Goal: Task Accomplishment & Management: Complete application form

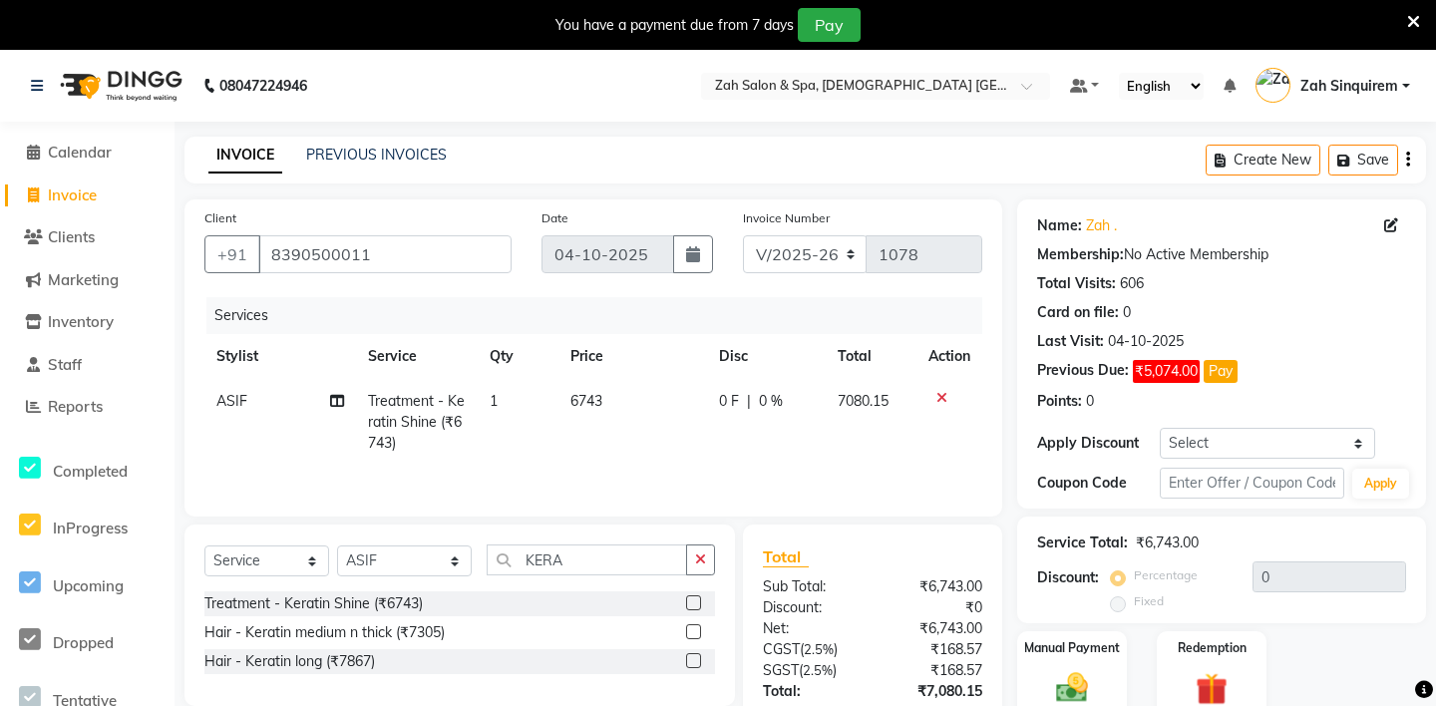
select select "5613"
select select "service"
select select "38260"
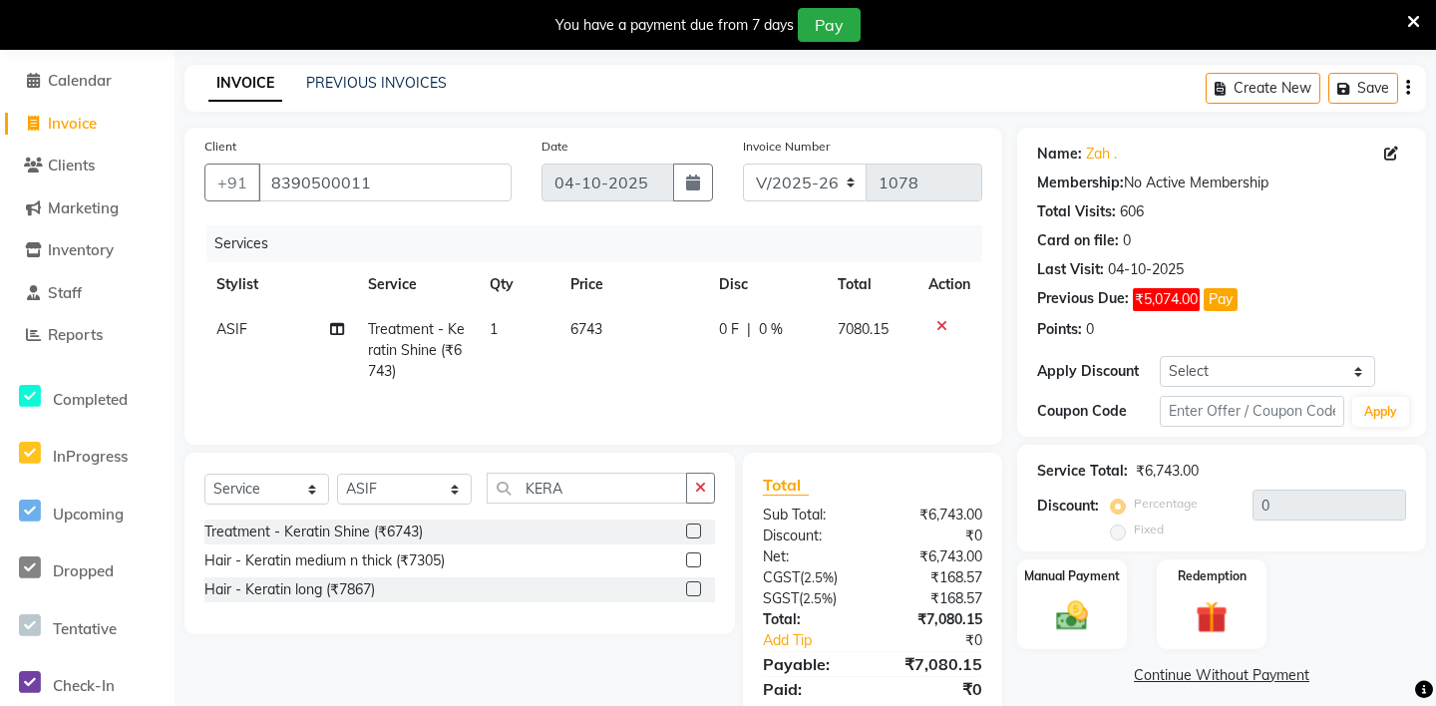
scroll to position [142, 0]
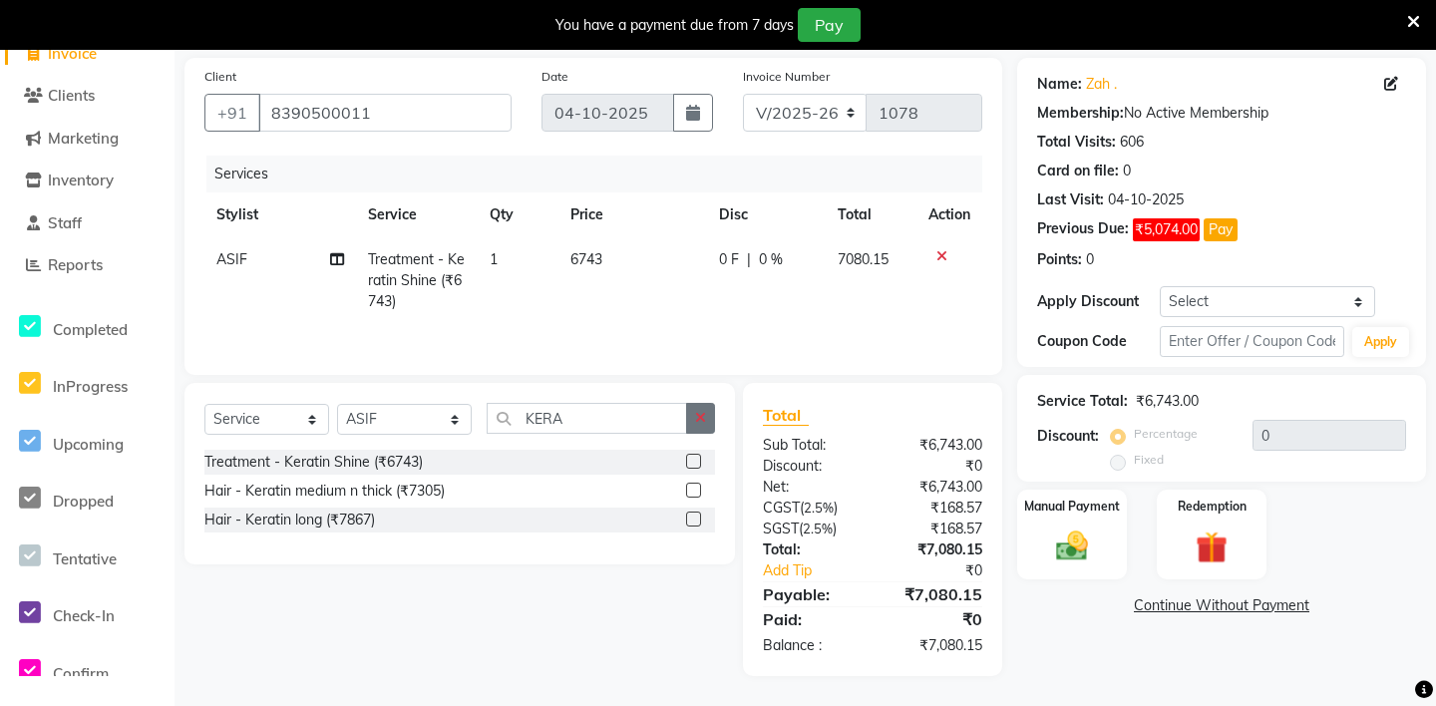
click at [705, 416] on icon "button" at bounding box center [700, 418] width 11 height 14
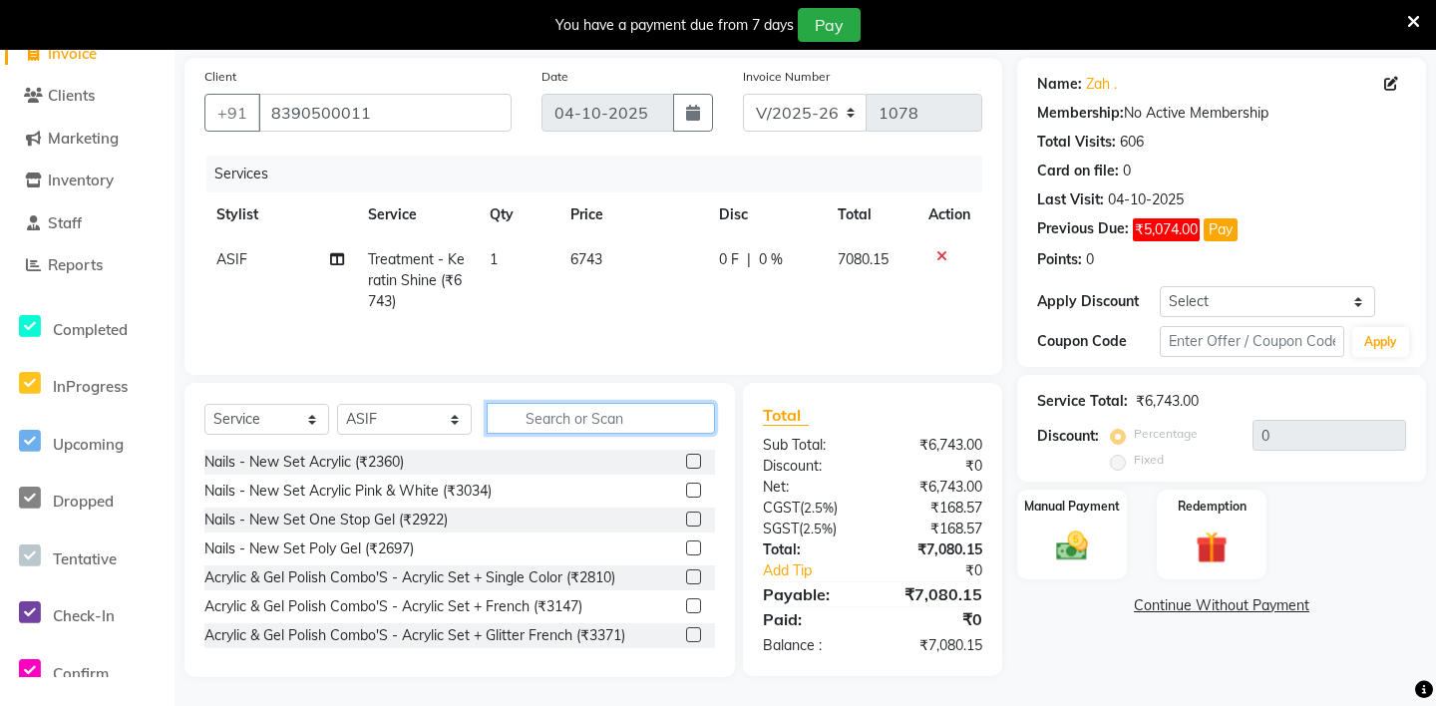
click at [554, 421] on input "text" at bounding box center [601, 418] width 228 height 31
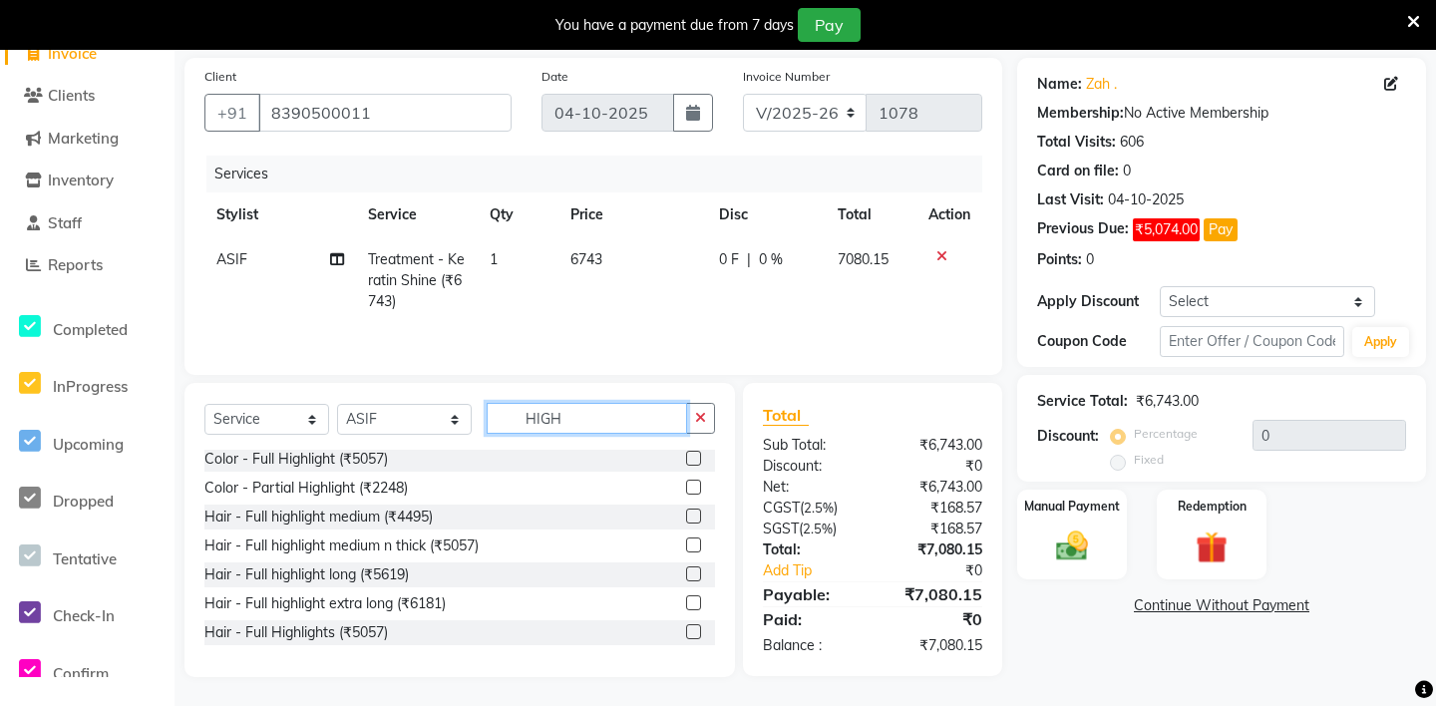
scroll to position [0, 0]
type input "HIGH"
click at [692, 423] on button "button" at bounding box center [700, 418] width 29 height 31
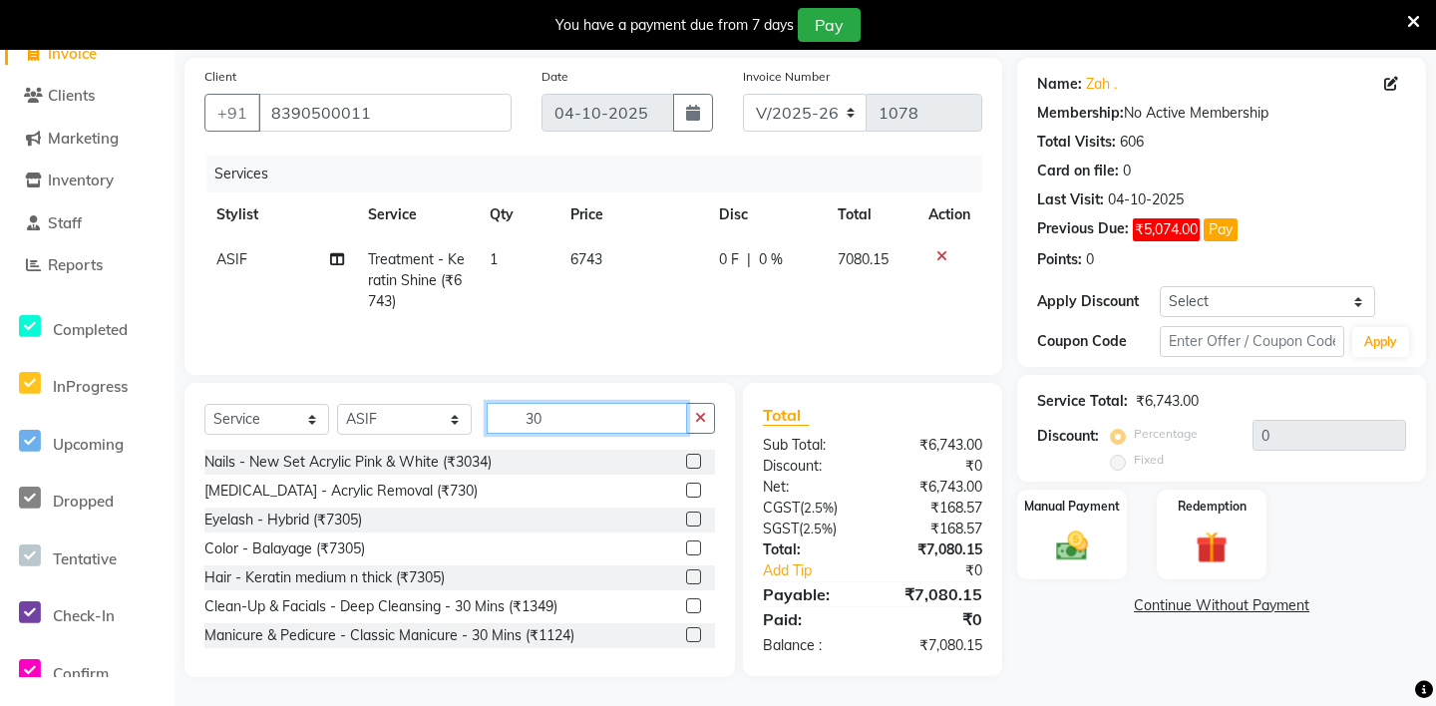
type input "3"
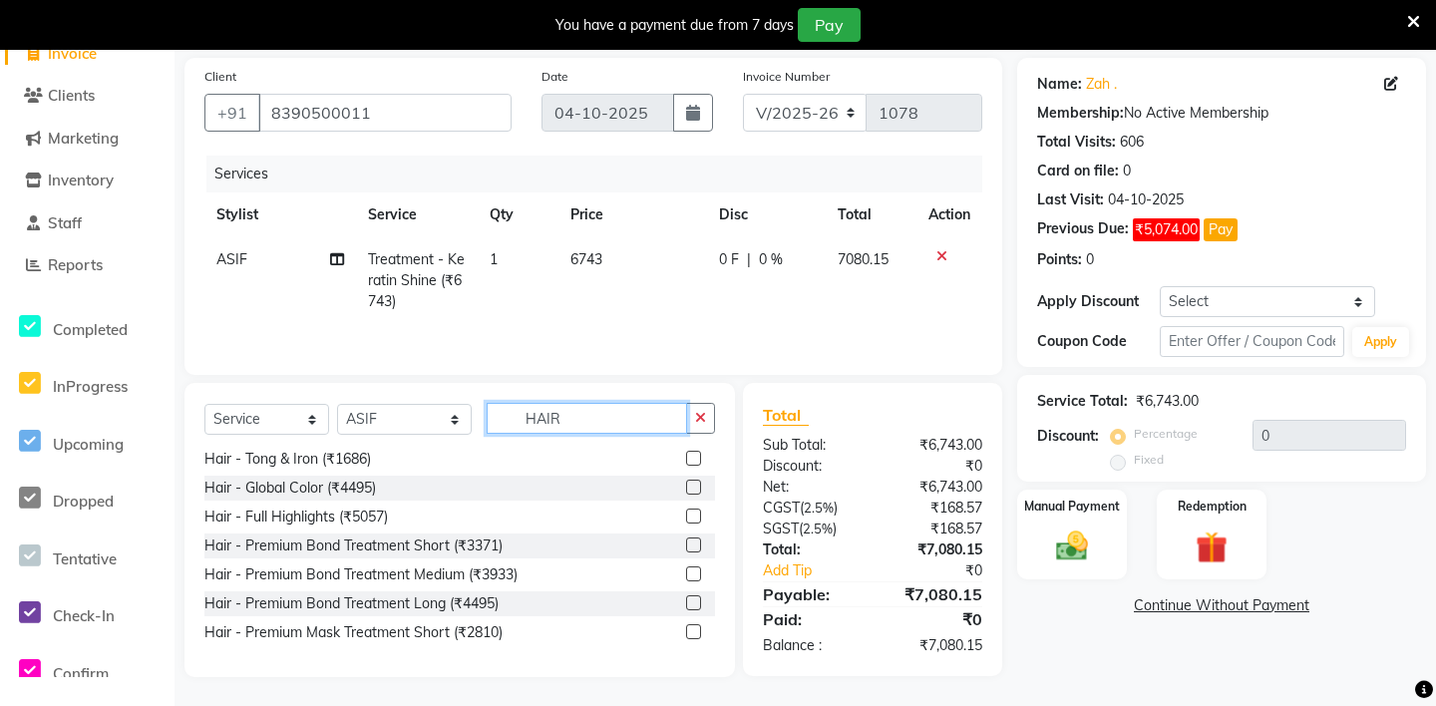
scroll to position [143, 0]
type input "HAIR"
click at [703, 424] on icon "button" at bounding box center [700, 417] width 11 height 14
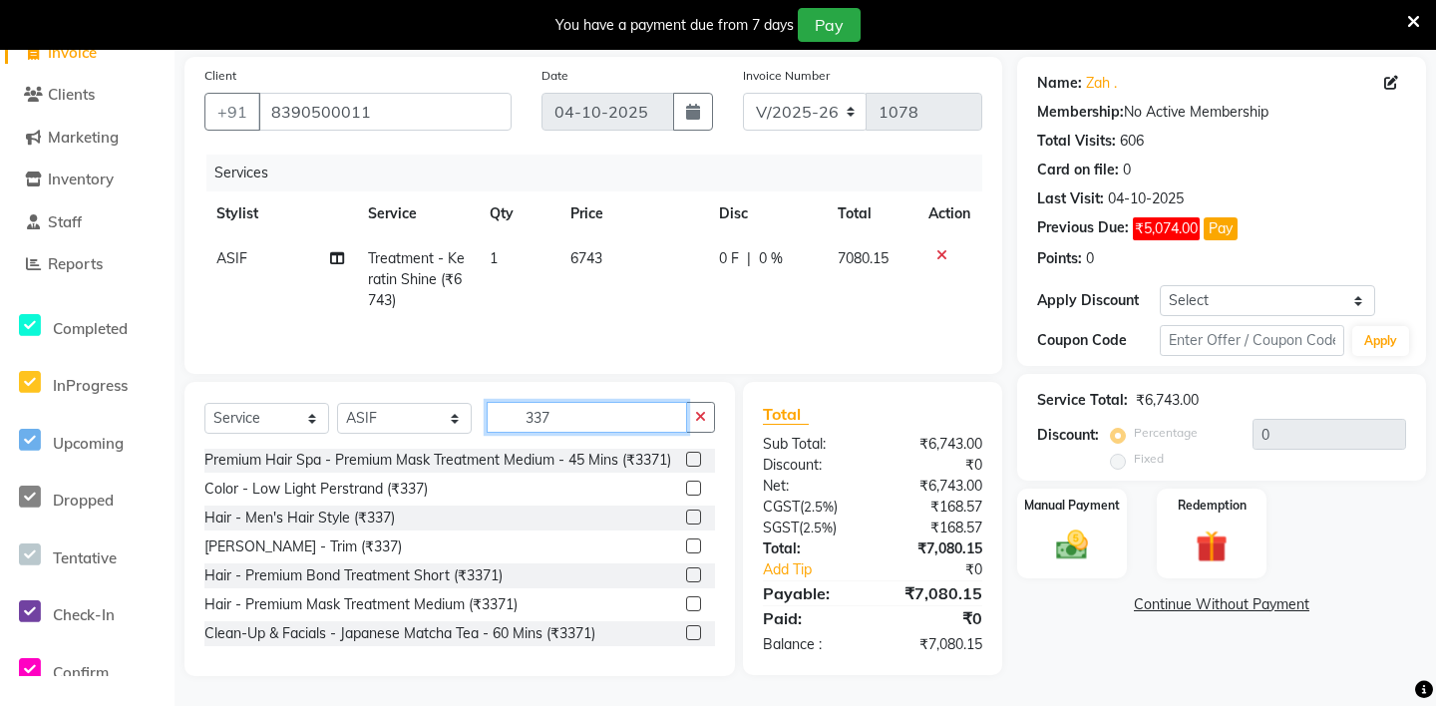
scroll to position [176, 0]
type input "337"
click at [691, 484] on label at bounding box center [693, 487] width 15 height 15
click at [691, 484] on input "checkbox" at bounding box center [692, 488] width 13 height 13
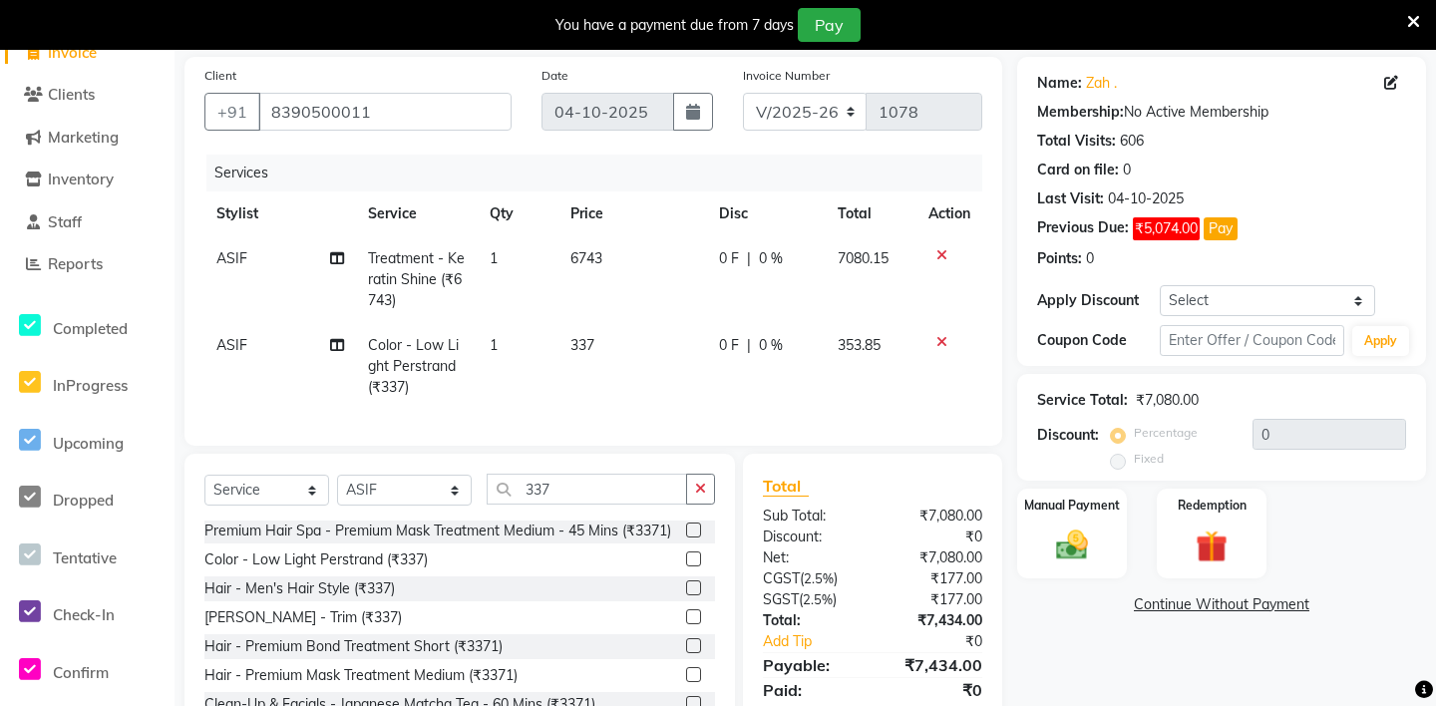
click at [692, 560] on label at bounding box center [693, 559] width 15 height 15
click at [692, 560] on input "checkbox" at bounding box center [692, 560] width 13 height 13
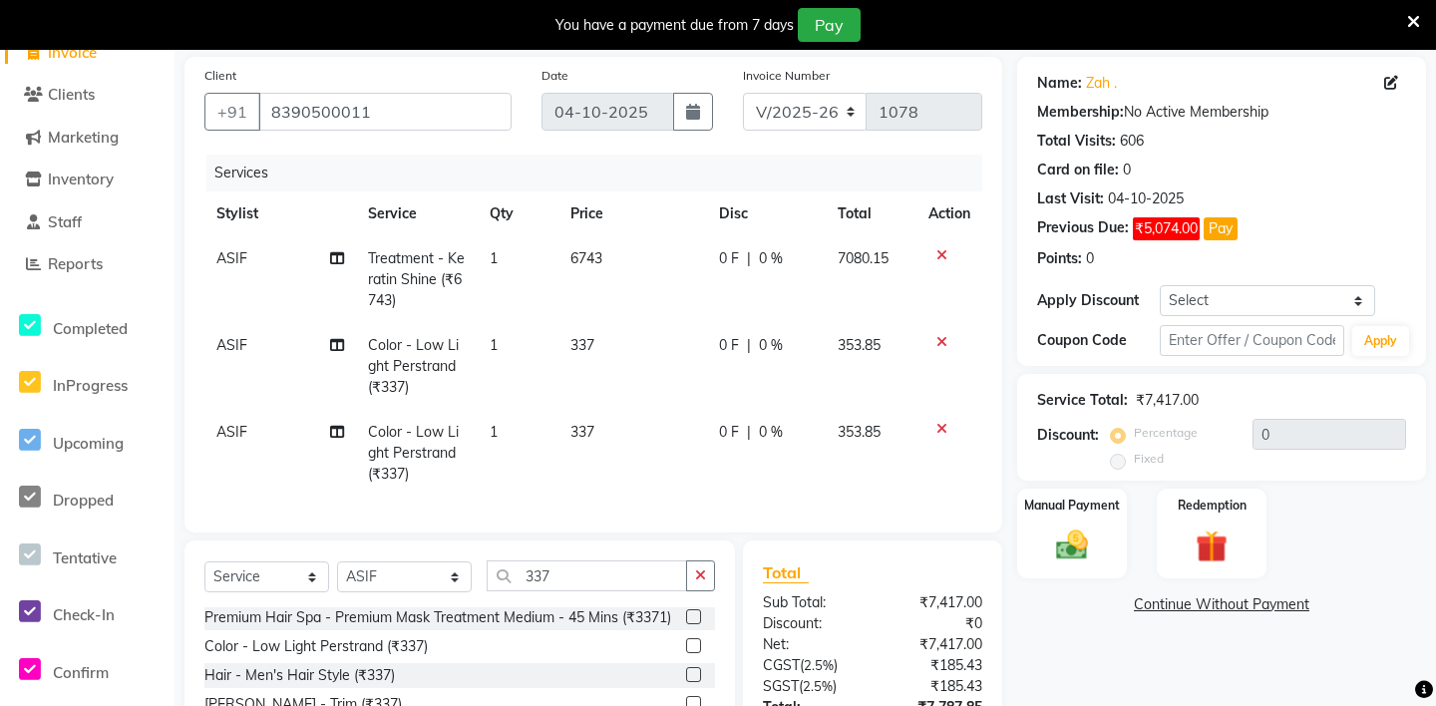
click at [694, 644] on label at bounding box center [693, 645] width 15 height 15
click at [694, 644] on input "checkbox" at bounding box center [692, 646] width 13 height 13
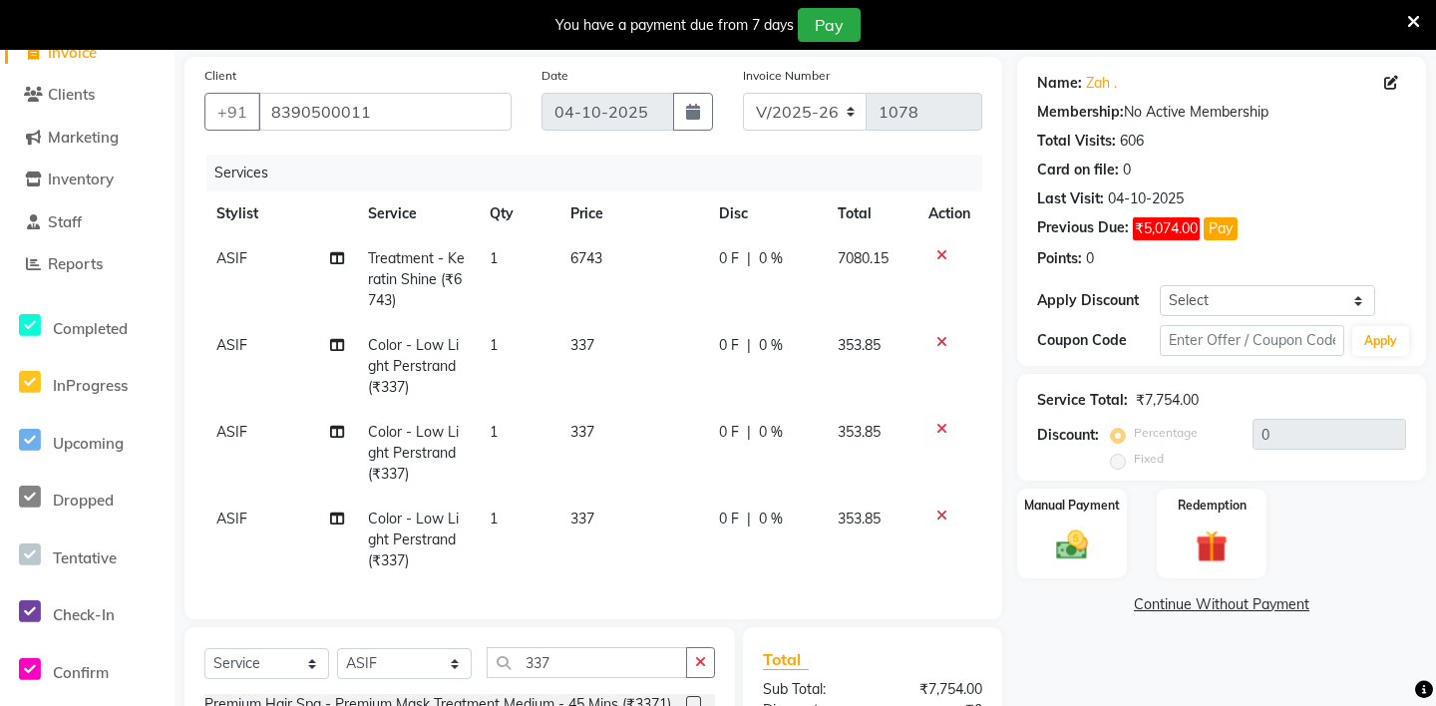
scroll to position [388, 0]
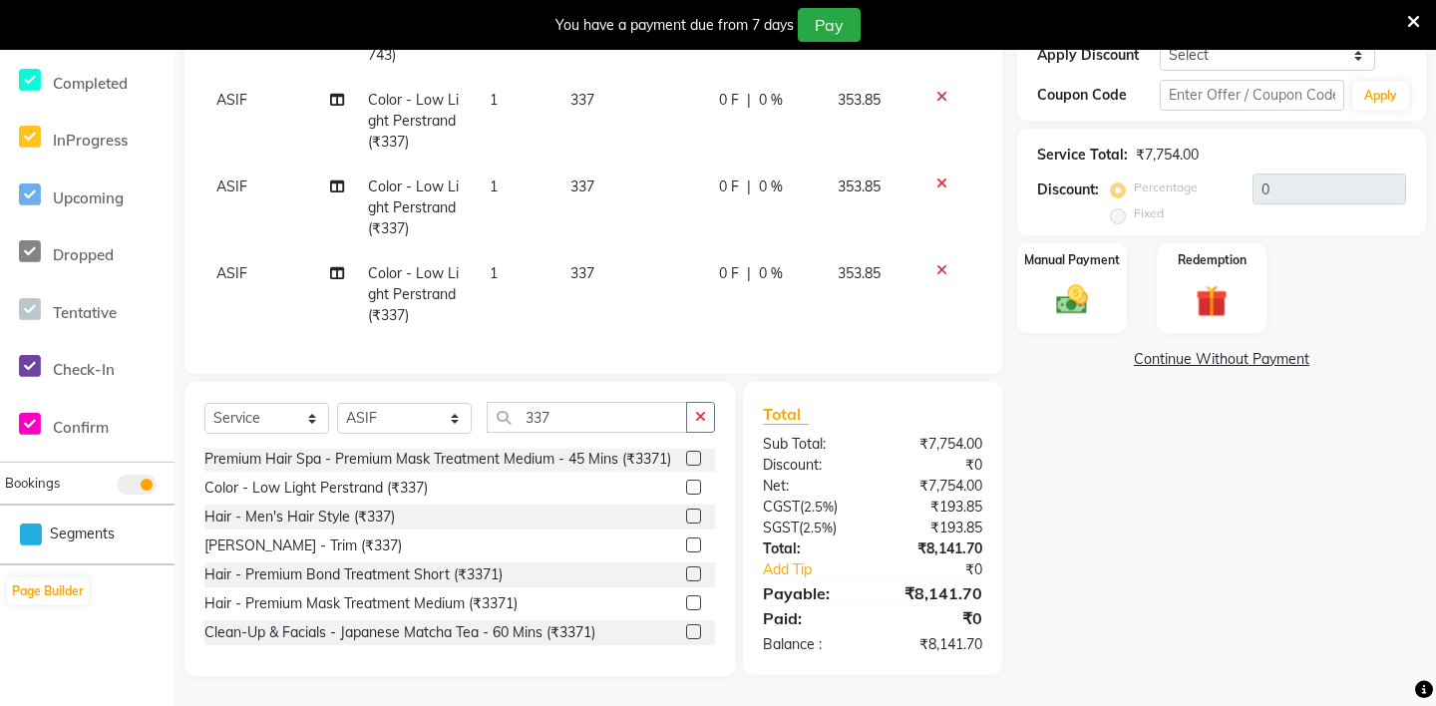
click at [692, 486] on label at bounding box center [693, 487] width 15 height 15
click at [692, 486] on input "checkbox" at bounding box center [692, 488] width 13 height 13
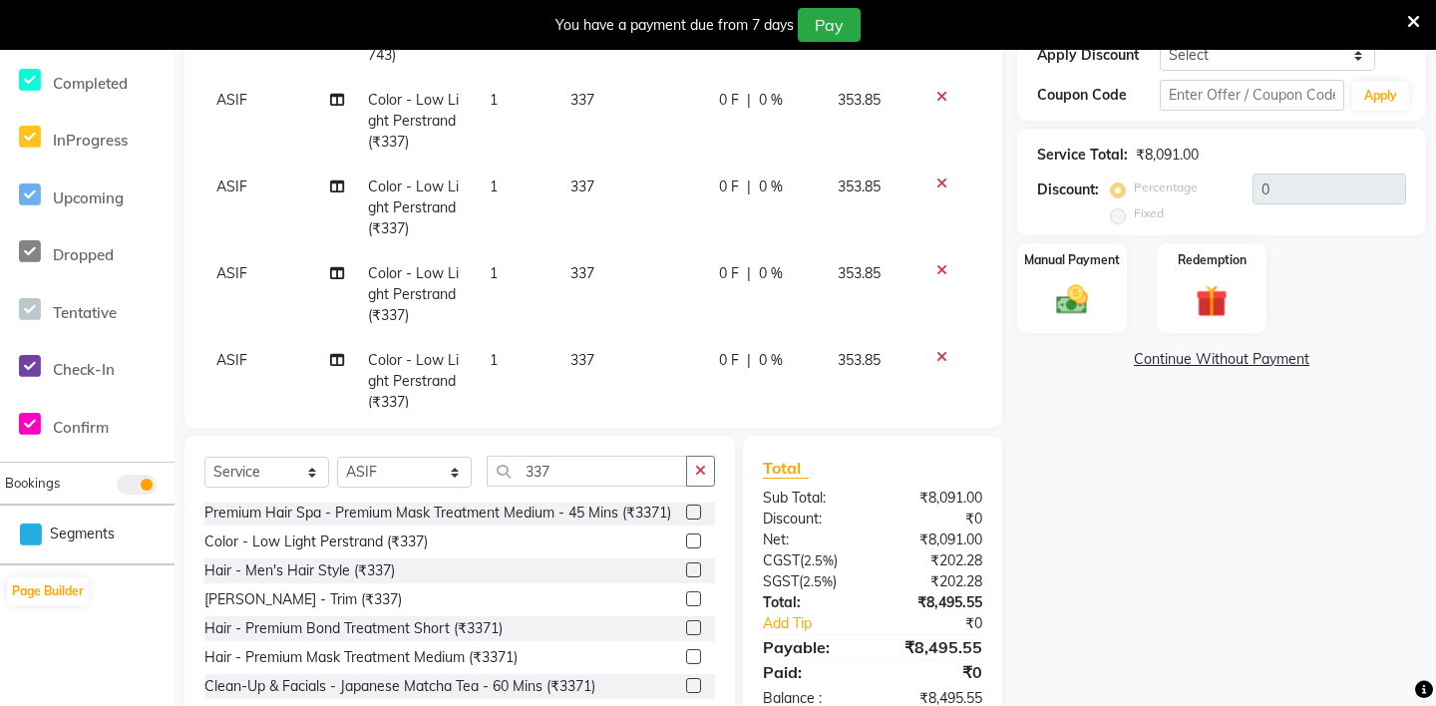
click at [691, 542] on label at bounding box center [693, 541] width 15 height 15
click at [691, 542] on input "checkbox" at bounding box center [692, 542] width 13 height 13
click at [691, 541] on label at bounding box center [693, 541] width 15 height 15
click at [691, 541] on input "checkbox" at bounding box center [692, 542] width 13 height 13
click at [691, 541] on label at bounding box center [693, 541] width 15 height 15
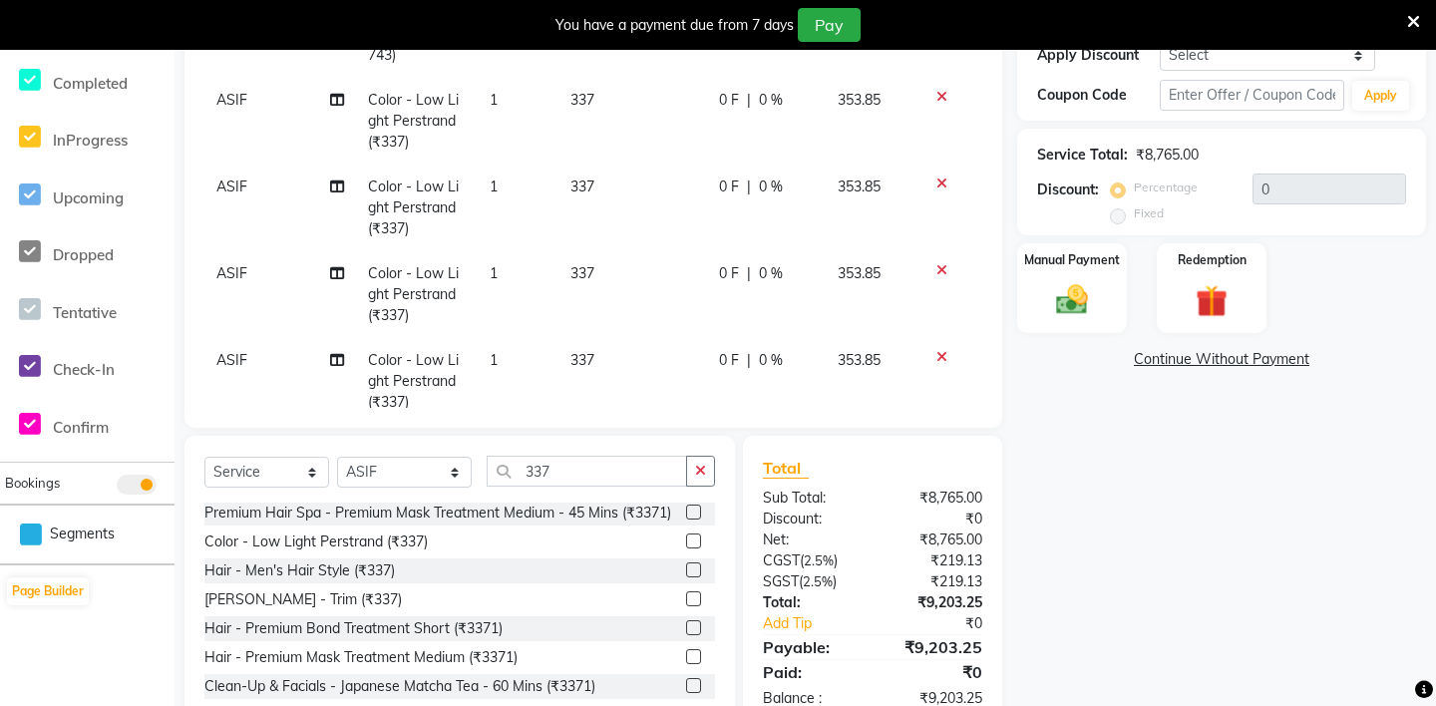
click at [691, 541] on input "checkbox" at bounding box center [692, 542] width 13 height 13
click at [691, 541] on label at bounding box center [693, 541] width 15 height 15
click at [691, 541] on input "checkbox" at bounding box center [692, 542] width 13 height 13
checkbox input "false"
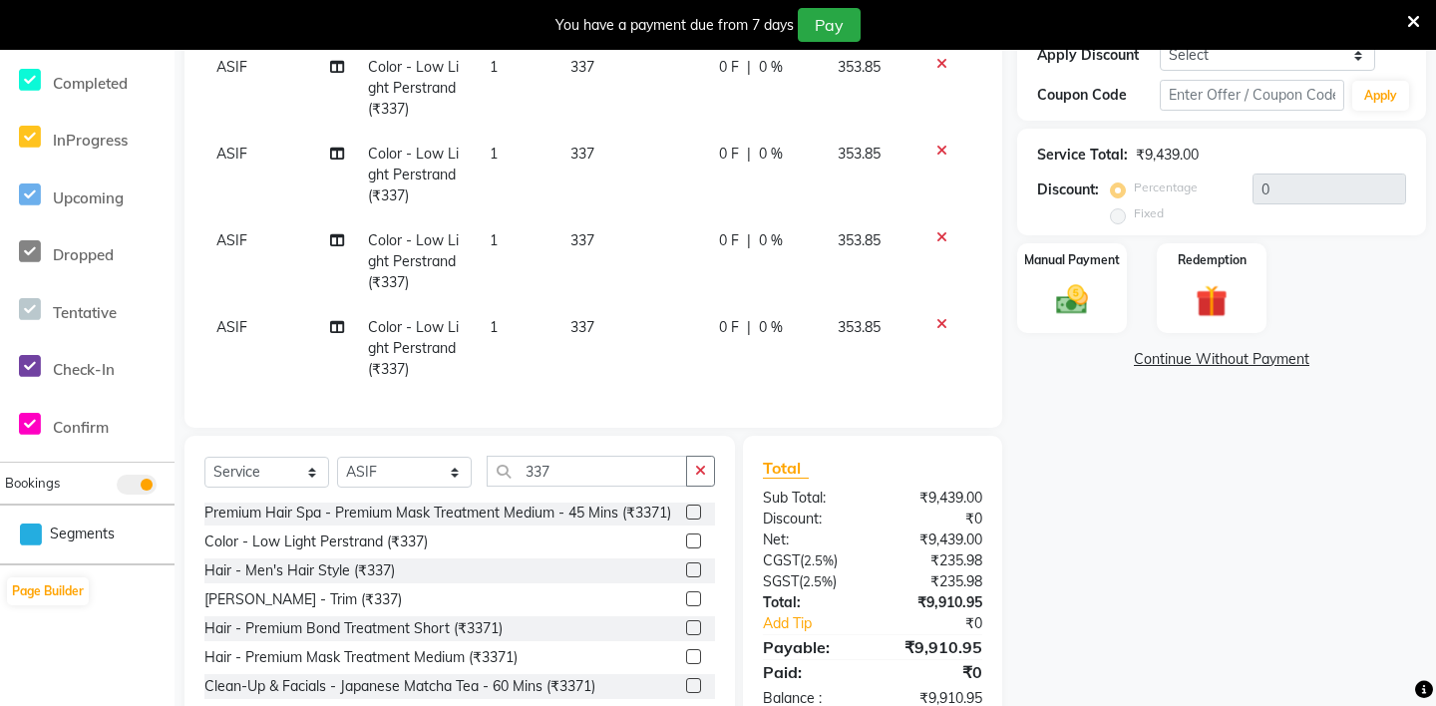
scroll to position [267, 0]
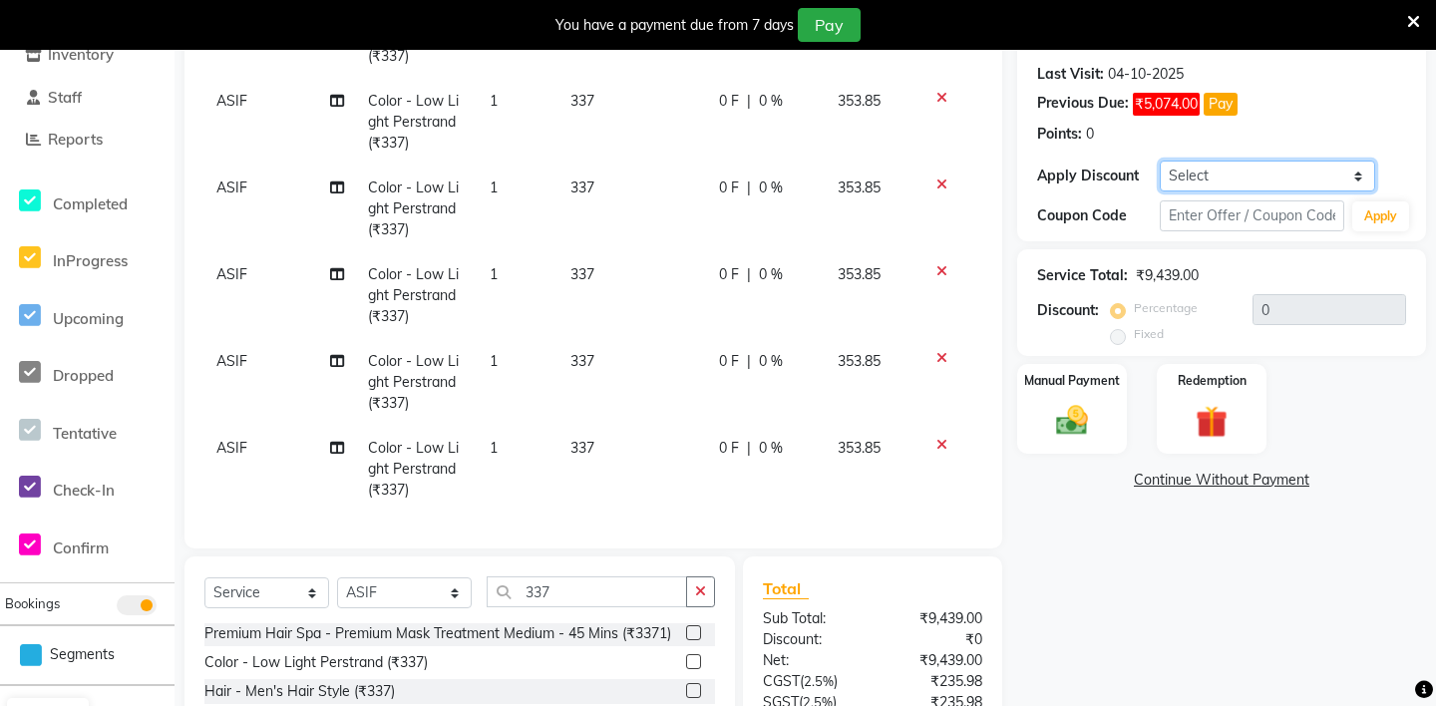
click at [1214, 176] on select "Select Coupon → Daily Discount Coupon → Am/bh/acct Coupon → Am/bh/acct Coupon →…" at bounding box center [1267, 176] width 215 height 31
click at [1190, 221] on input "text" at bounding box center [1252, 215] width 185 height 31
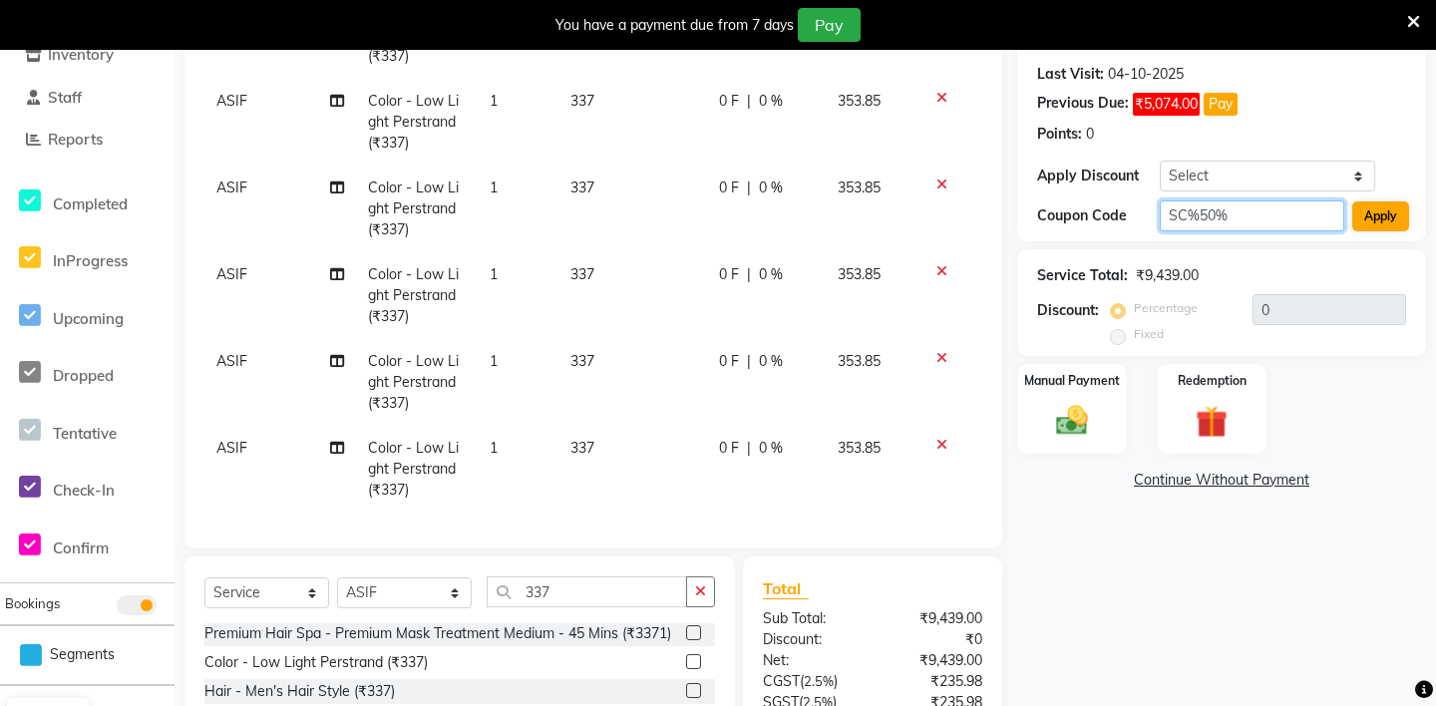
type input "SC%50%"
click at [1381, 215] on button "Apply" at bounding box center [1381, 216] width 57 height 30
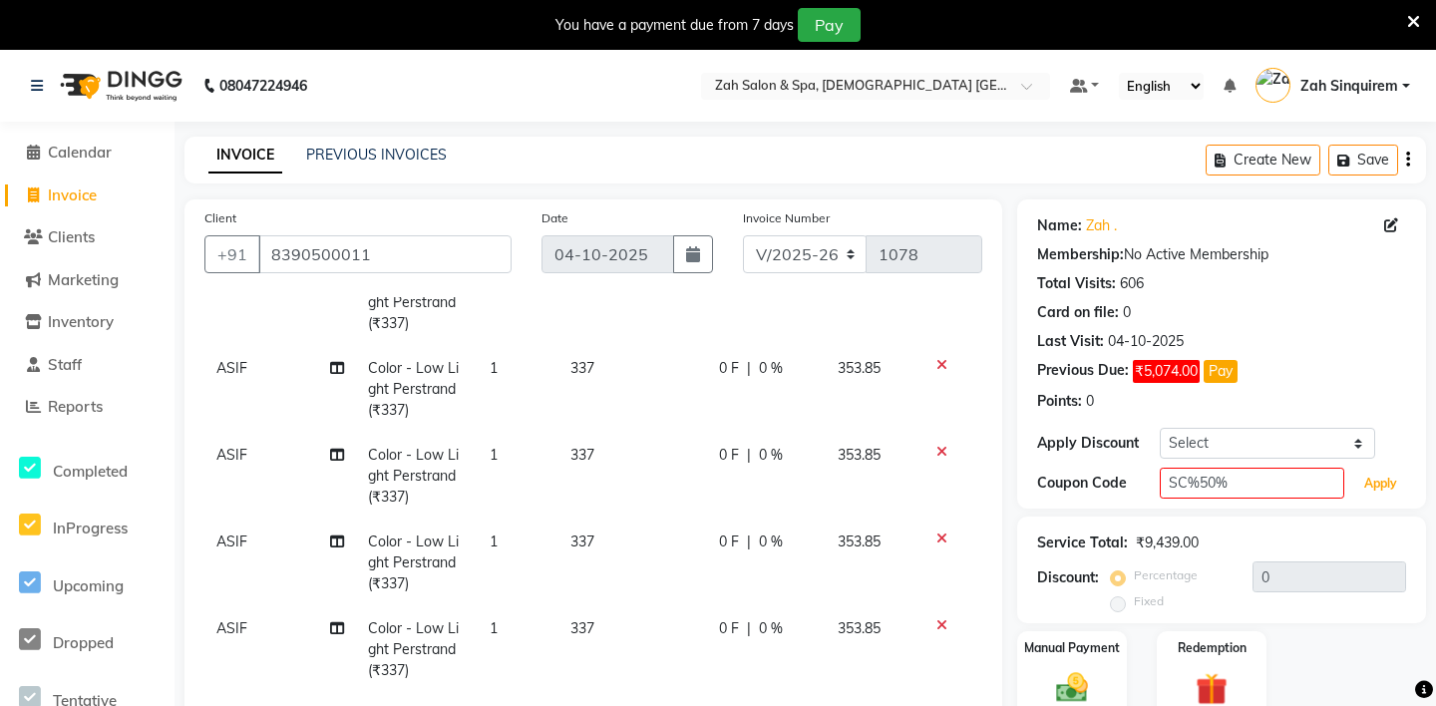
scroll to position [4, 0]
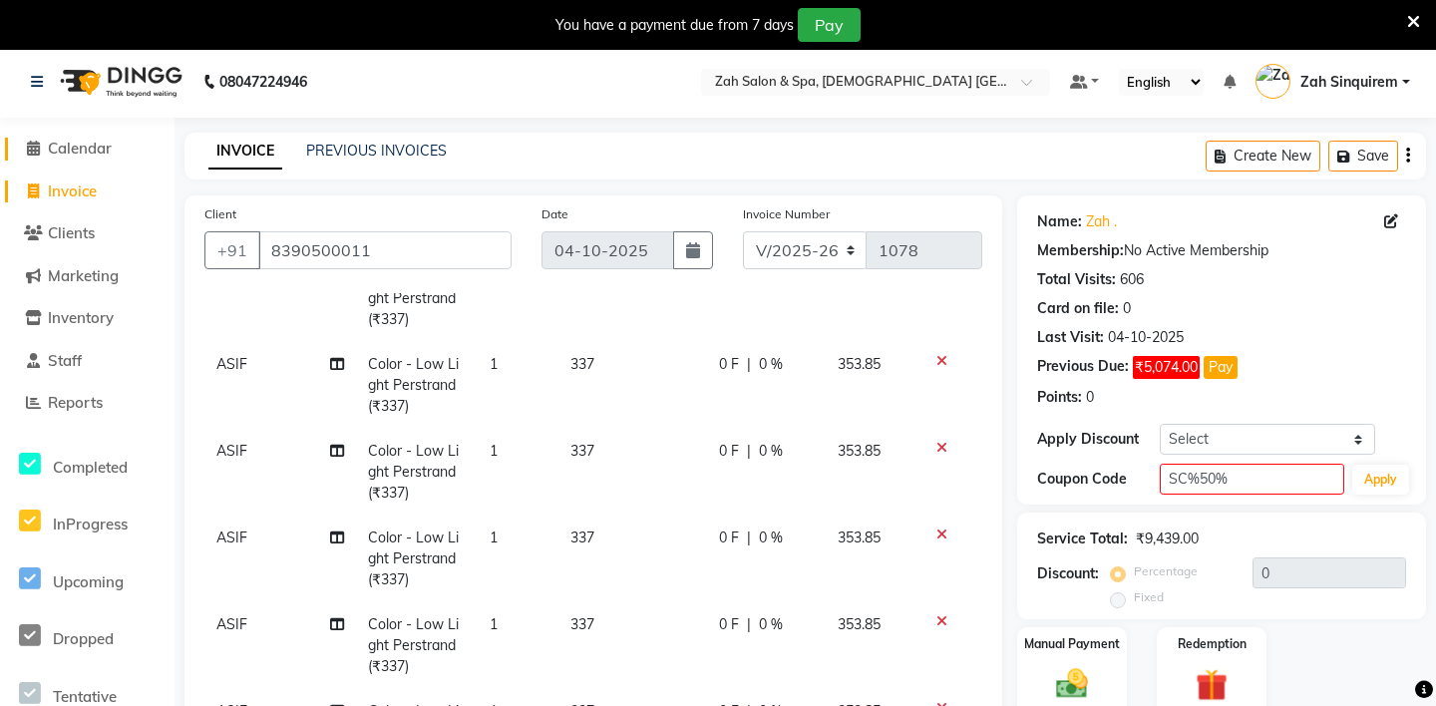
click at [94, 143] on span "Calendar" at bounding box center [80, 148] width 64 height 19
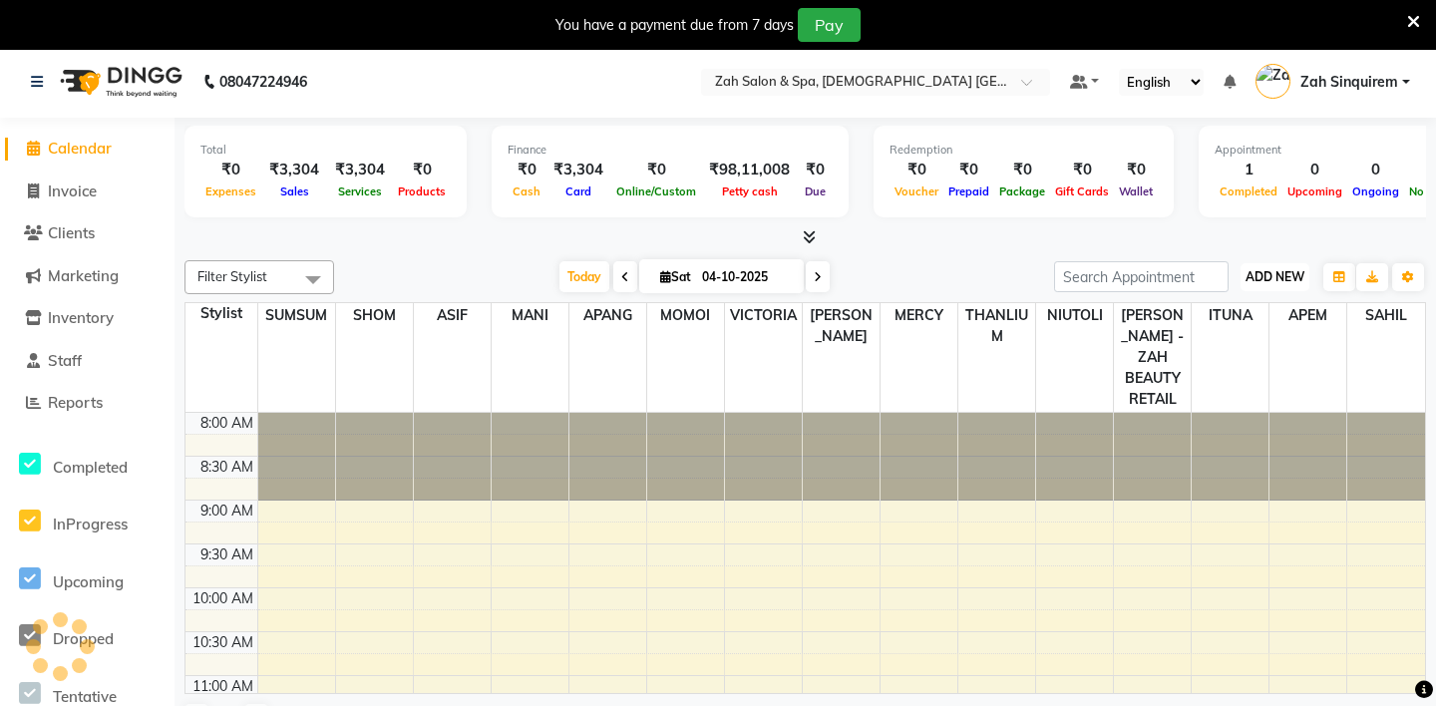
click at [1273, 276] on span "ADD NEW" at bounding box center [1275, 276] width 59 height 15
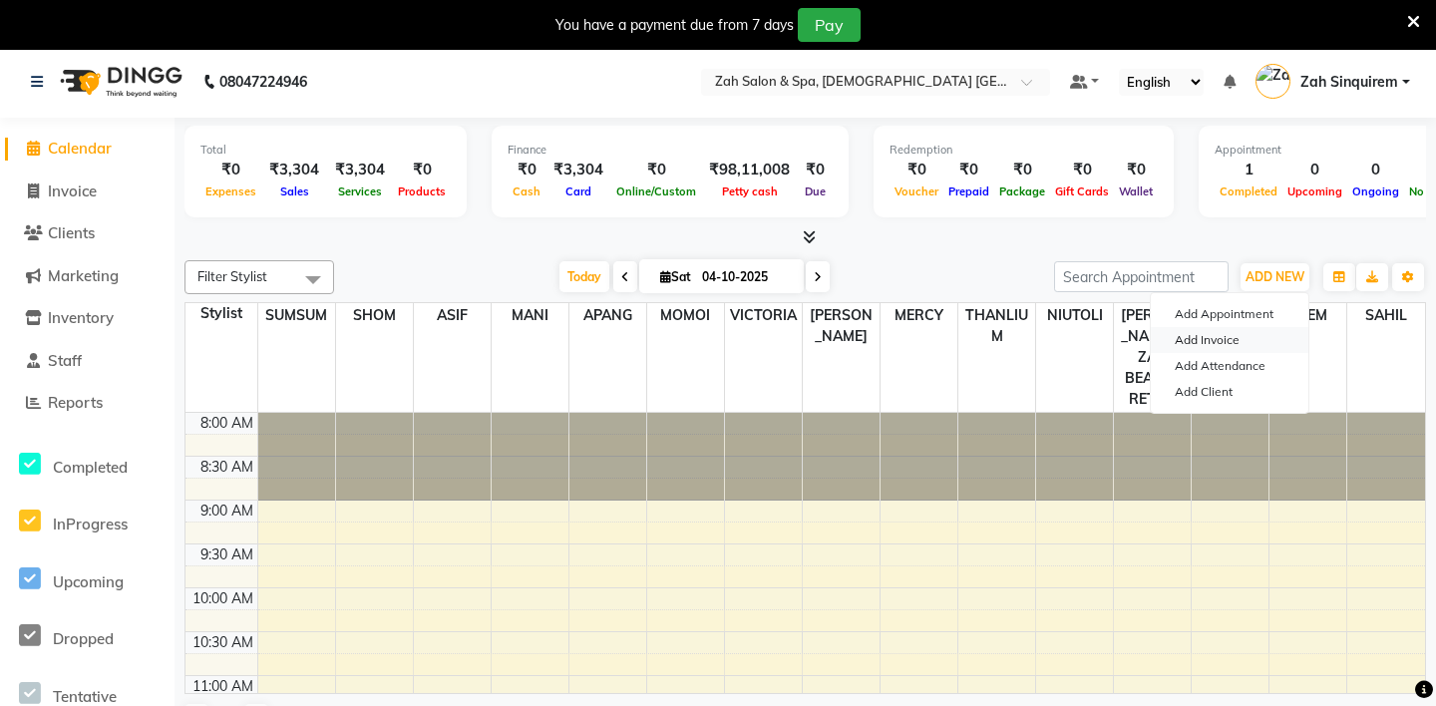
click at [1188, 345] on link "Add Invoice" at bounding box center [1230, 340] width 158 height 26
select select "5613"
select select "service"
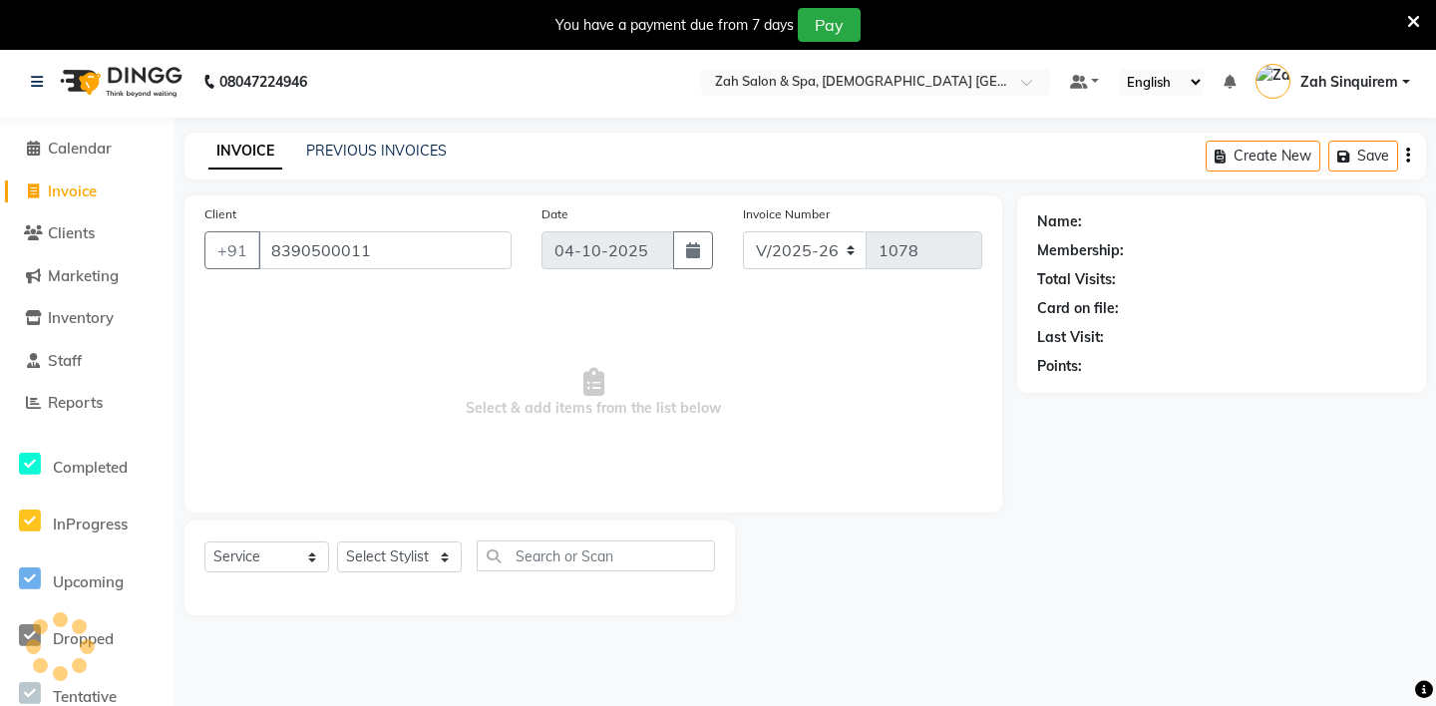
type input "8390500011"
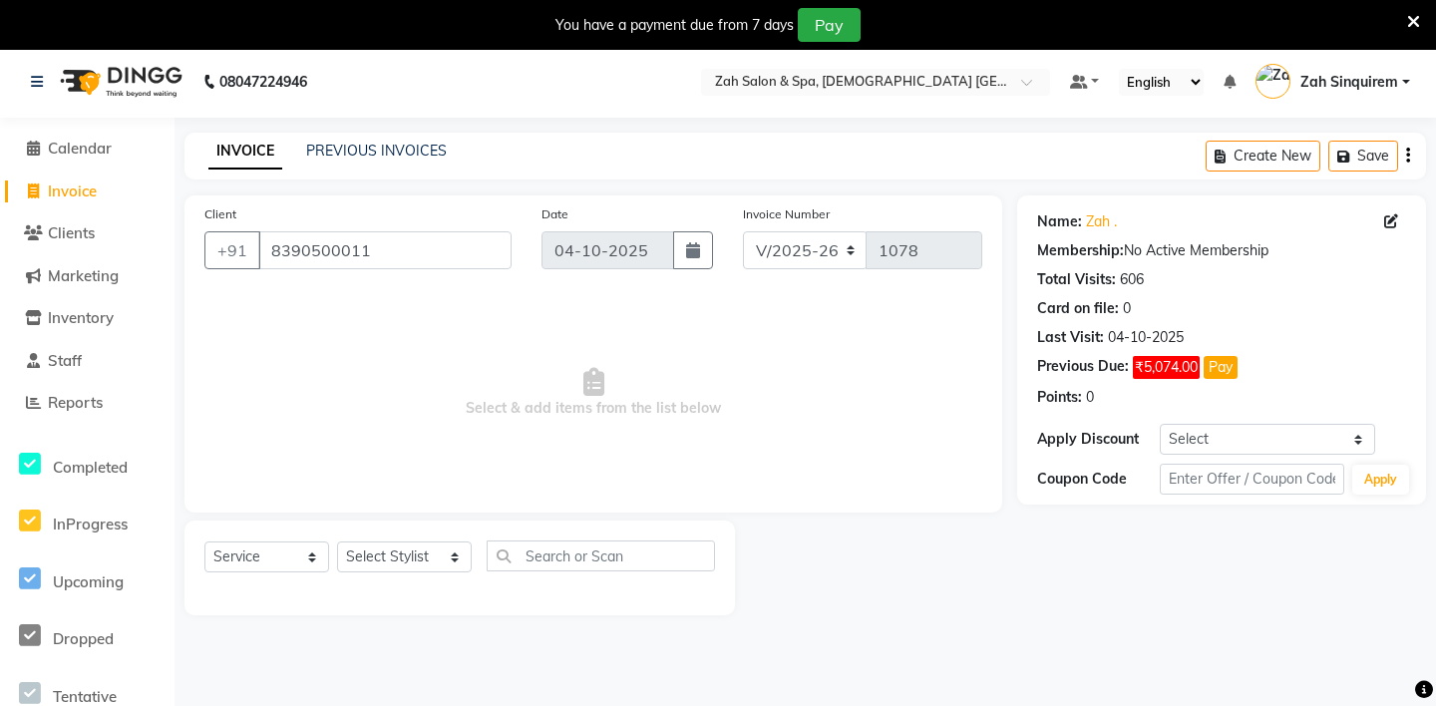
scroll to position [50, 0]
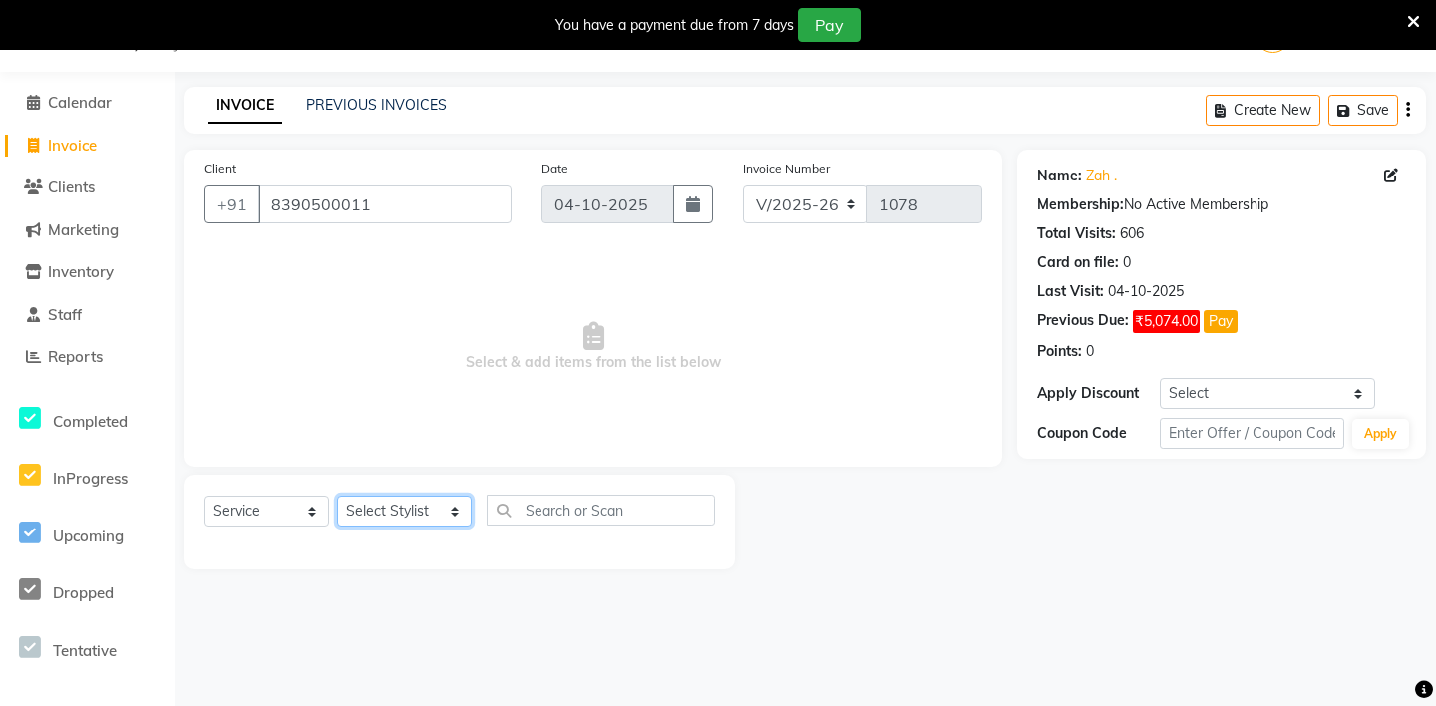
click at [396, 500] on select "Select Stylist [PERSON_NAME] - ZAH BEAUTY RETAIL APANG APEM ASIF ITUNA MANI MER…" at bounding box center [404, 511] width 135 height 31
select select "38260"
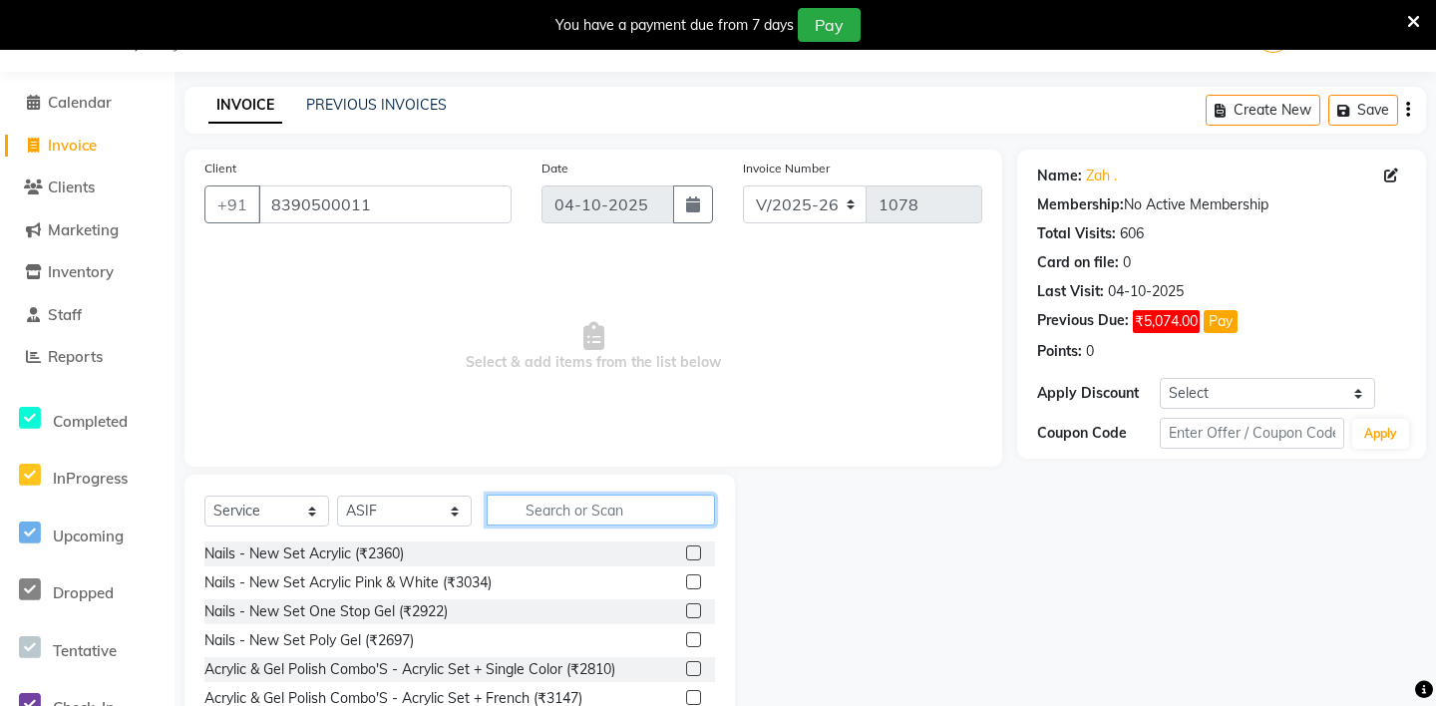
click at [500, 508] on input "text" at bounding box center [601, 510] width 228 height 31
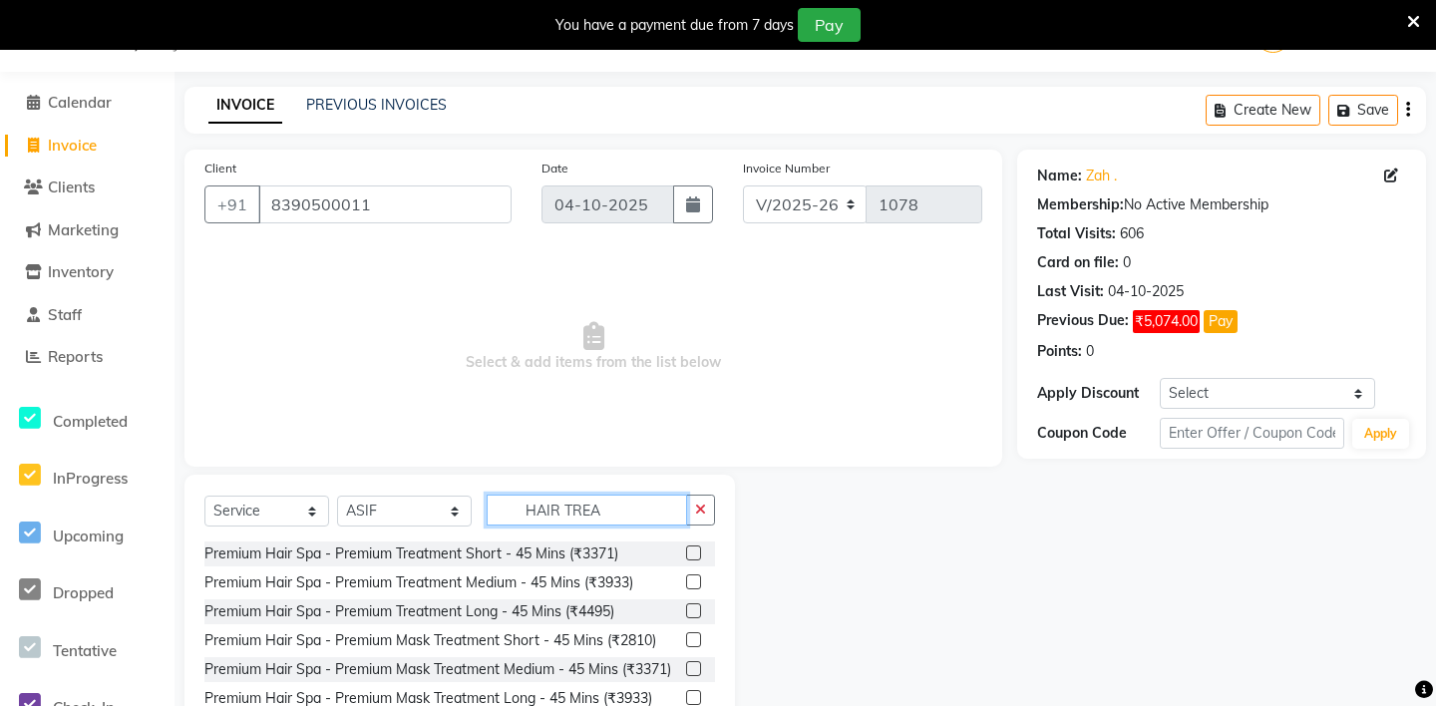
type input "HAIR TREA"
click at [691, 549] on label at bounding box center [693, 553] width 15 height 15
click at [691, 549] on input "checkbox" at bounding box center [692, 554] width 13 height 13
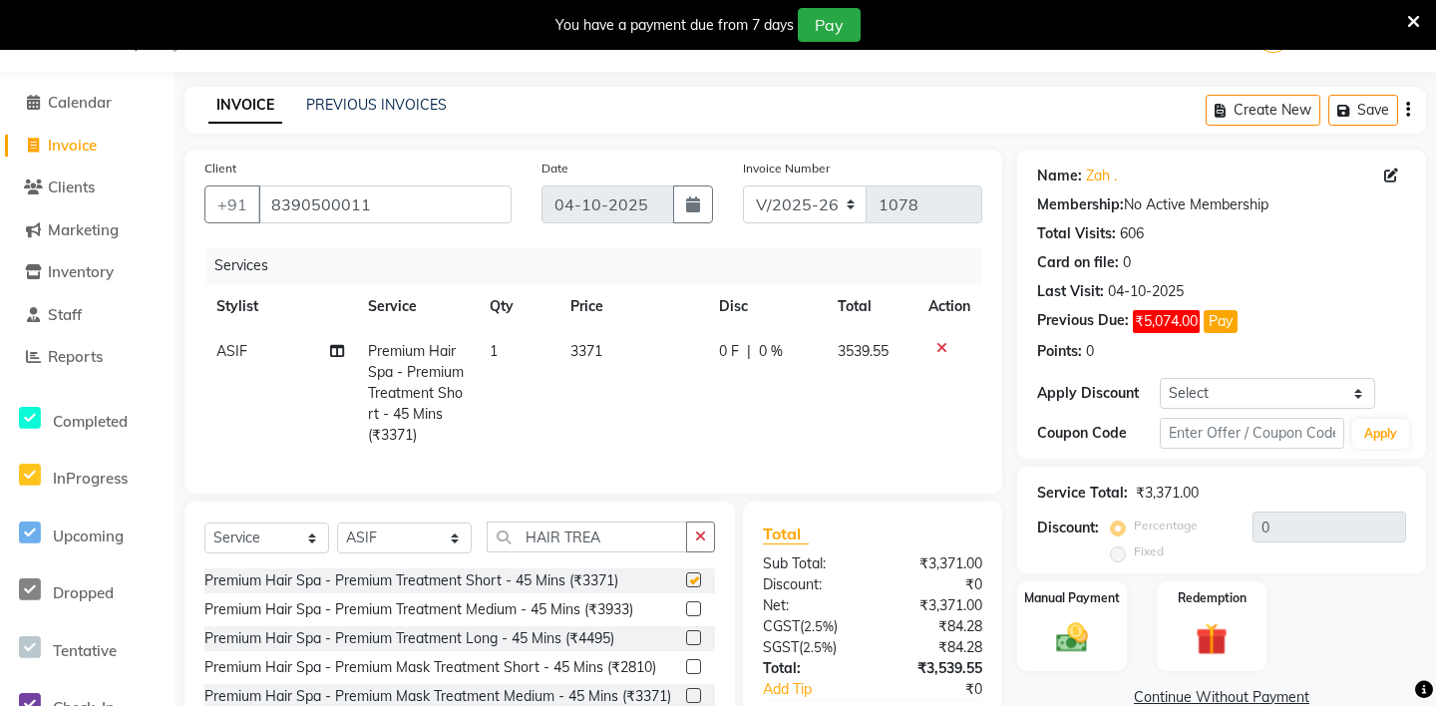
checkbox input "false"
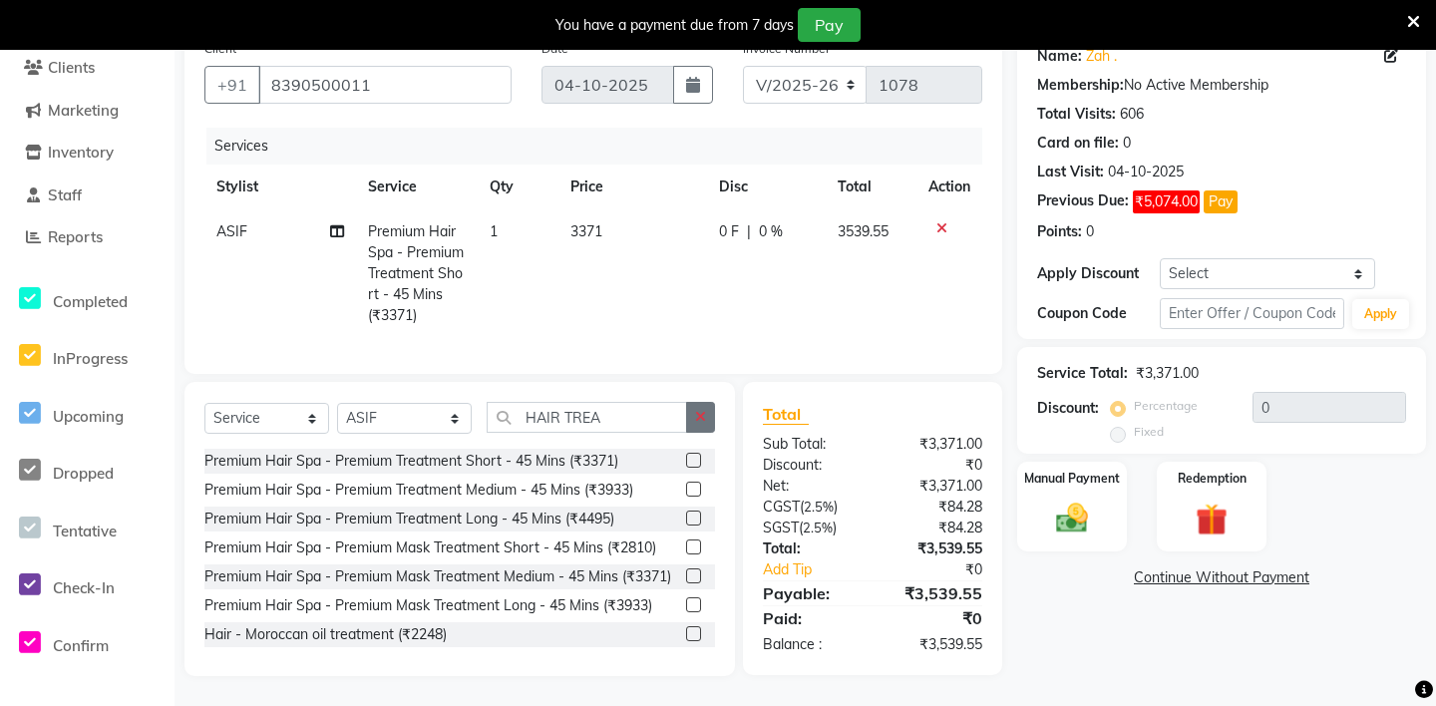
click at [702, 411] on icon "button" at bounding box center [700, 417] width 11 height 14
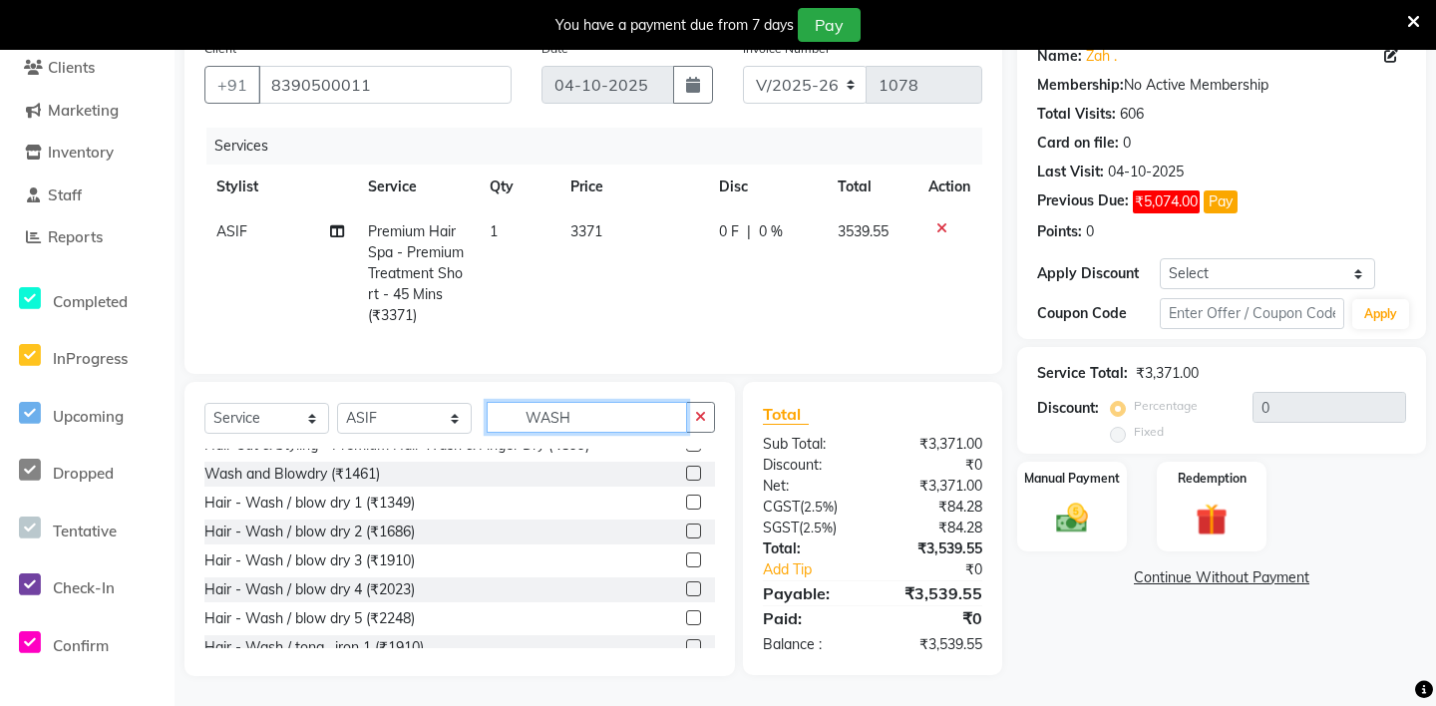
scroll to position [176, 0]
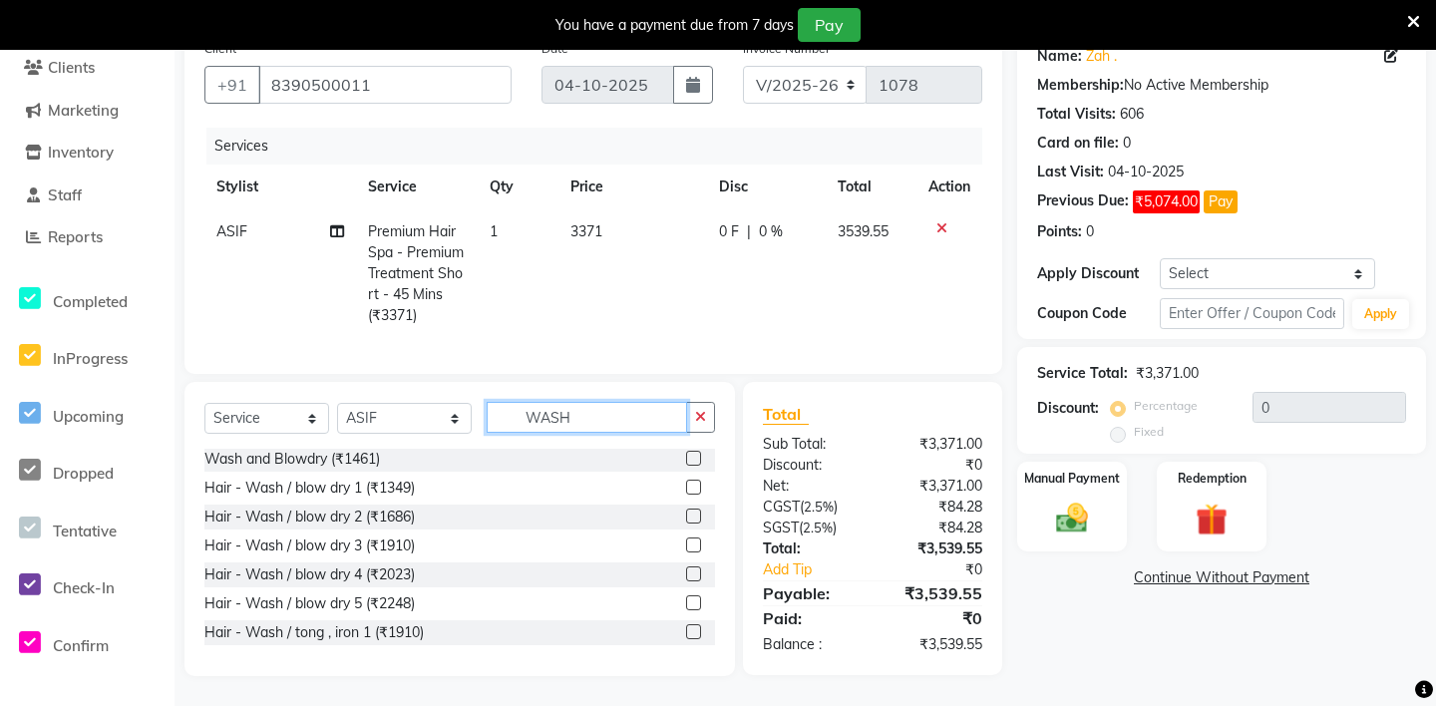
type input "WASH"
click at [695, 485] on label at bounding box center [693, 487] width 15 height 15
click at [695, 485] on input "checkbox" at bounding box center [692, 488] width 13 height 13
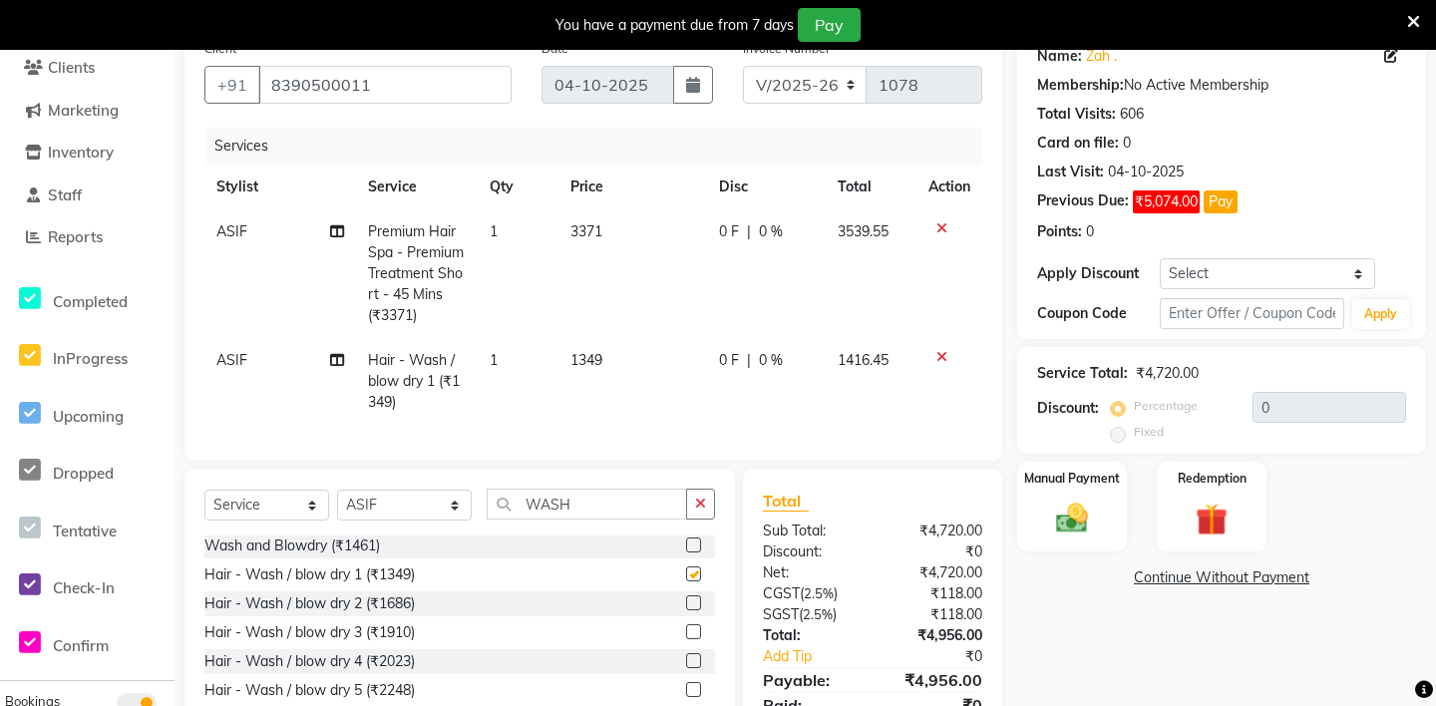
checkbox input "false"
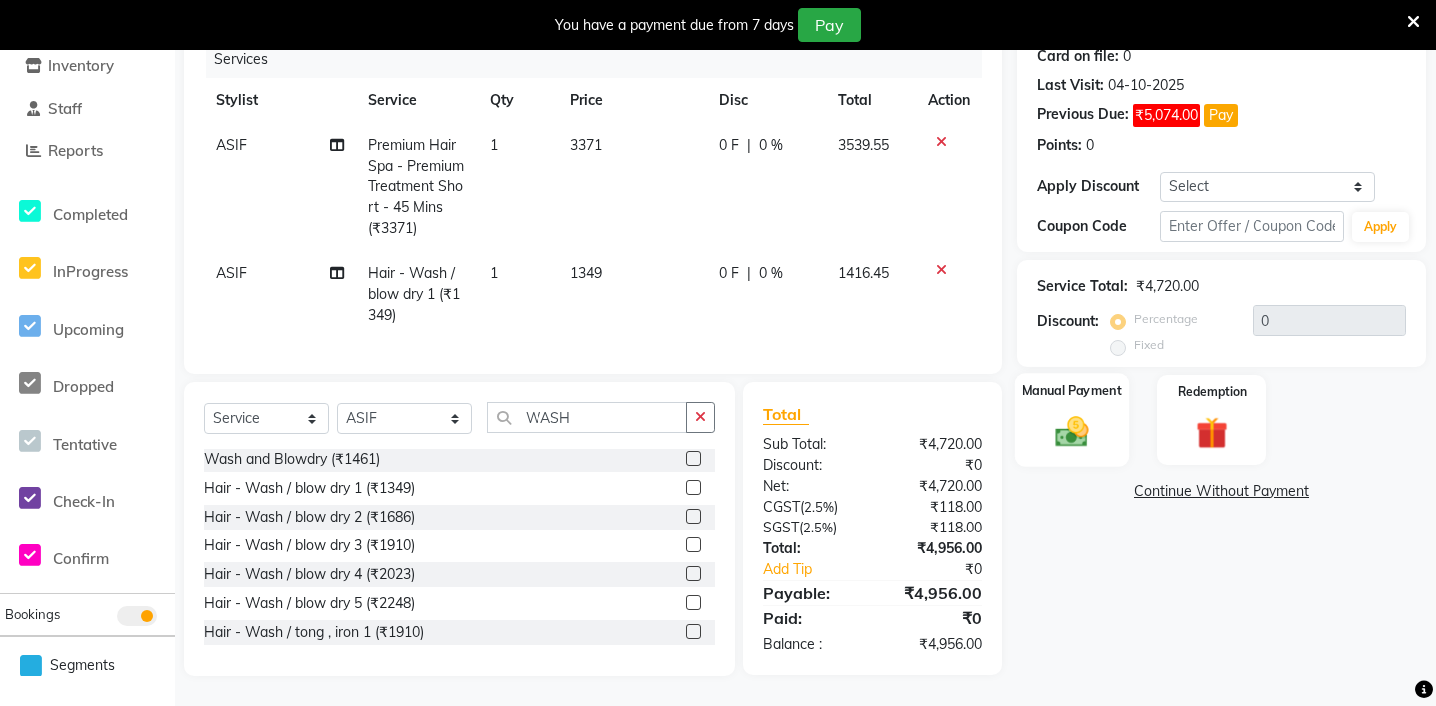
click at [1073, 405] on div "Manual Payment" at bounding box center [1072, 420] width 114 height 94
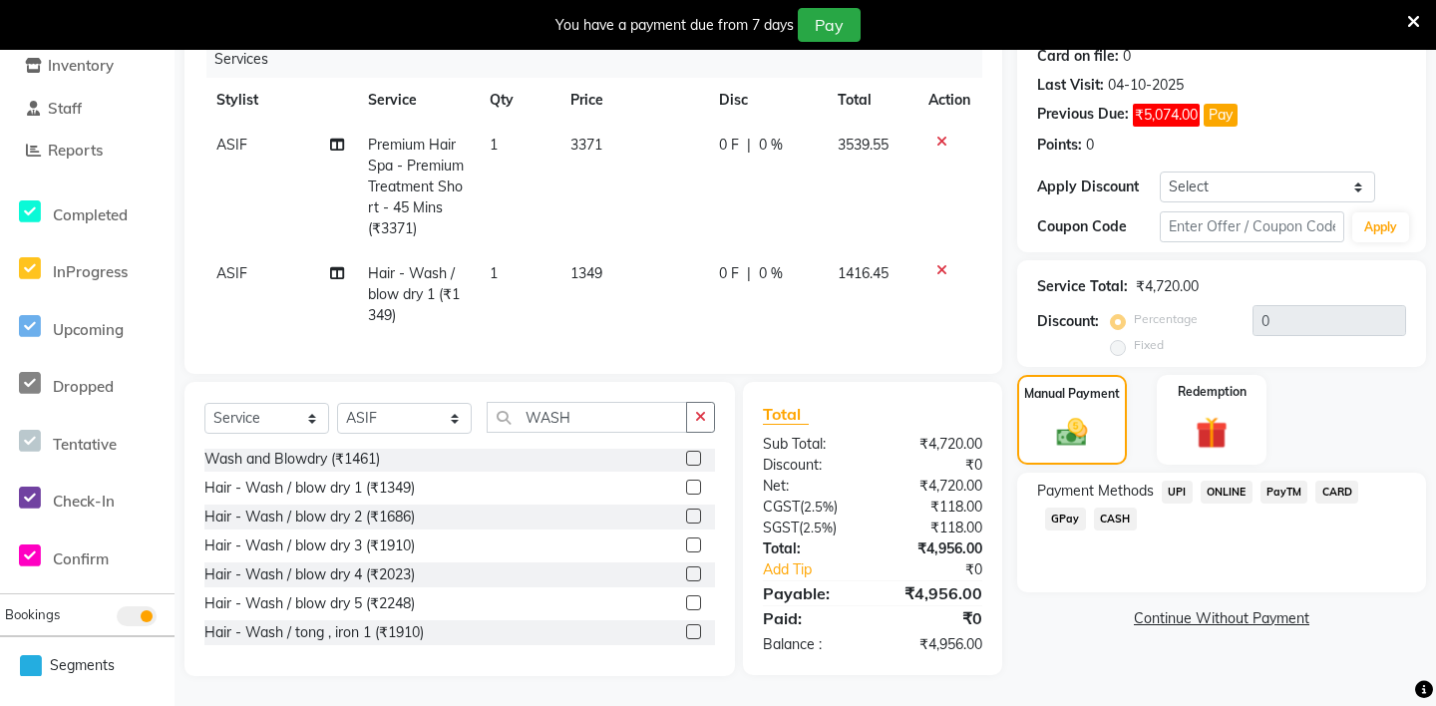
click at [1178, 495] on span "UPI" at bounding box center [1177, 492] width 31 height 23
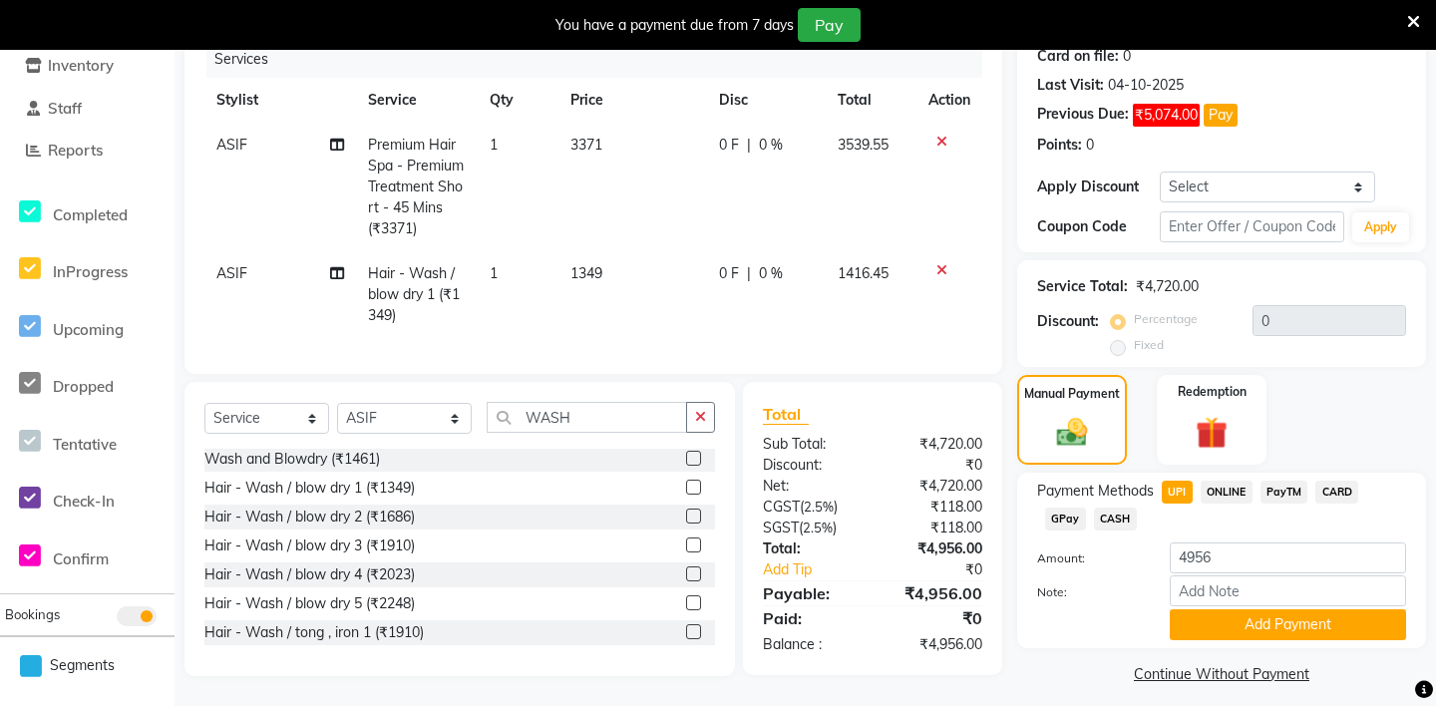
scroll to position [268, 0]
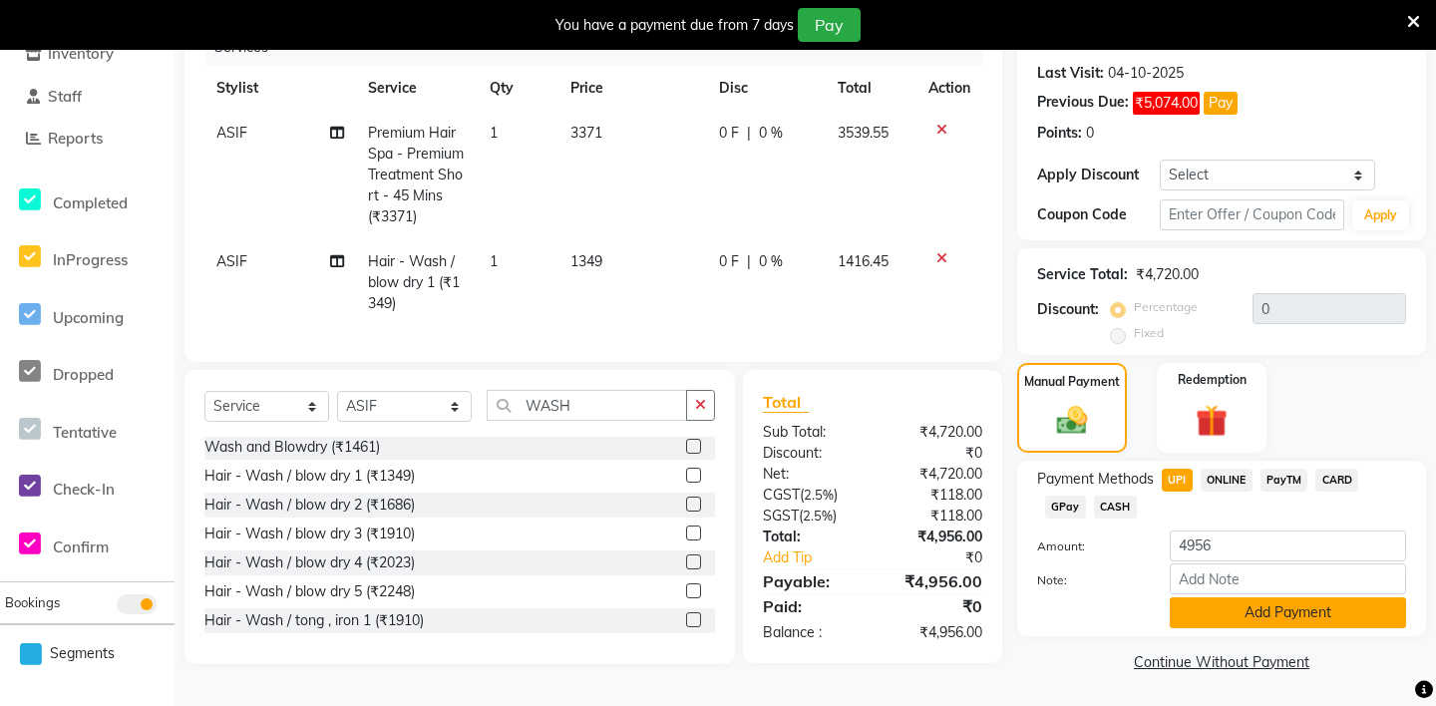
click at [1231, 611] on button "Add Payment" at bounding box center [1288, 612] width 236 height 31
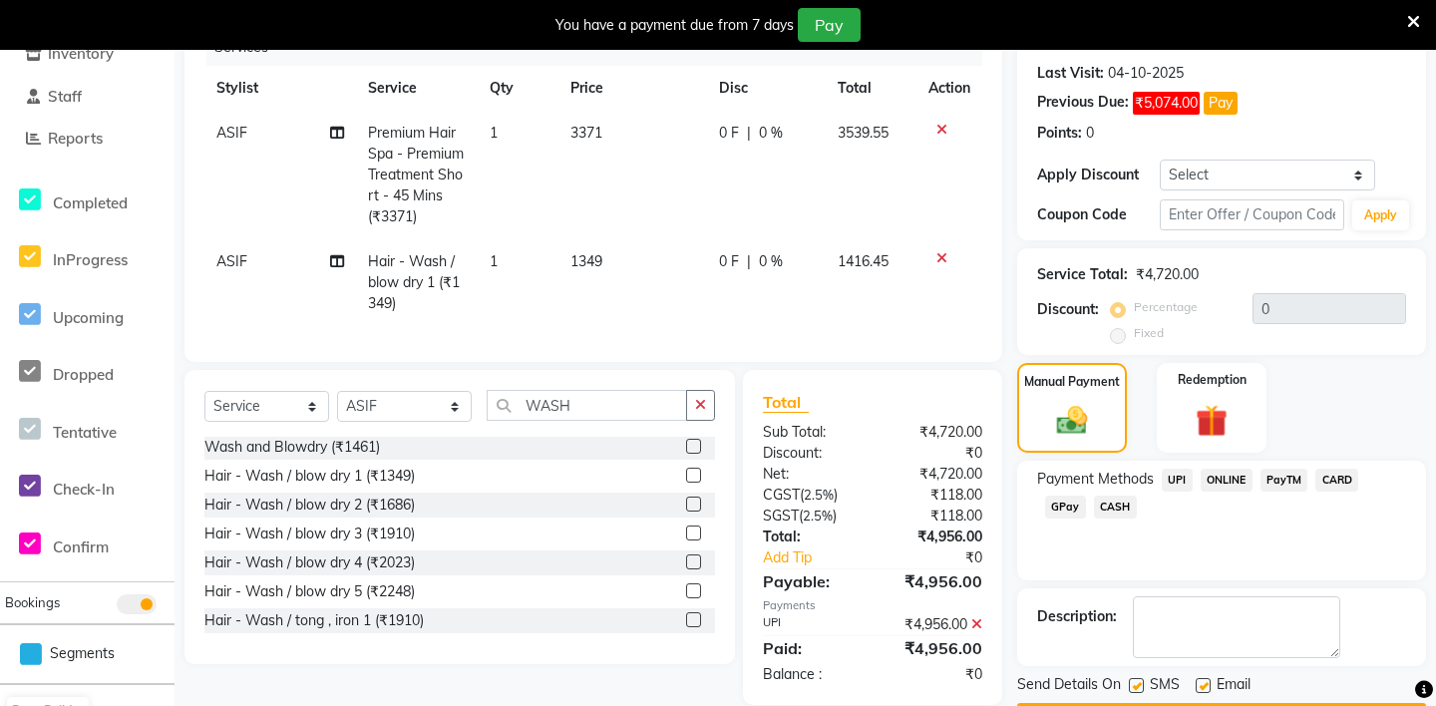
scroll to position [326, 0]
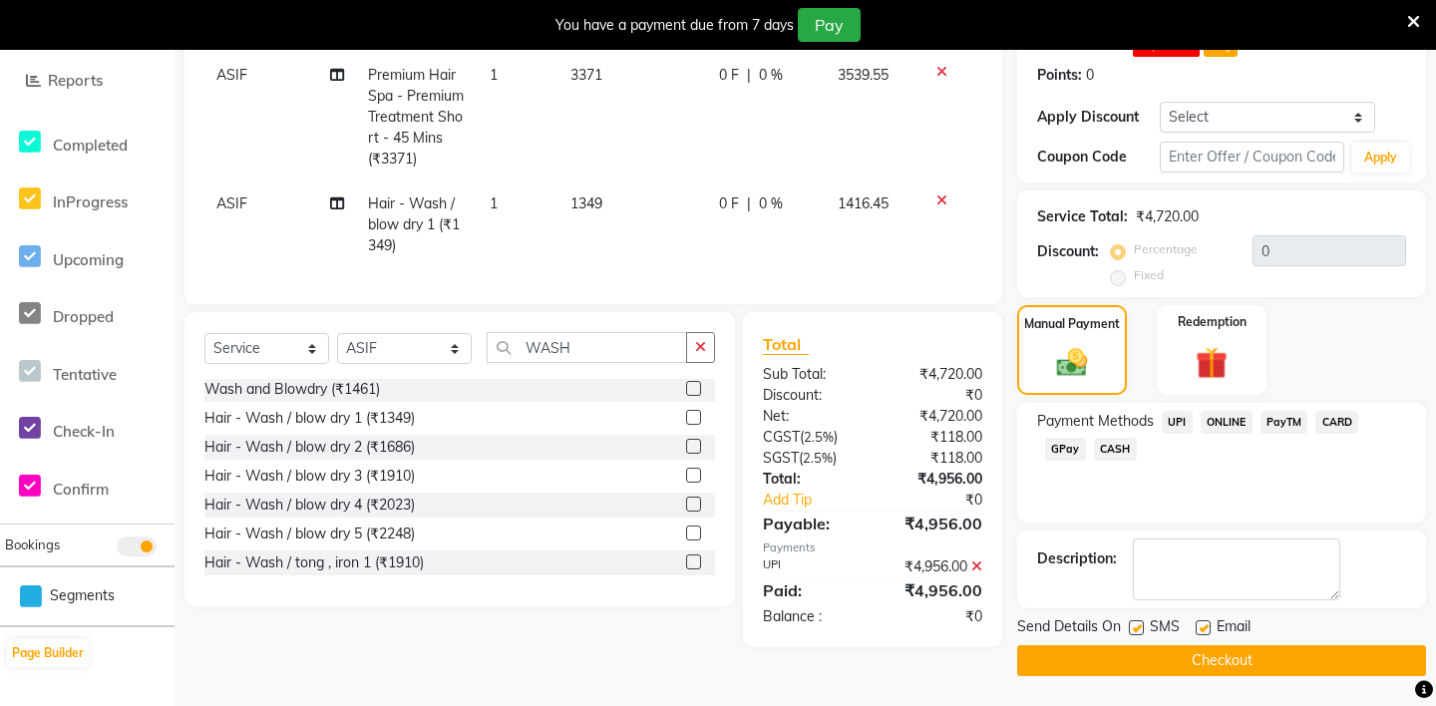
click at [1192, 644] on div "Send Details On SMS Email Checkout" at bounding box center [1221, 646] width 409 height 60
click at [1177, 661] on button "Checkout" at bounding box center [1221, 660] width 409 height 31
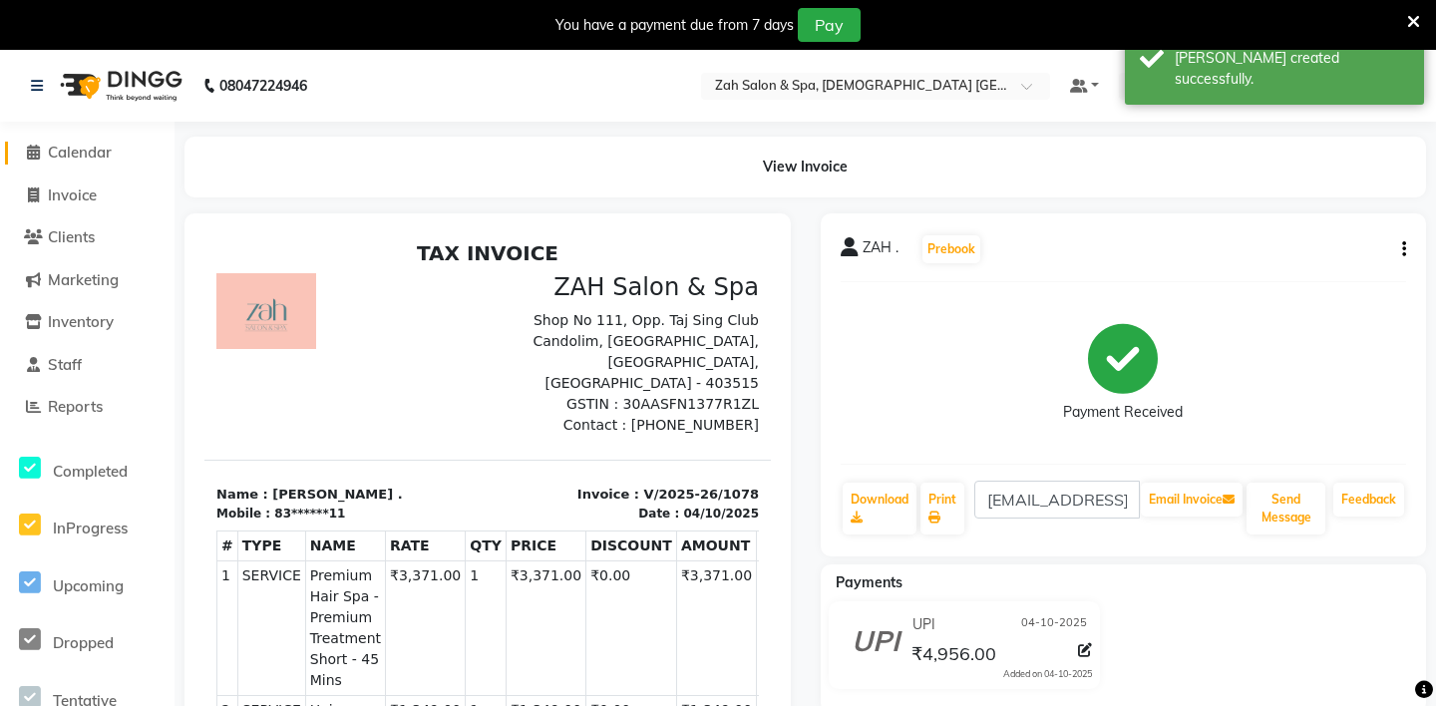
click at [54, 159] on span "Calendar" at bounding box center [80, 152] width 64 height 19
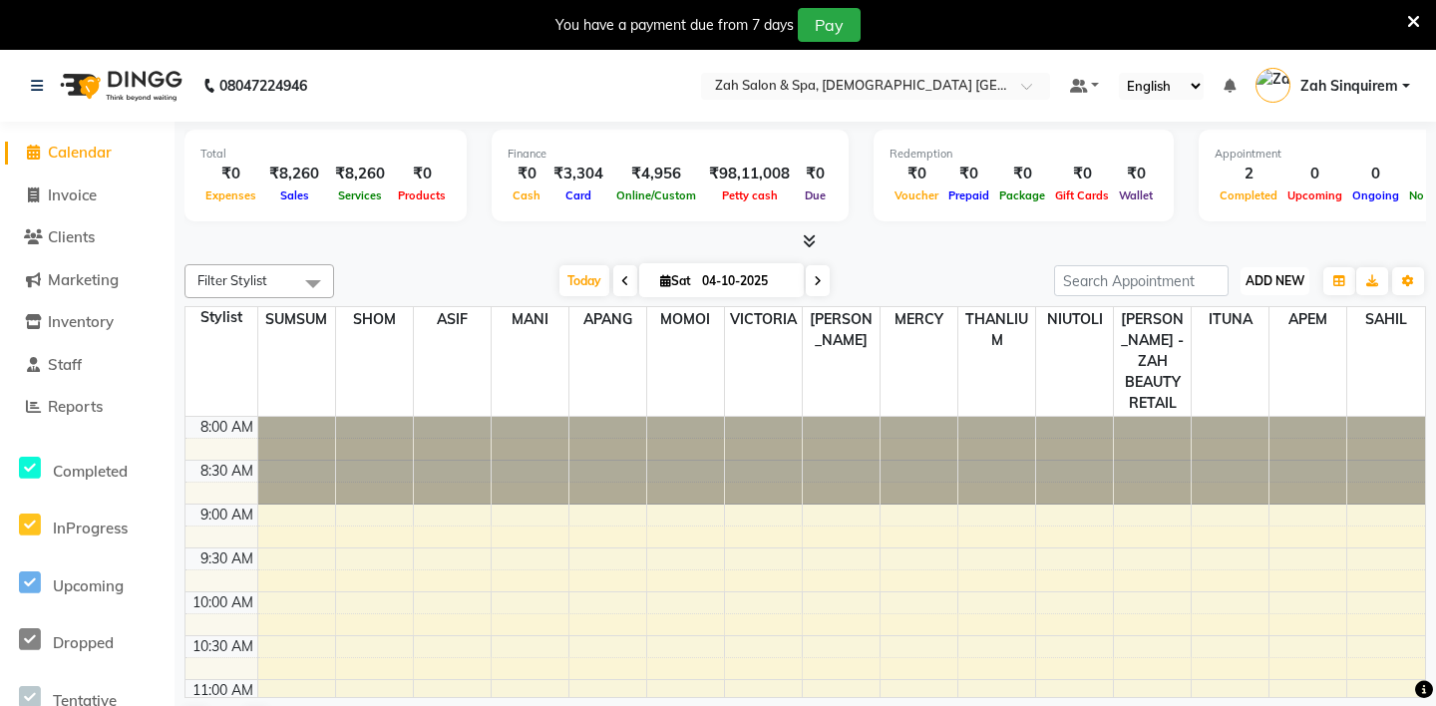
click at [1267, 280] on span "ADD NEW" at bounding box center [1275, 280] width 59 height 15
click at [1211, 339] on link "Add Invoice" at bounding box center [1230, 344] width 158 height 26
select select "service"
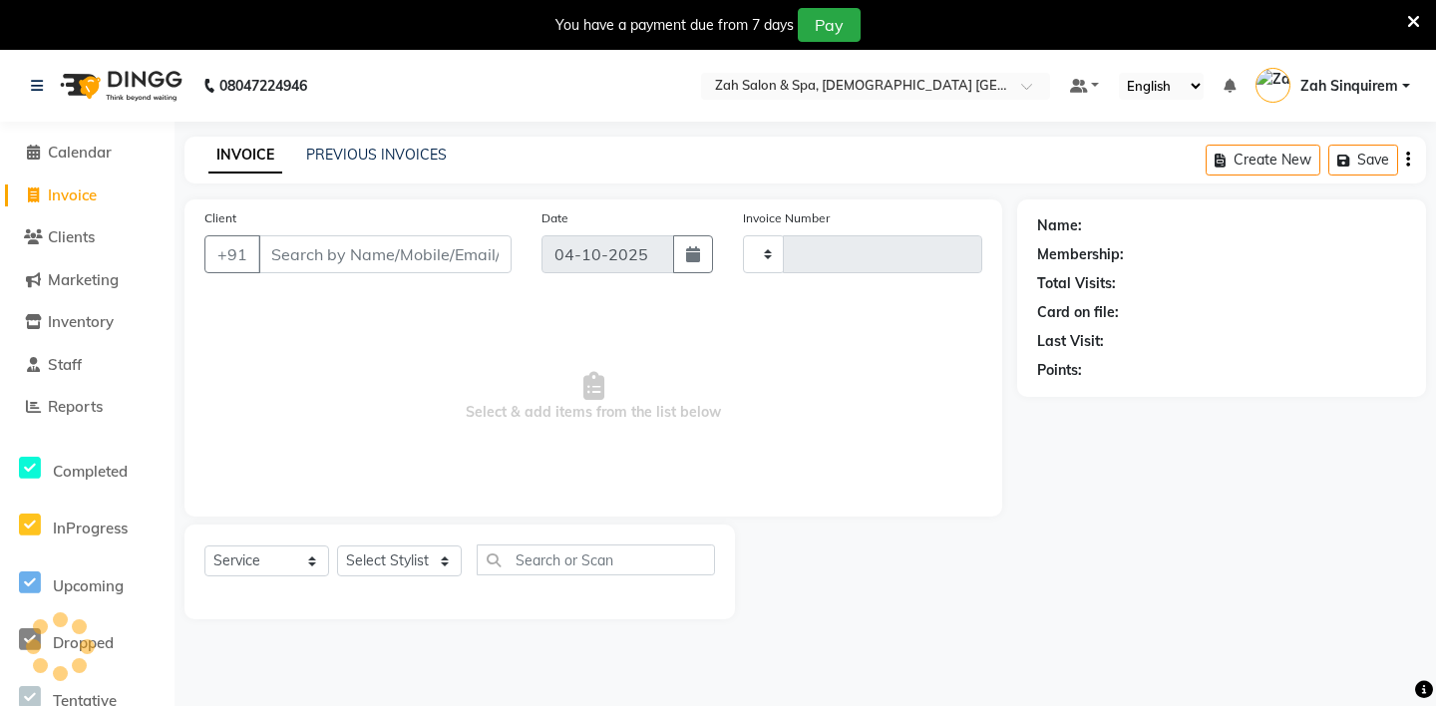
type input "1079"
select select "5613"
type input "9422251515"
click at [460, 254] on span "Add Client" at bounding box center [460, 254] width 79 height 20
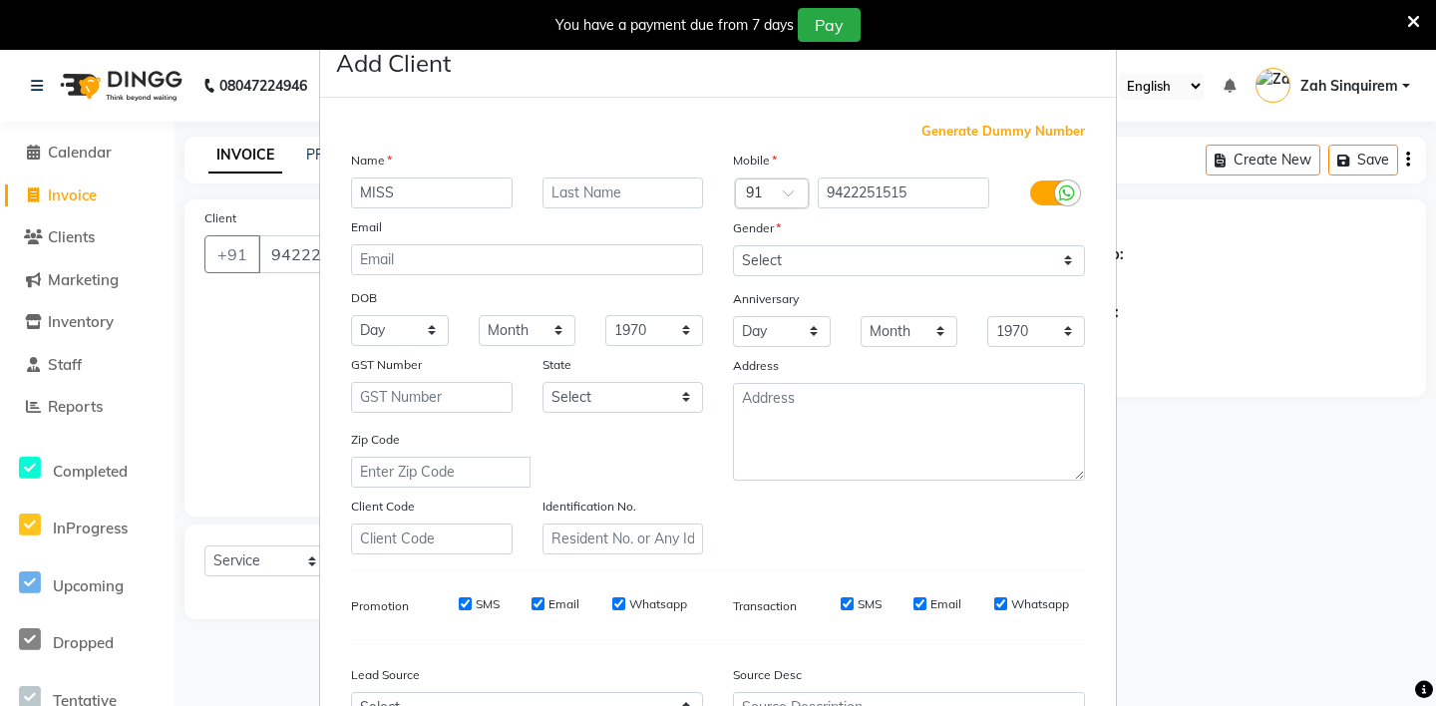
type input "MISS"
click at [620, 198] on input "text" at bounding box center [624, 193] width 162 height 31
type input "[PERSON_NAME]"
click at [763, 257] on select "Select [DEMOGRAPHIC_DATA] [DEMOGRAPHIC_DATA] Other Prefer Not To Say" at bounding box center [909, 260] width 352 height 31
select select "[DEMOGRAPHIC_DATA]"
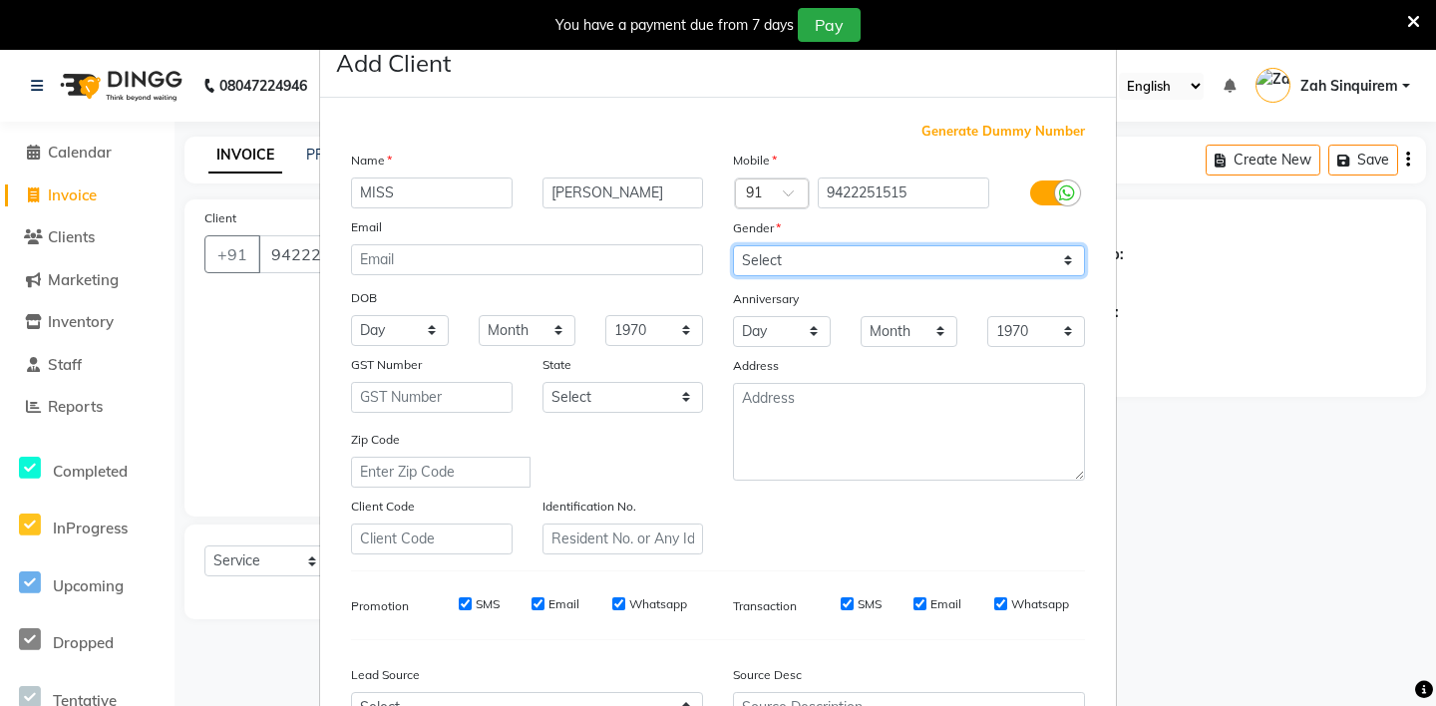
scroll to position [213, 0]
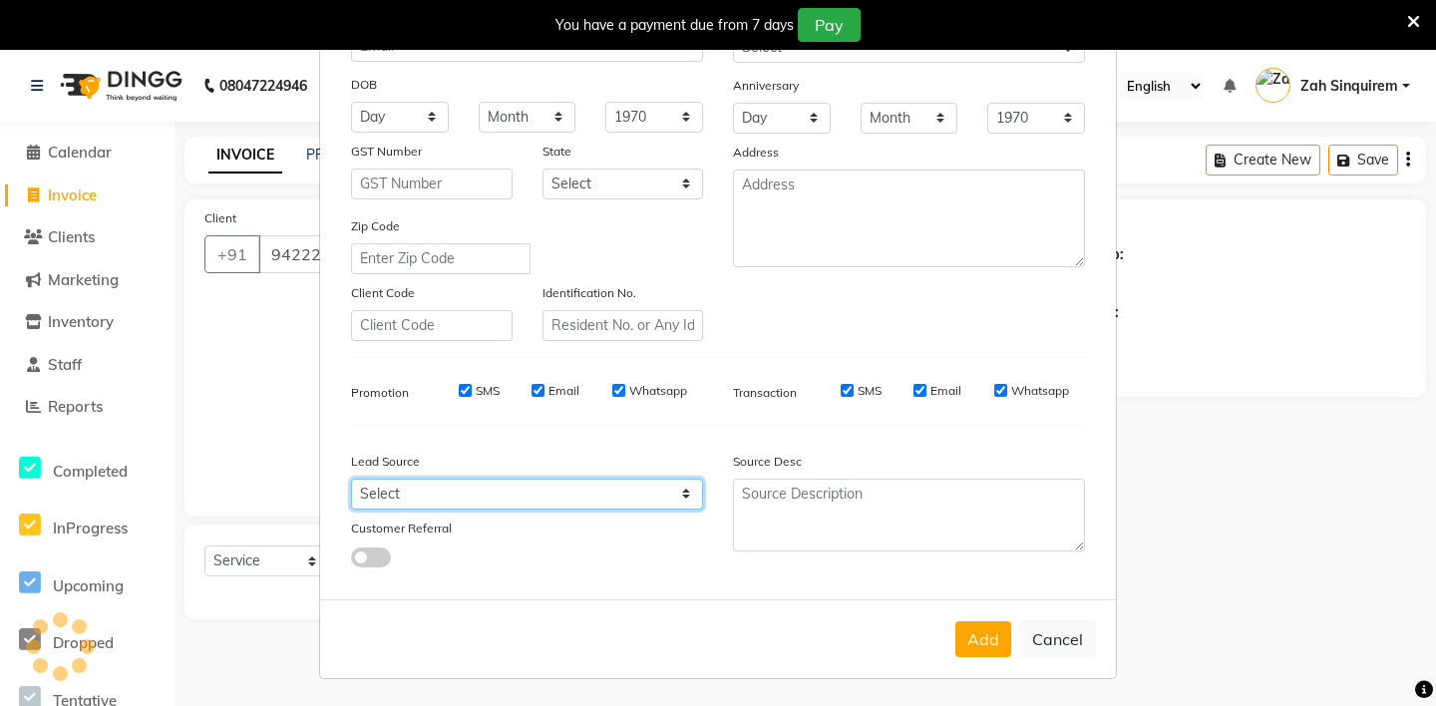
click at [427, 492] on select "Select Walk-in Referral Internet Friend Word of Mouth Advertisement Facebook Ju…" at bounding box center [527, 494] width 352 height 31
select select "36148"
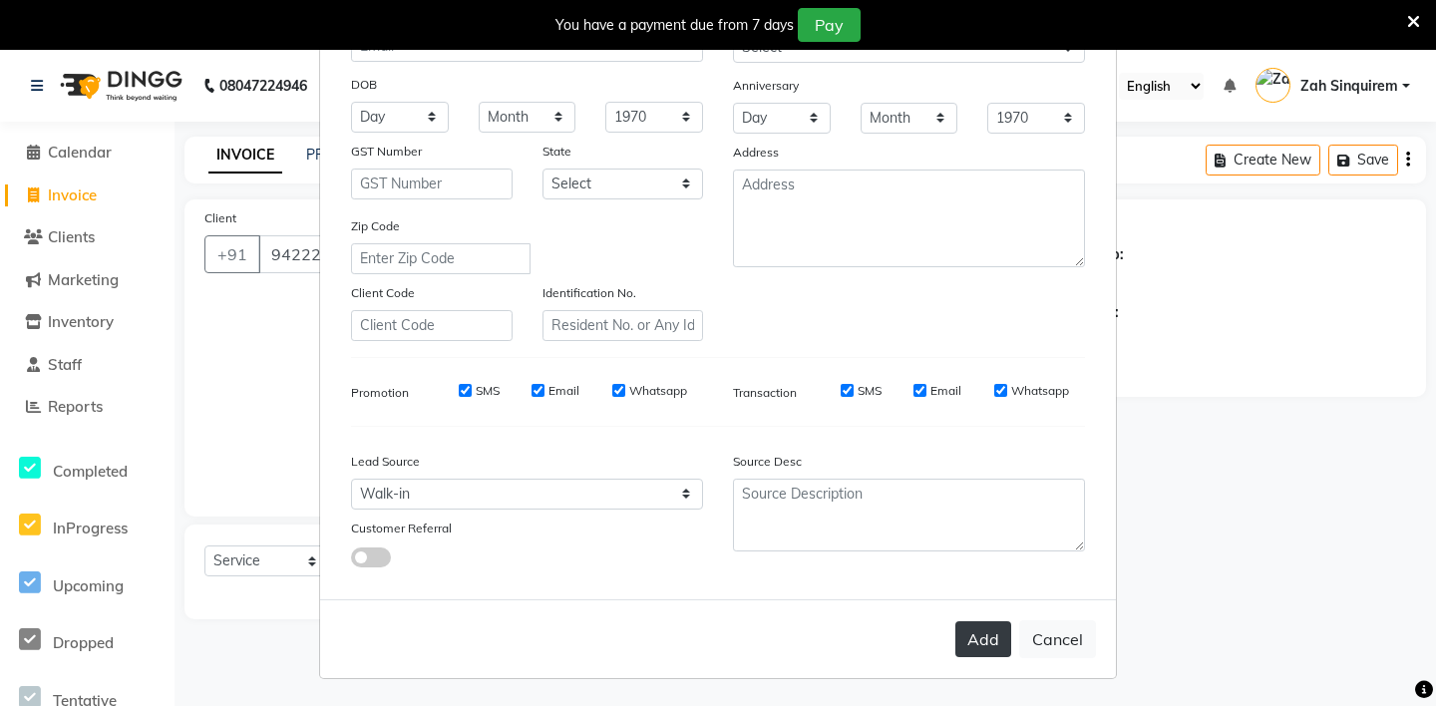
click at [981, 634] on button "Add" at bounding box center [984, 639] width 56 height 36
type input "94******15"
select select
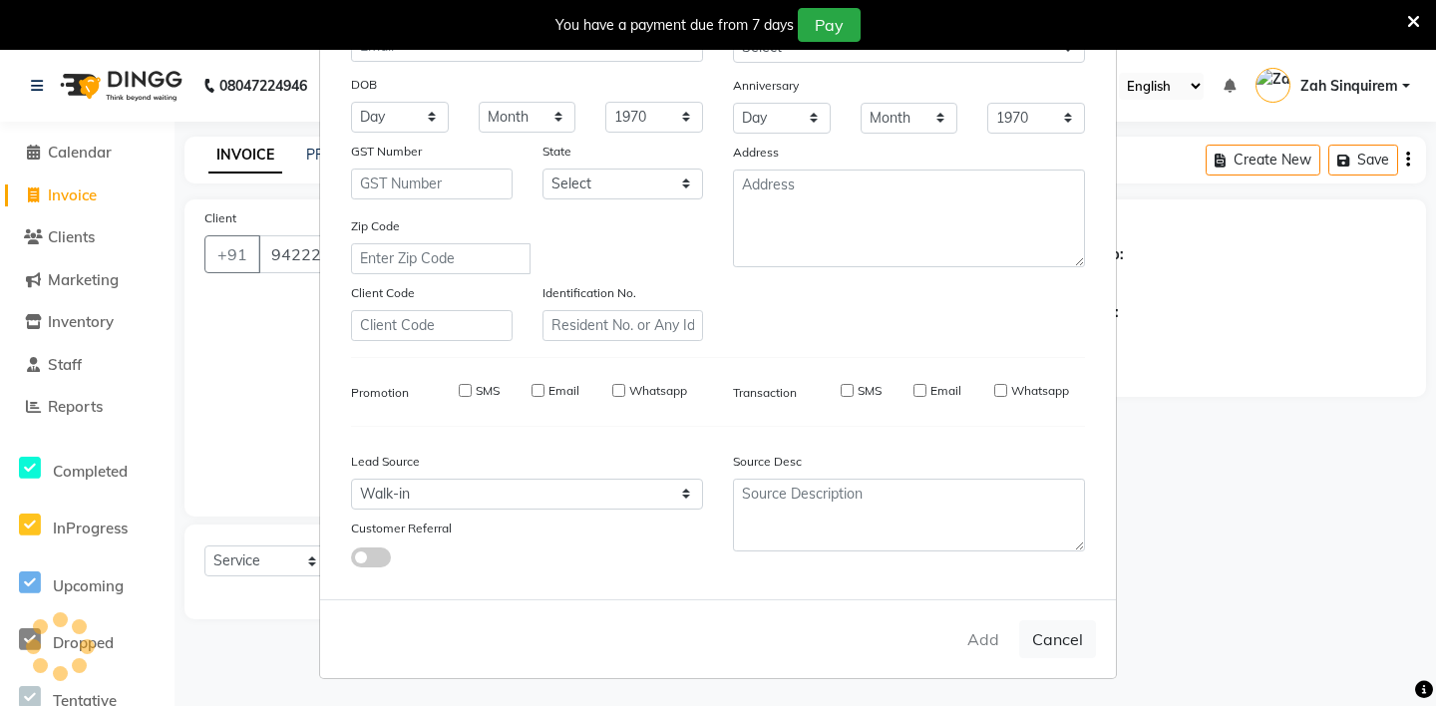
select select
checkbox input "false"
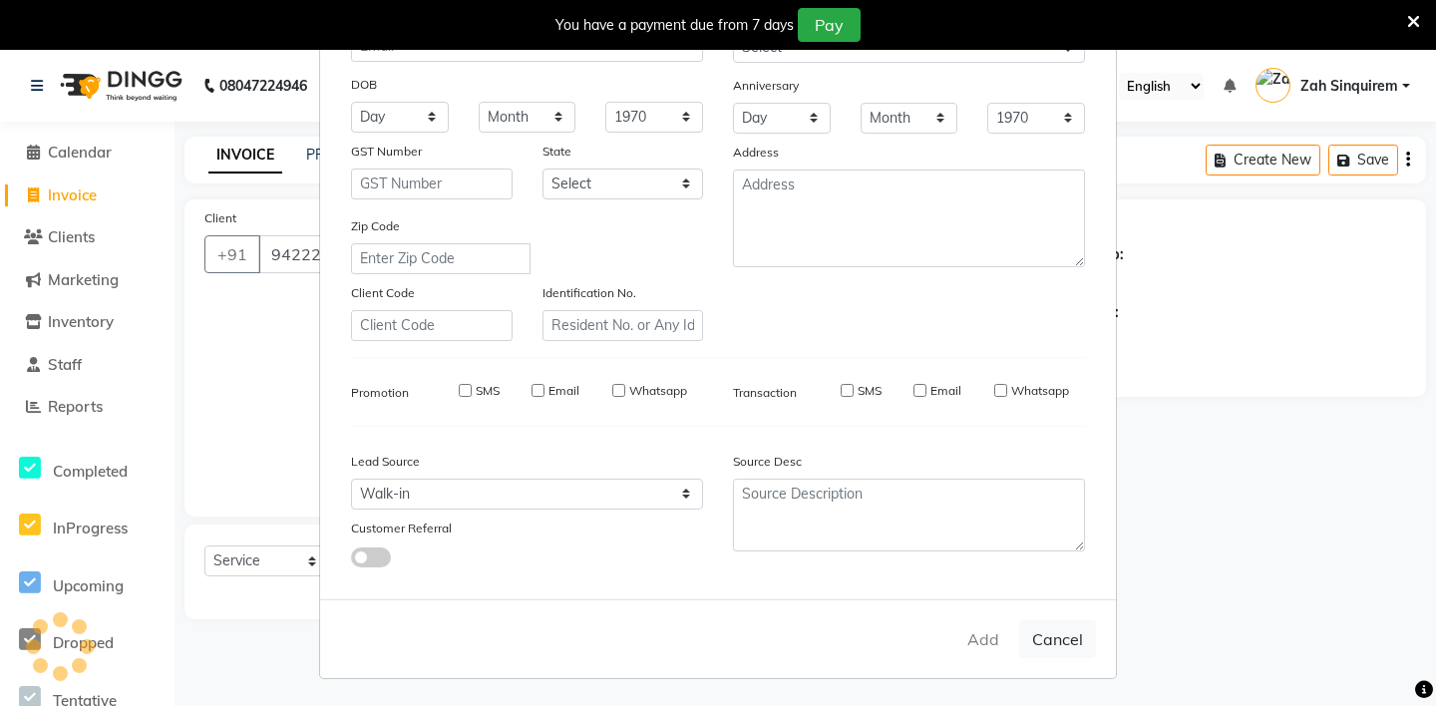
checkbox input "false"
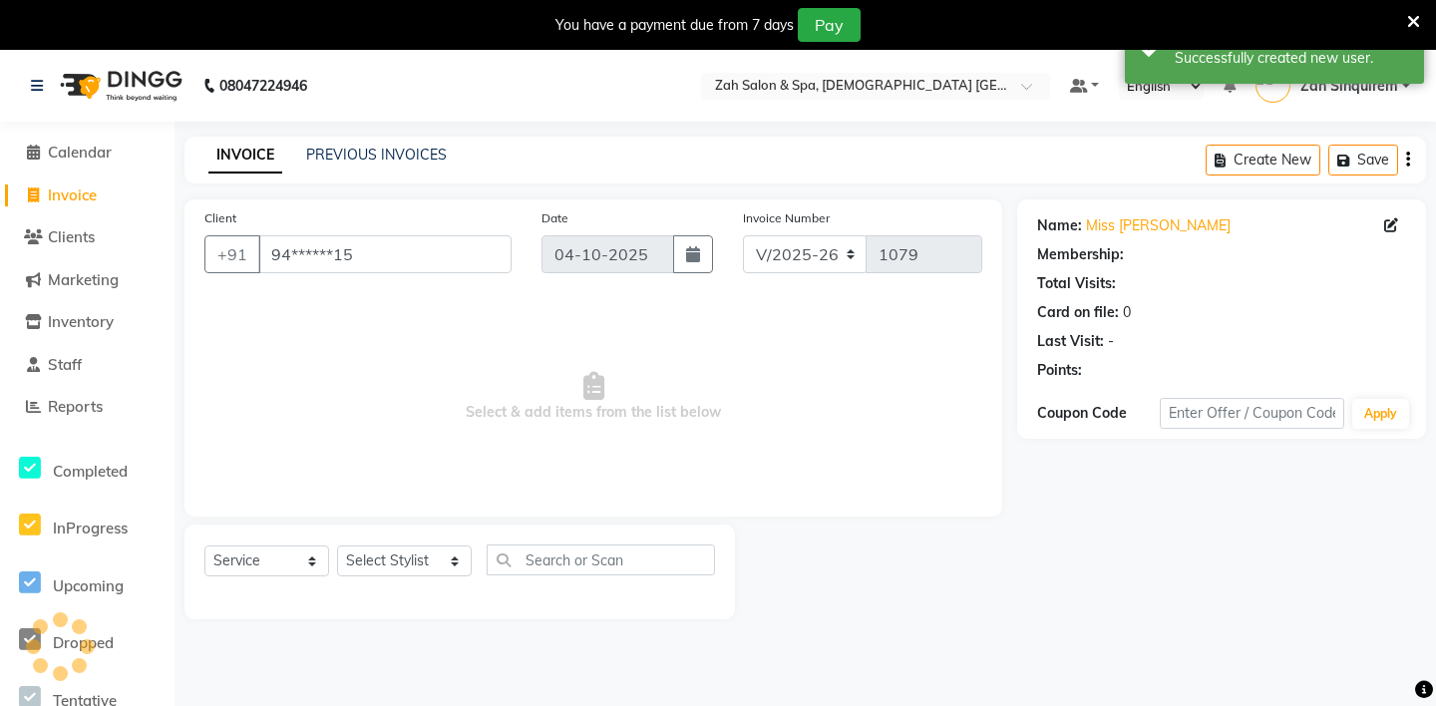
scroll to position [49, 0]
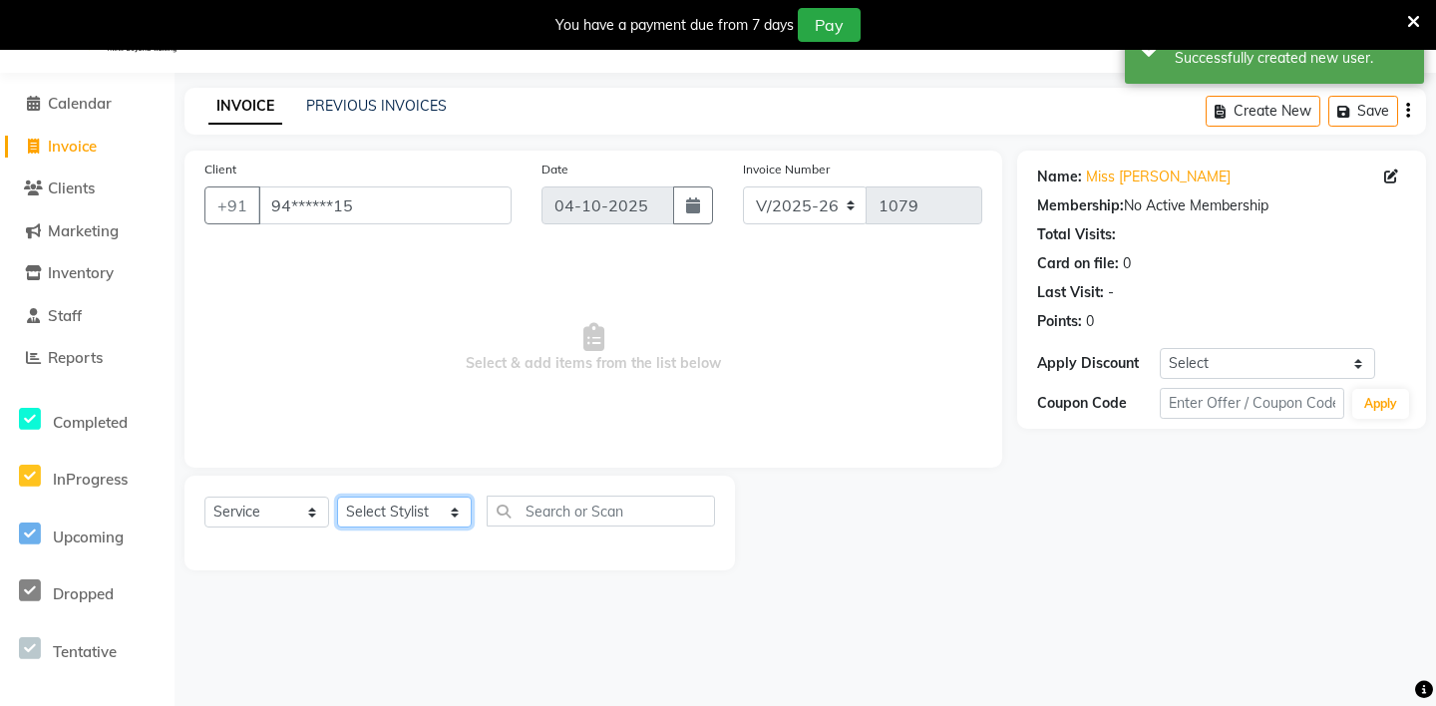
click at [389, 519] on select "Select Stylist [PERSON_NAME] - ZAH BEAUTY RETAIL APANG APEM ASIF ITUNA MANI MER…" at bounding box center [404, 512] width 135 height 31
select select "38267"
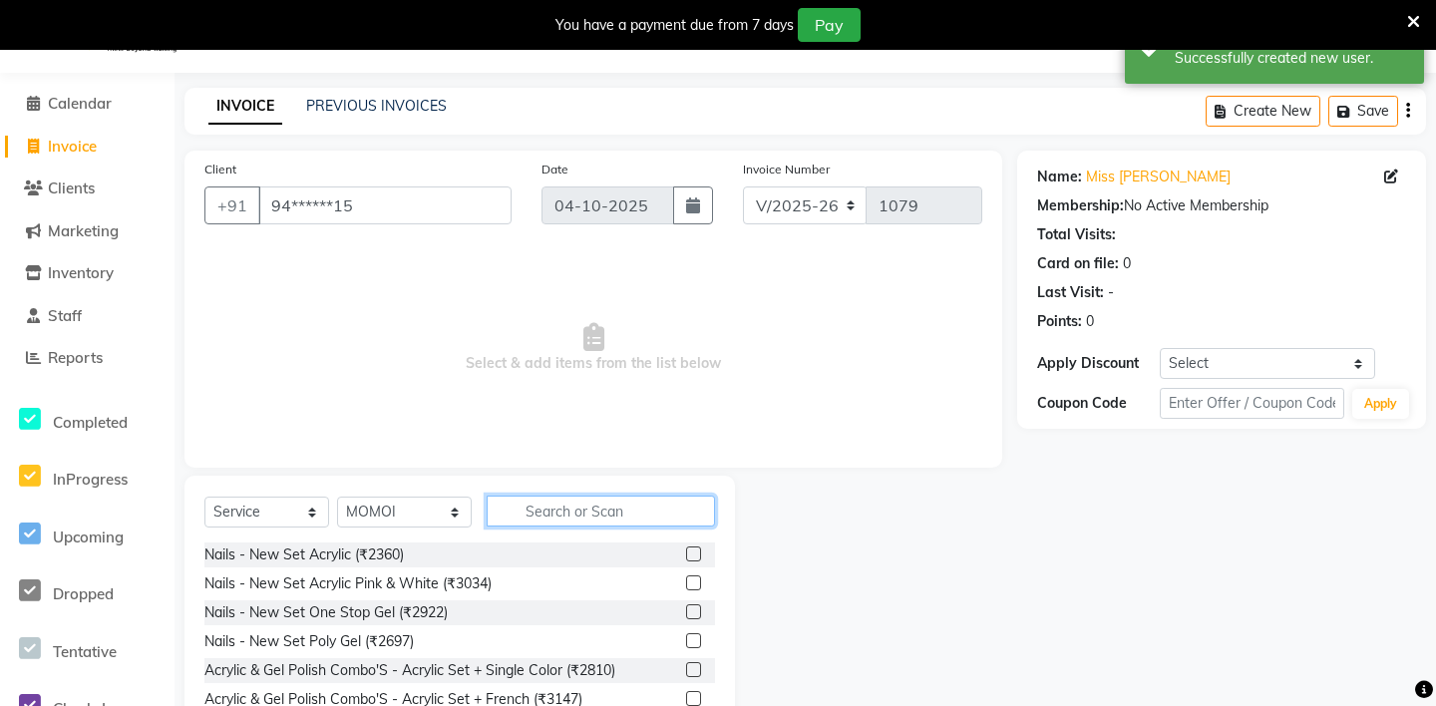
click at [538, 511] on input "text" at bounding box center [601, 511] width 228 height 31
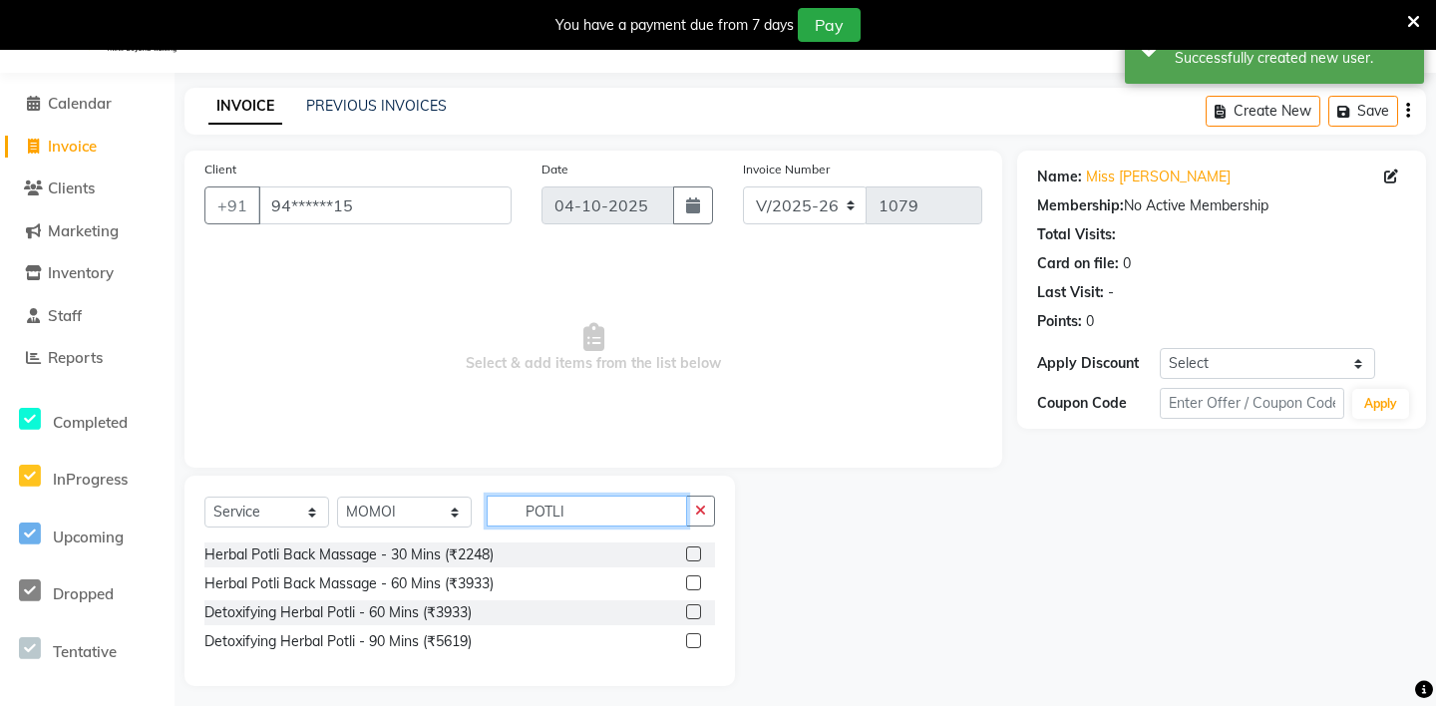
type input "POTLI"
click at [695, 584] on label at bounding box center [693, 583] width 15 height 15
click at [695, 584] on input "checkbox" at bounding box center [692, 584] width 13 height 13
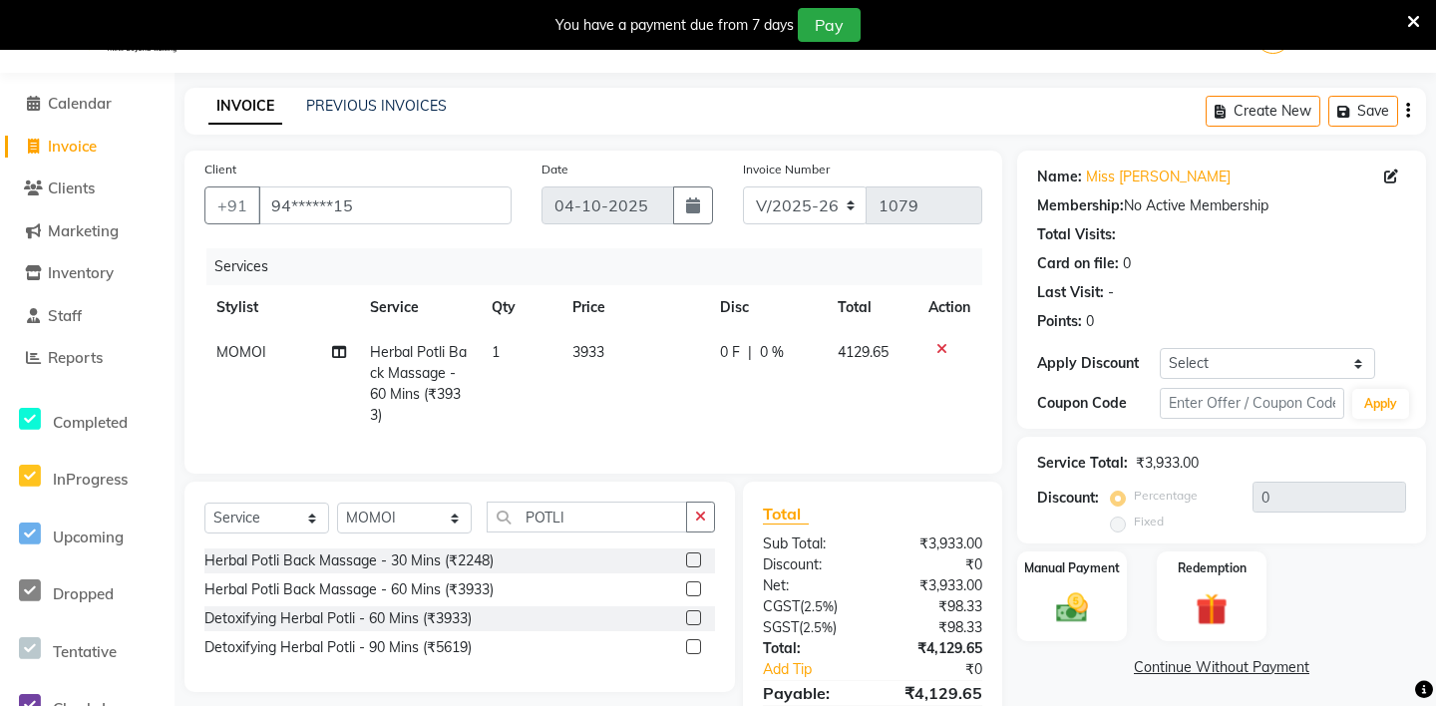
click at [695, 591] on label at bounding box center [693, 589] width 15 height 15
click at [695, 591] on input "checkbox" at bounding box center [692, 590] width 13 height 13
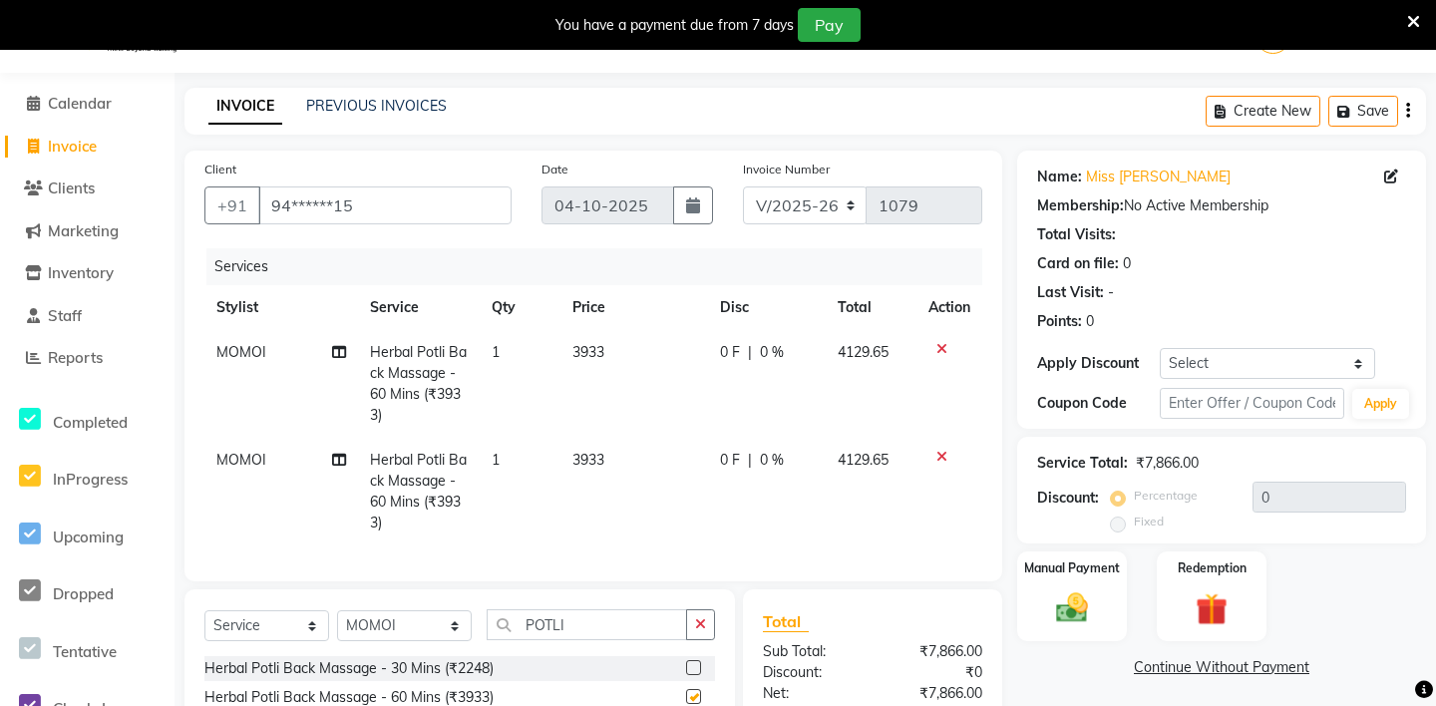
checkbox input "false"
click at [236, 459] on span "MOMOI" at bounding box center [241, 460] width 50 height 18
select select "38267"
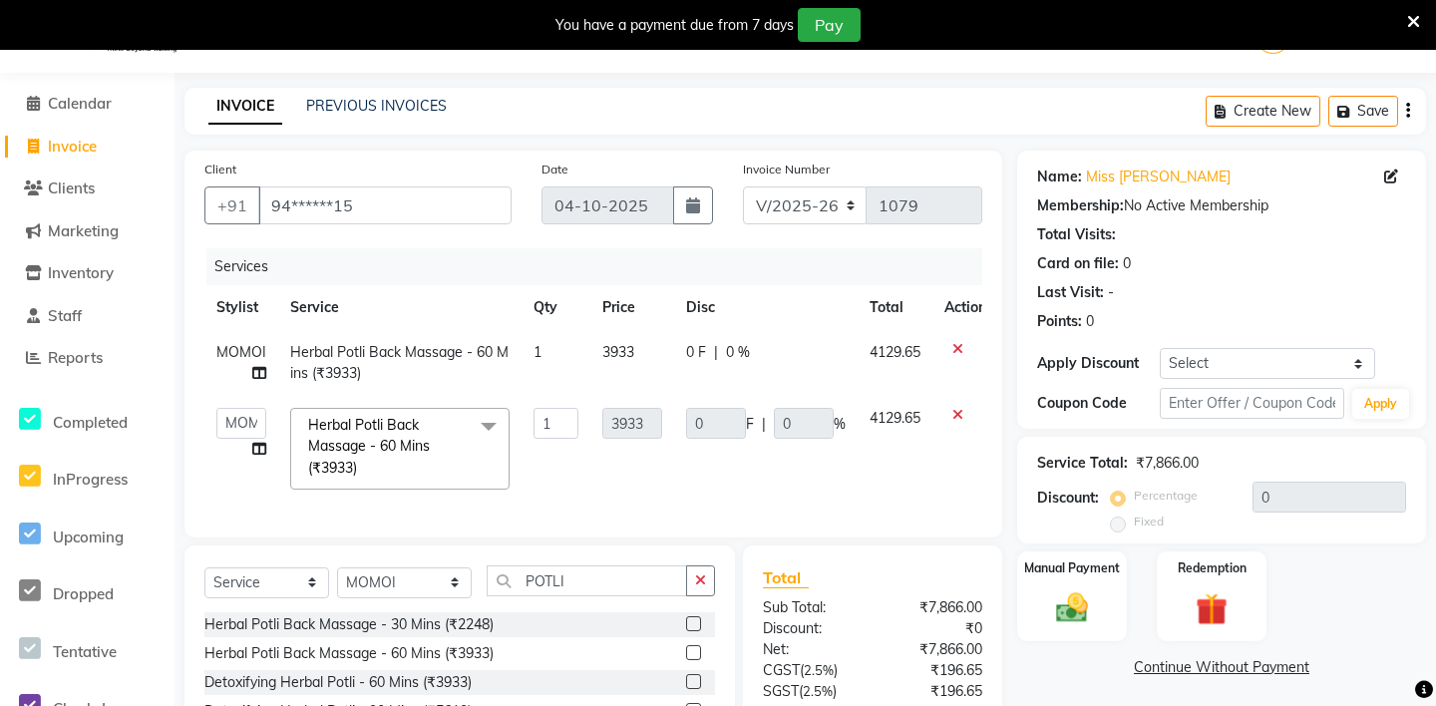
click at [236, 459] on td "[PERSON_NAME] - ZAH BEAUTY RETAIL APANG APEM ASIF ITUNA MANI MERCY MOMOI NIUTOL…" at bounding box center [241, 449] width 74 height 106
click at [244, 419] on select "[PERSON_NAME] - ZAH BEAUTY RETAIL APANG APEM ASIF ITUNA MANI MERCY MOMOI NIUTOL…" at bounding box center [241, 423] width 50 height 31
select select "57860"
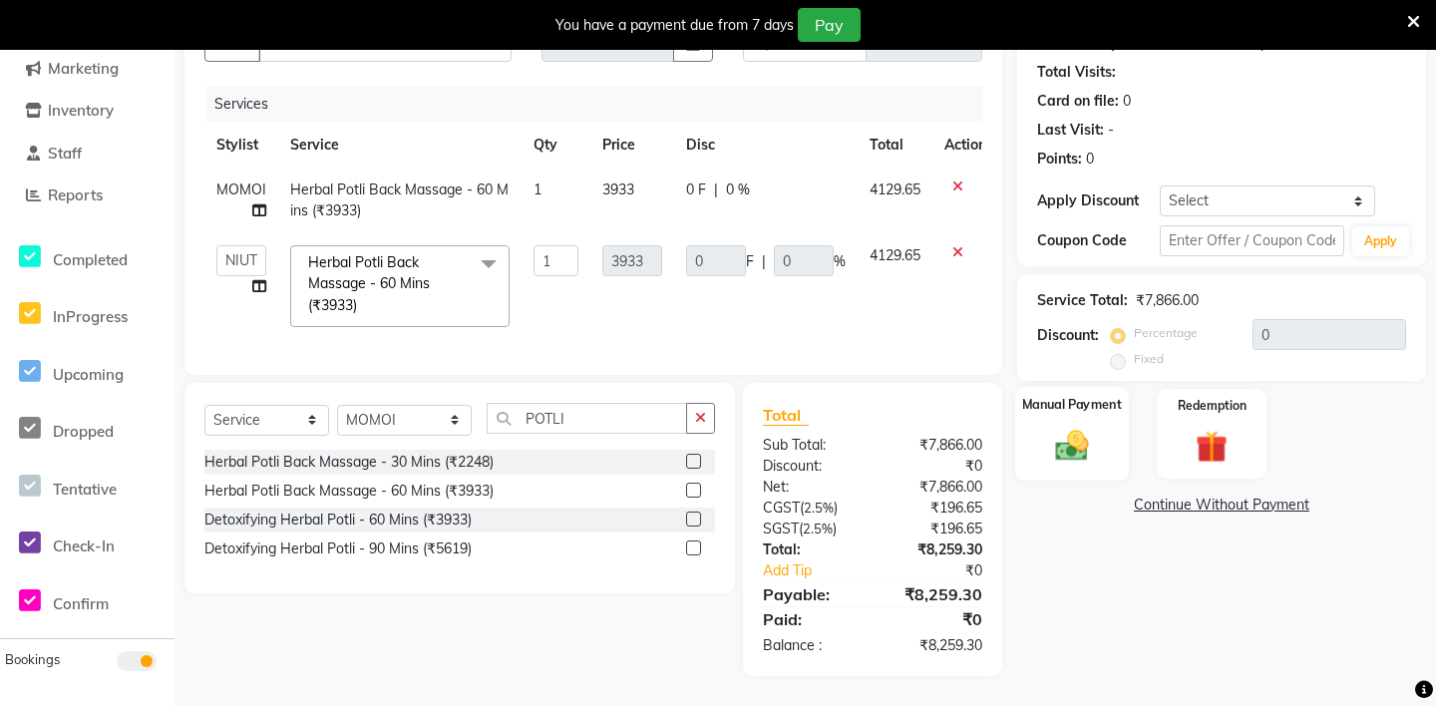
click at [1090, 432] on img at bounding box center [1072, 445] width 55 height 39
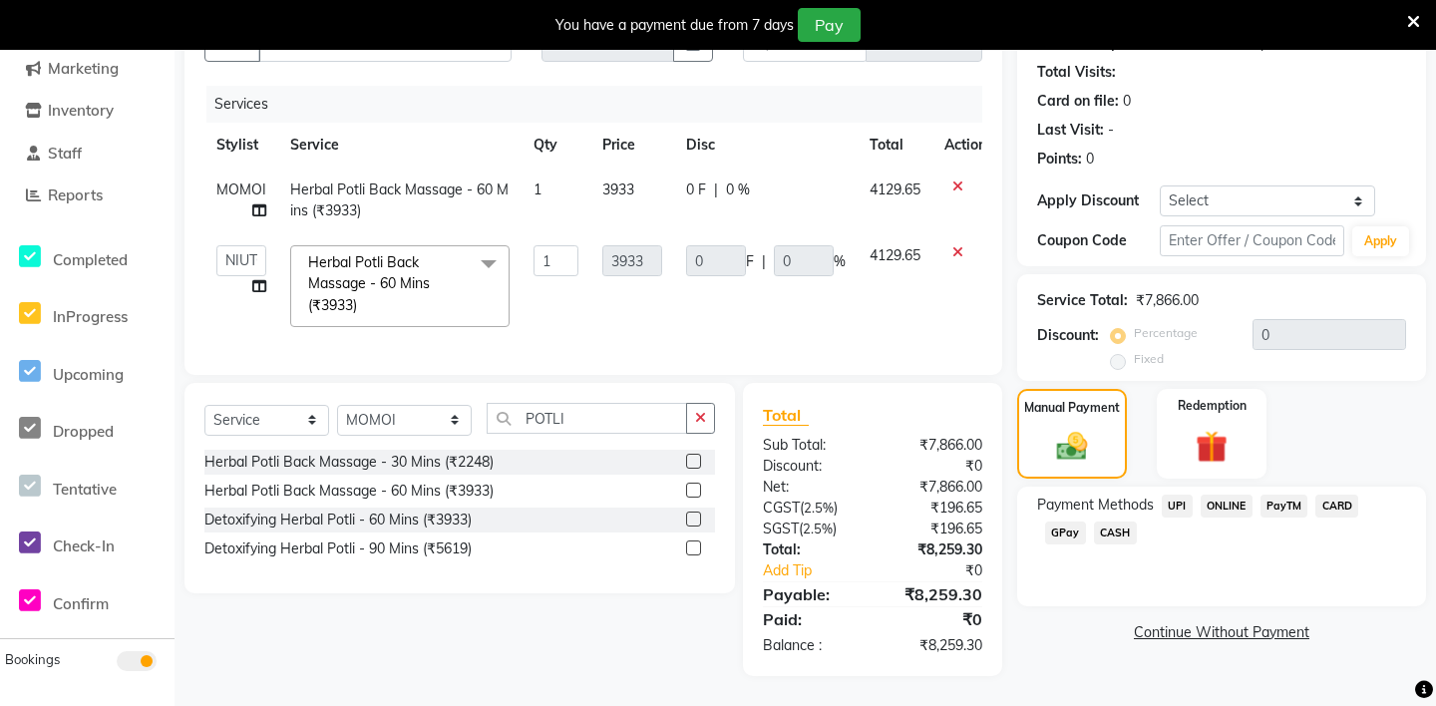
click at [1183, 512] on span "UPI" at bounding box center [1177, 506] width 31 height 23
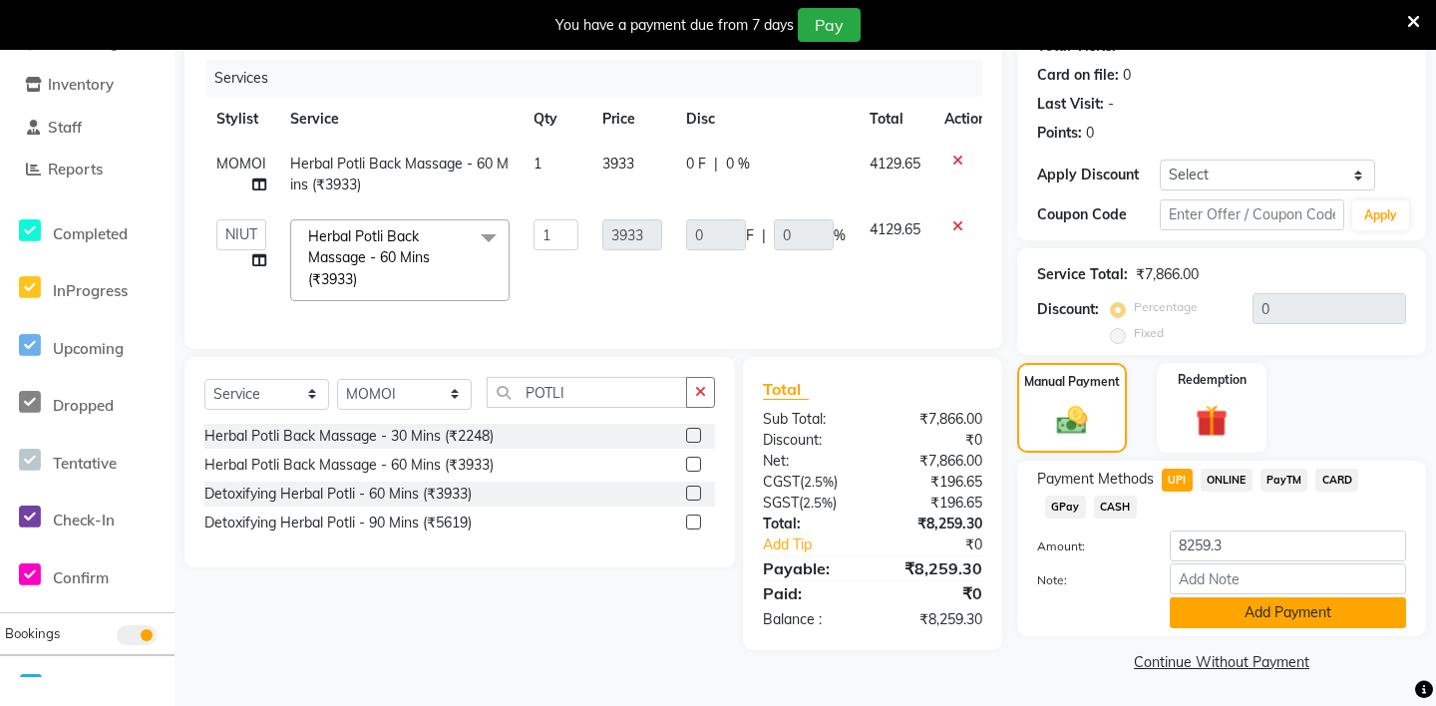
click at [1218, 601] on button "Add Payment" at bounding box center [1288, 612] width 236 height 31
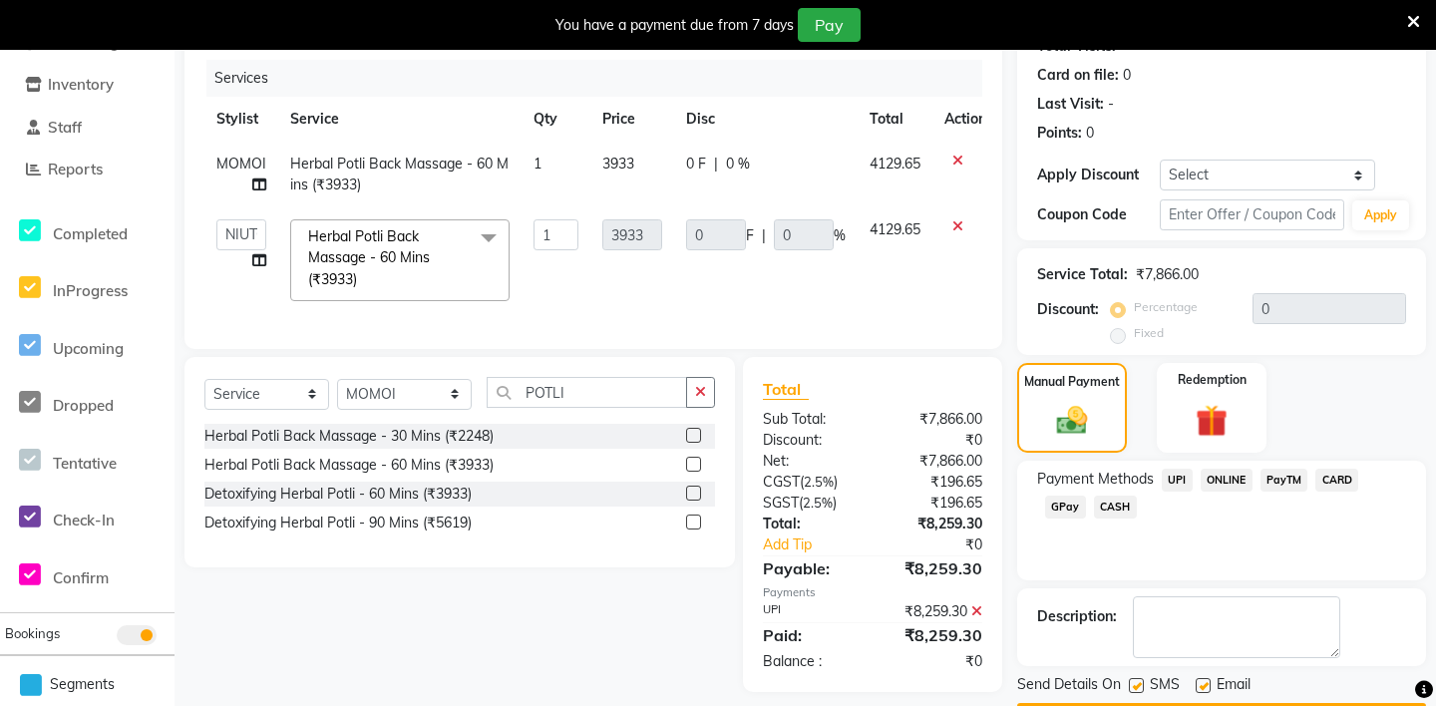
scroll to position [295, 0]
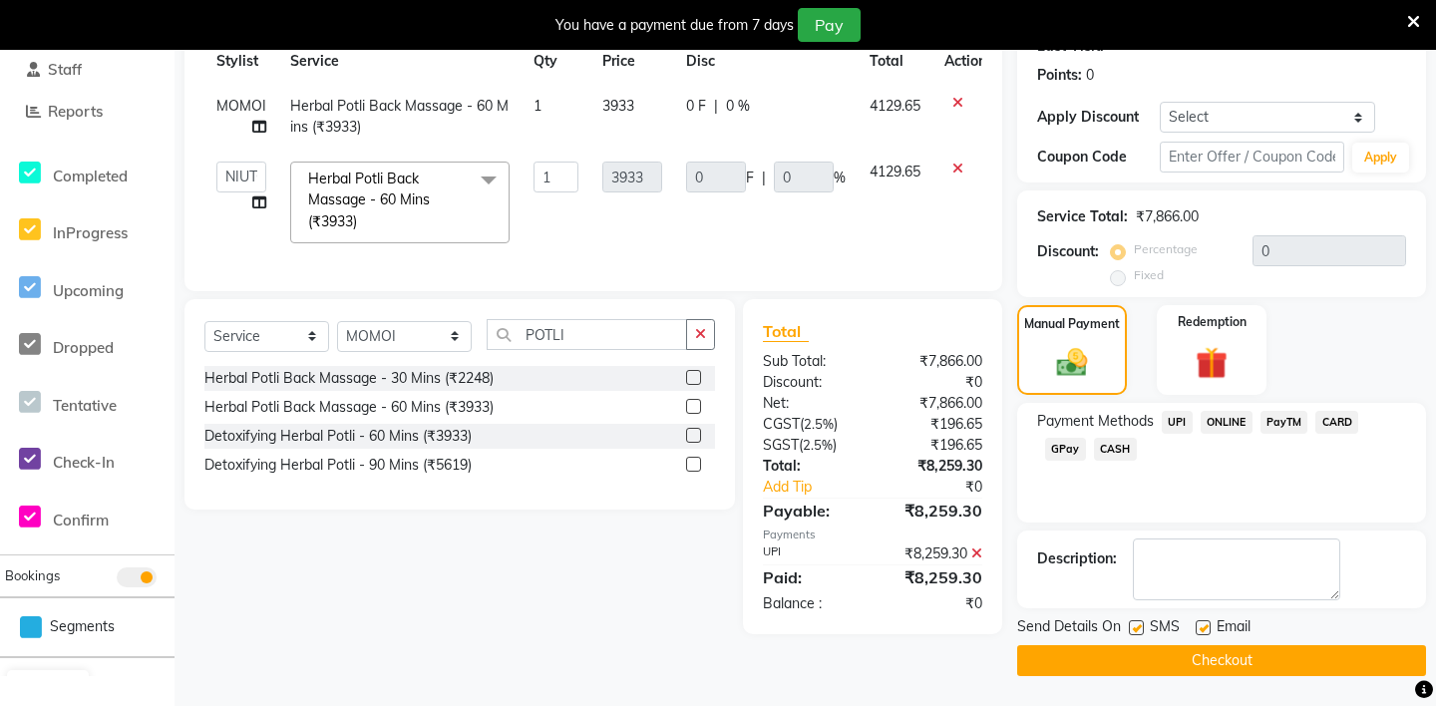
click at [1150, 653] on button "Checkout" at bounding box center [1221, 660] width 409 height 31
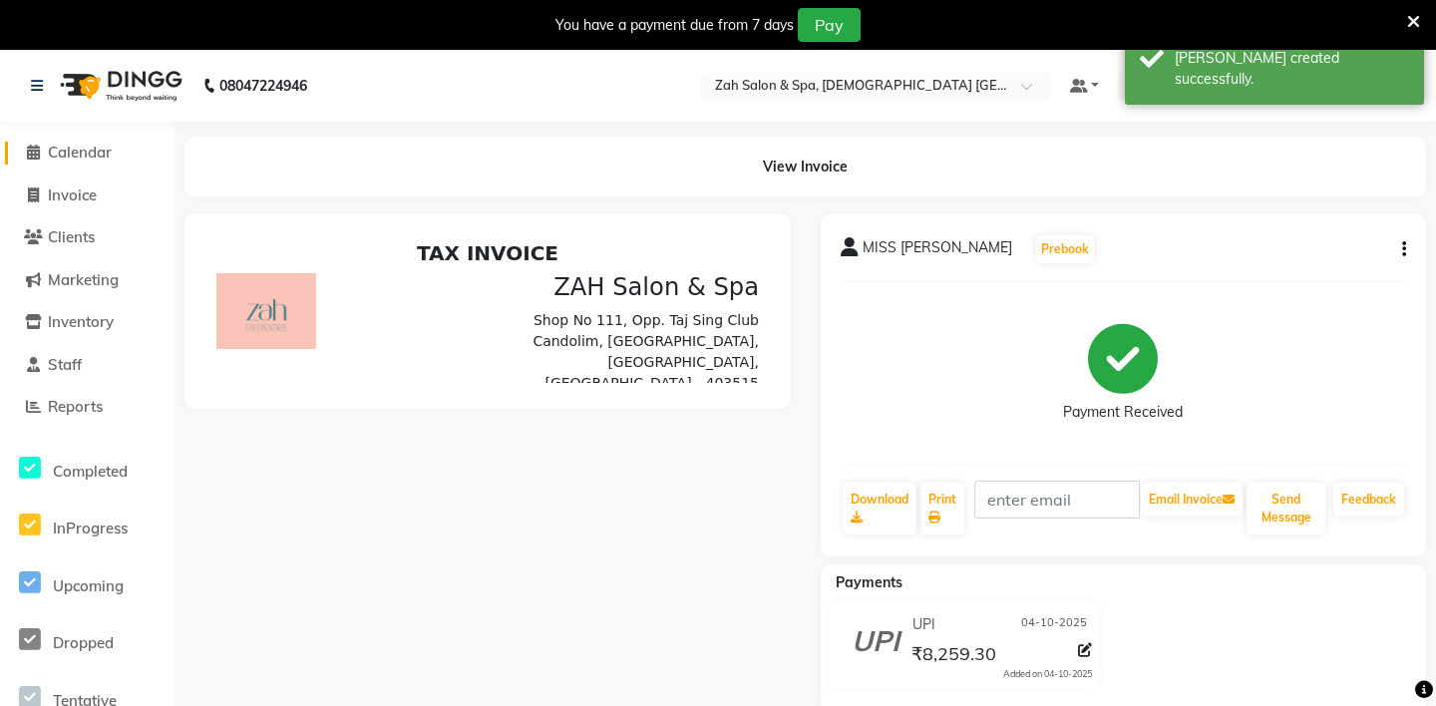
click at [41, 147] on span at bounding box center [33, 153] width 30 height 23
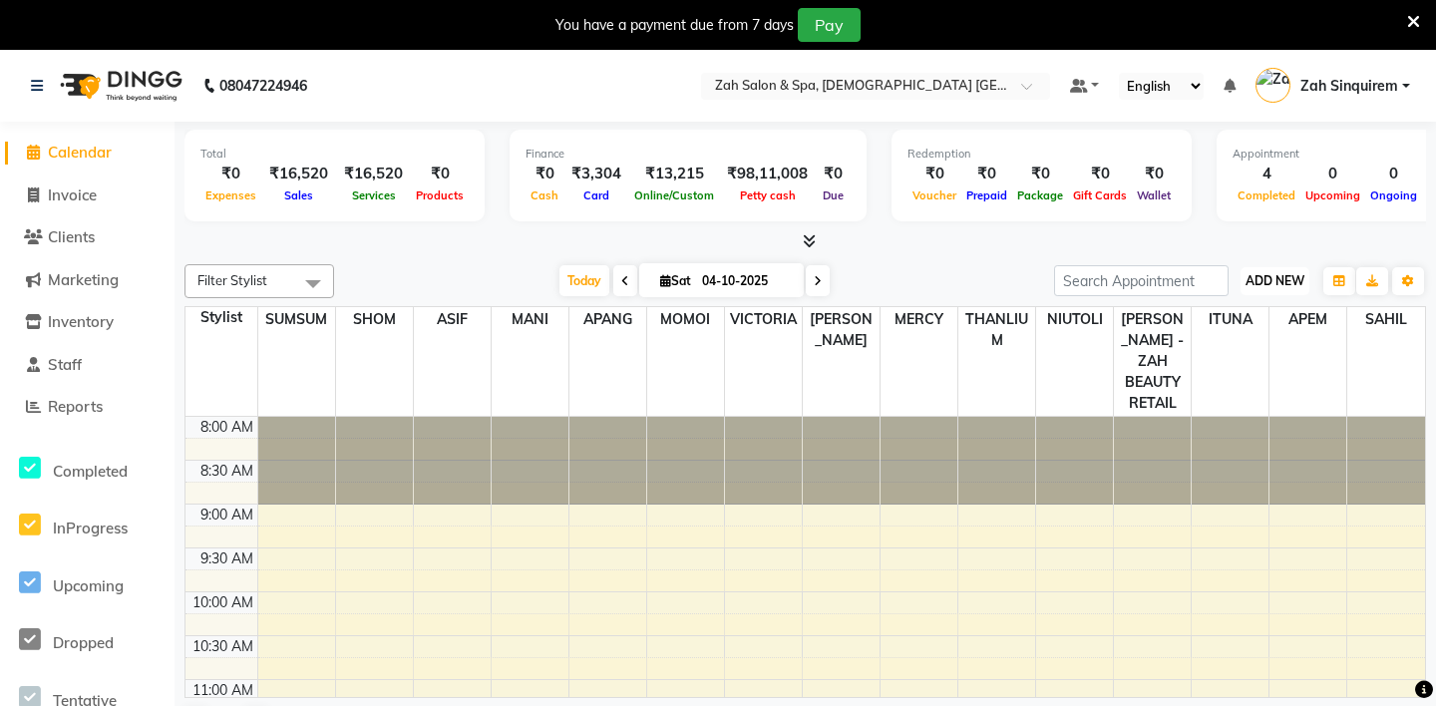
click at [1262, 271] on button "ADD NEW Toggle Dropdown" at bounding box center [1275, 281] width 69 height 28
click at [1190, 347] on link "Add Invoice" at bounding box center [1230, 344] width 158 height 26
select select "5613"
select select "service"
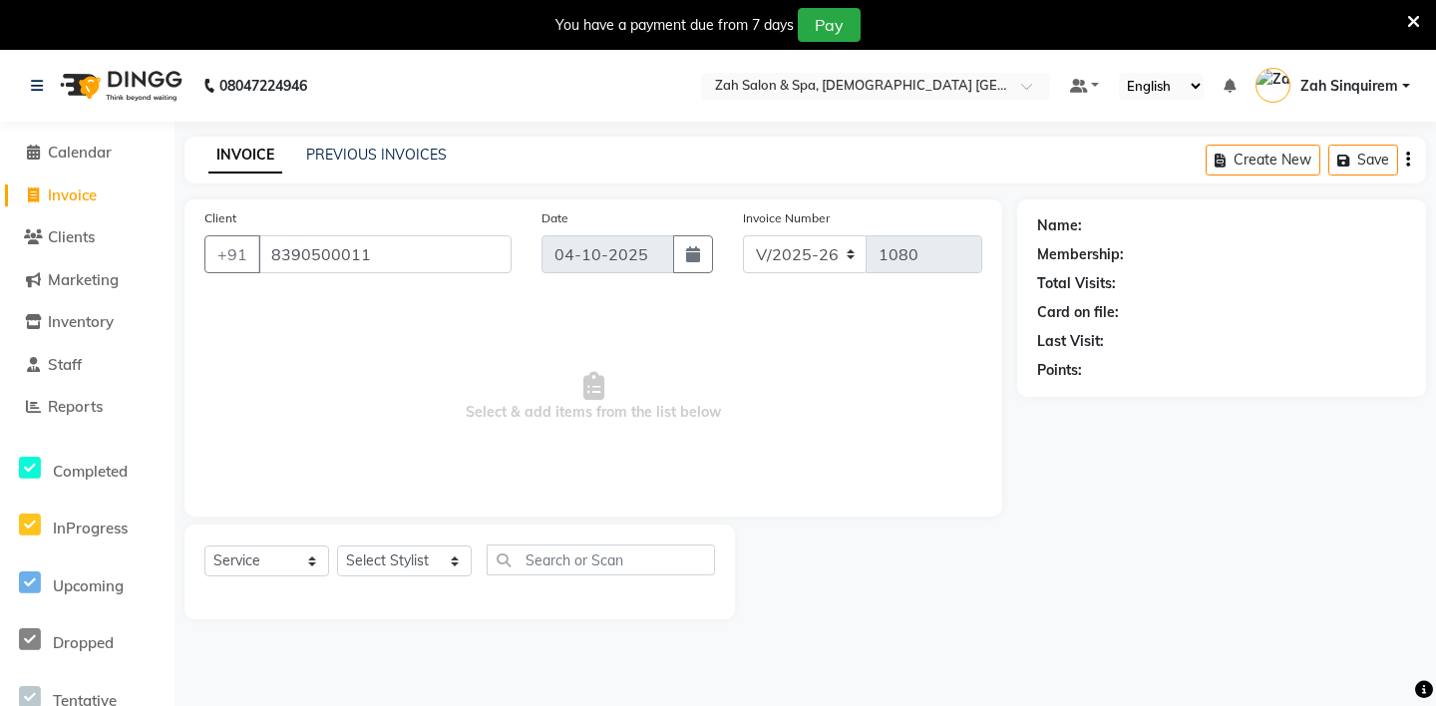
type input "8390500011"
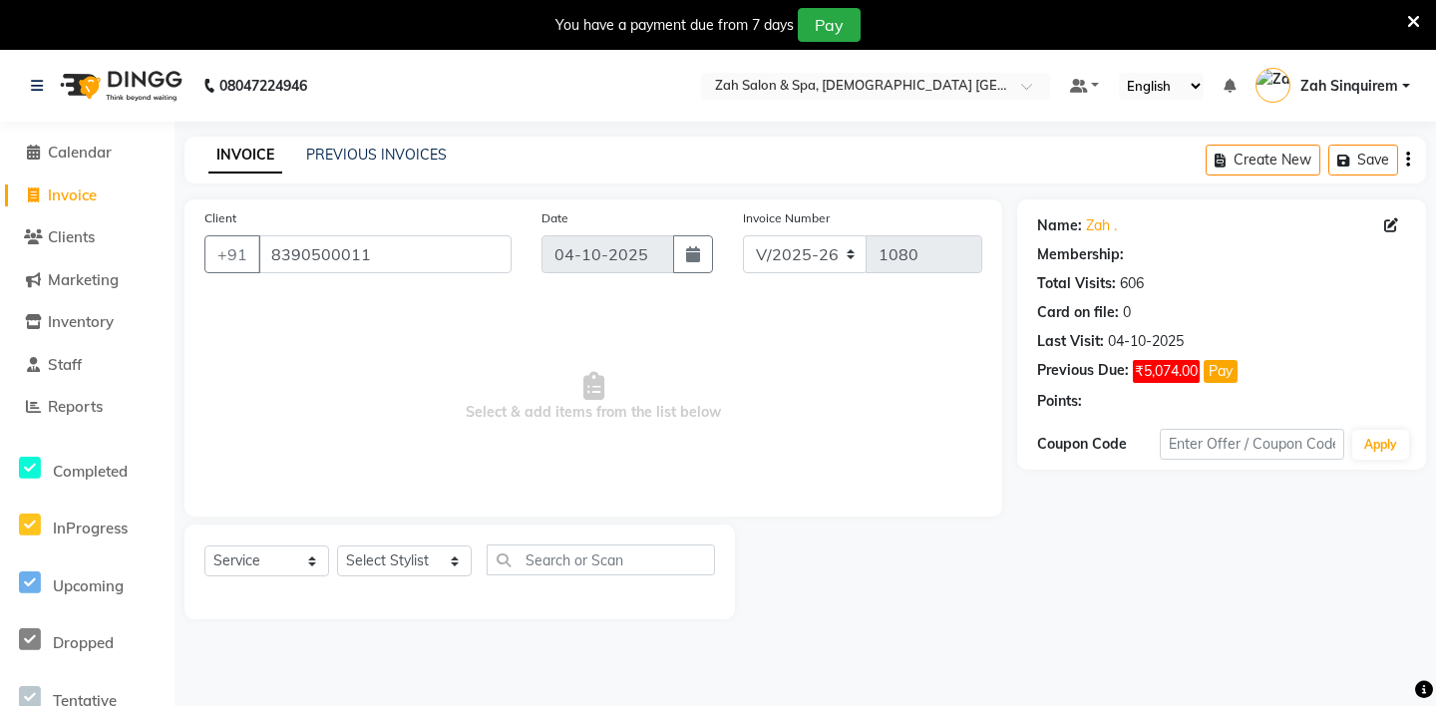
scroll to position [50, 0]
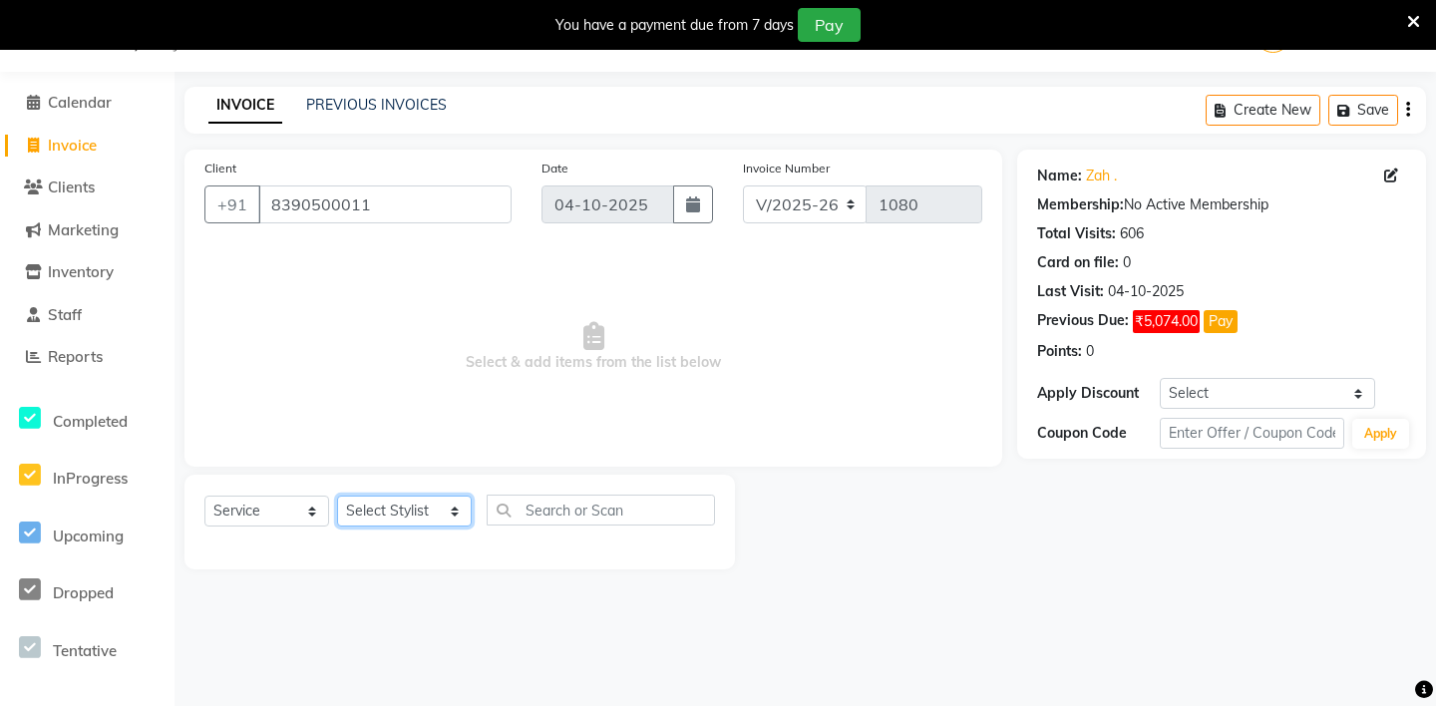
click at [386, 497] on select "Select Stylist [PERSON_NAME] - ZAH BEAUTY RETAIL APANG APEM ASIF ITUNA MANI MER…" at bounding box center [404, 511] width 135 height 31
select select "46424"
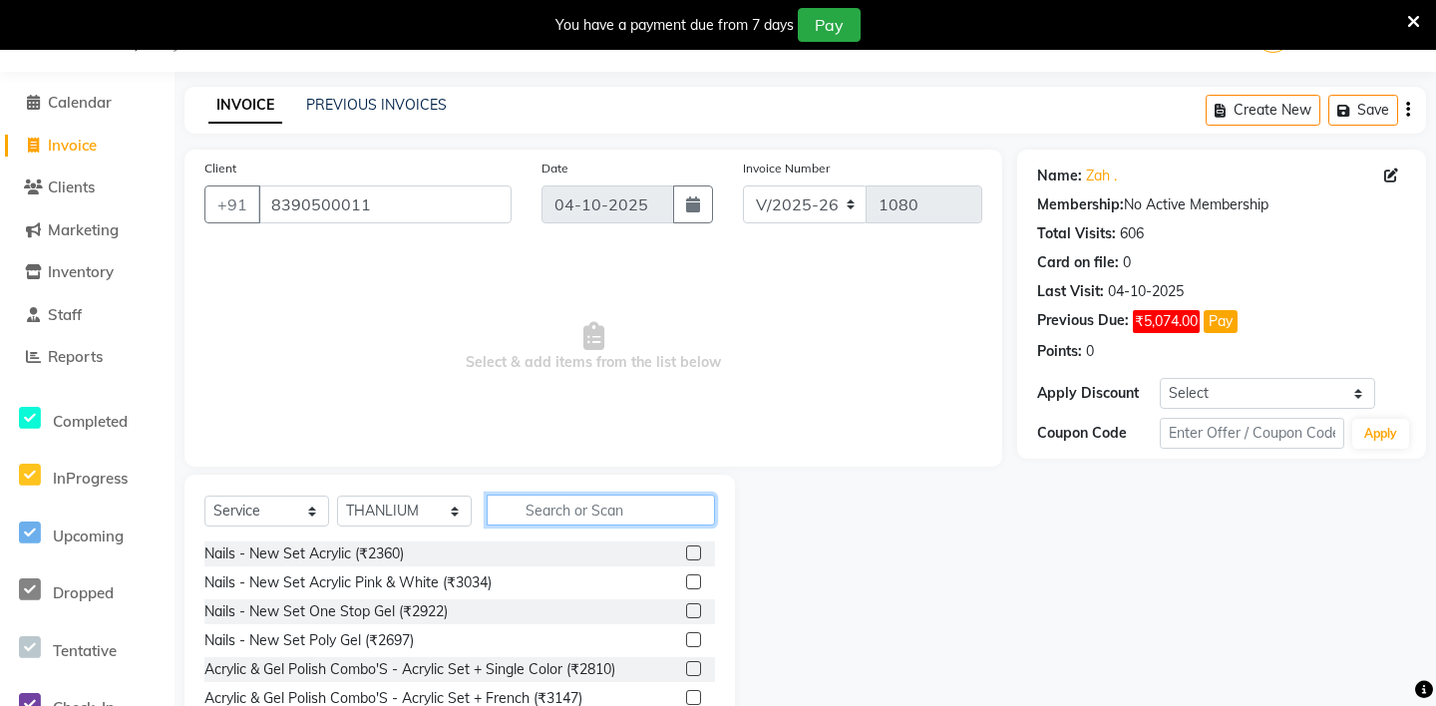
click at [505, 506] on input "text" at bounding box center [601, 510] width 228 height 31
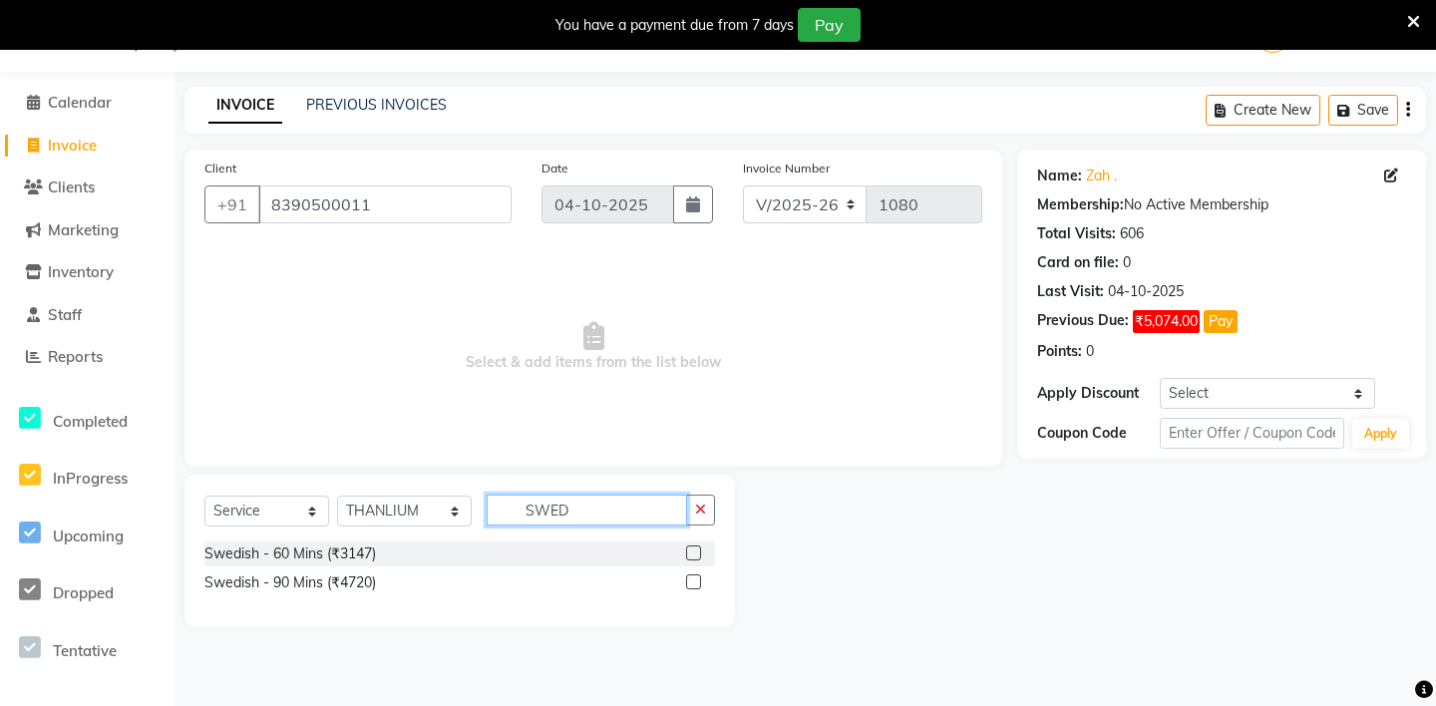
type input "SWED"
click at [692, 553] on label at bounding box center [693, 553] width 15 height 15
click at [692, 553] on input "checkbox" at bounding box center [692, 554] width 13 height 13
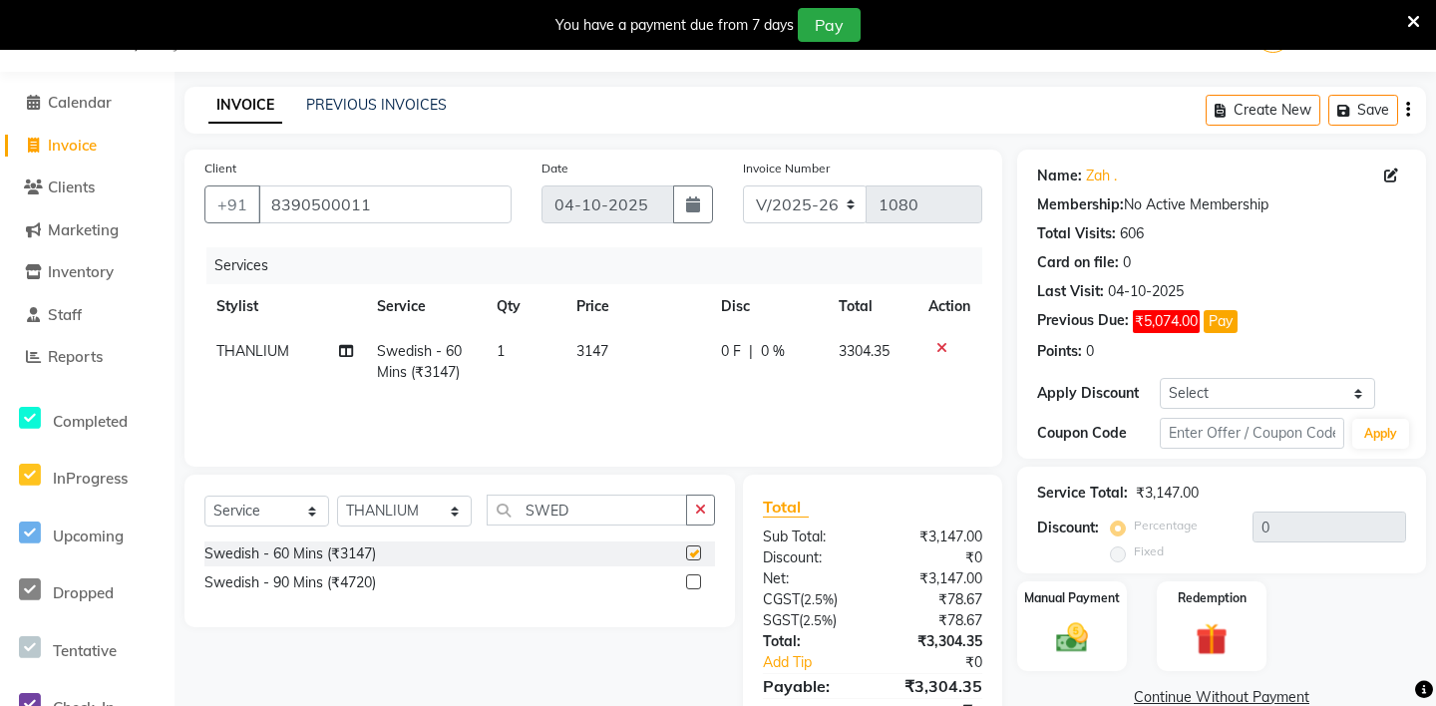
checkbox input "false"
click at [422, 512] on select "Select Stylist [PERSON_NAME] - ZAH BEAUTY RETAIL APANG APEM ASIF ITUNA MANI MER…" at bounding box center [404, 511] width 135 height 31
click at [704, 507] on icon "button" at bounding box center [700, 510] width 11 height 14
type input "FEET"
click at [689, 556] on label at bounding box center [693, 553] width 15 height 15
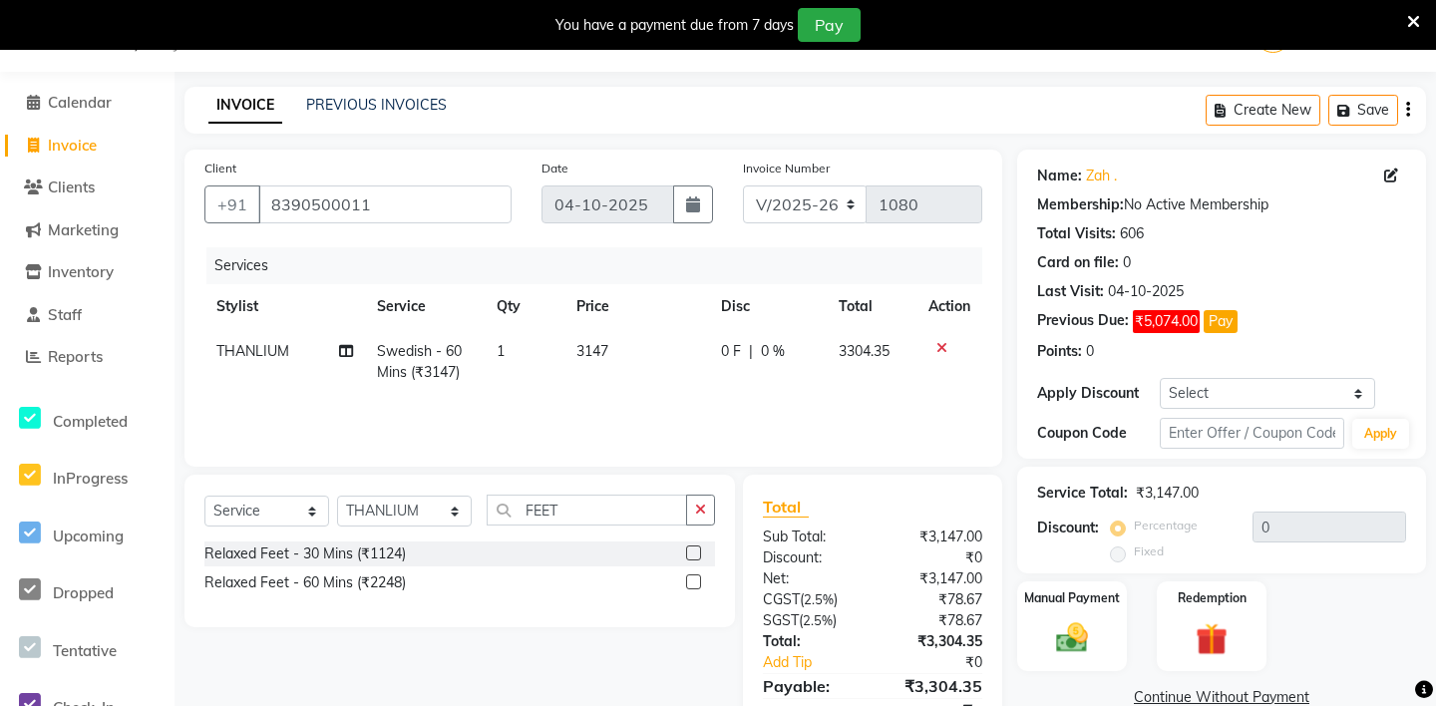
click at [689, 556] on input "checkbox" at bounding box center [692, 554] width 13 height 13
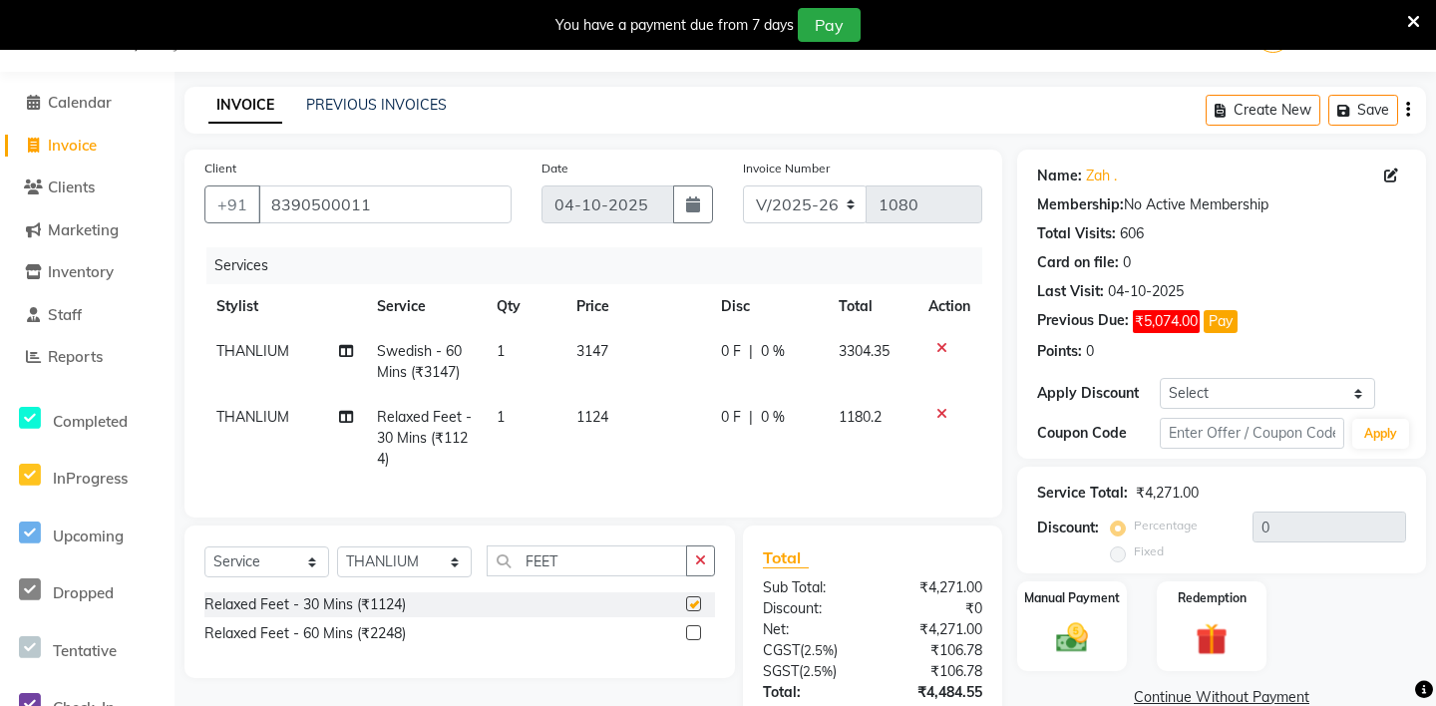
checkbox input "false"
click at [398, 557] on select "Select Stylist [PERSON_NAME] - ZAH BEAUTY RETAIL APANG APEM ASIF ITUNA MANI MER…" at bounding box center [404, 562] width 135 height 31
select select "38271"
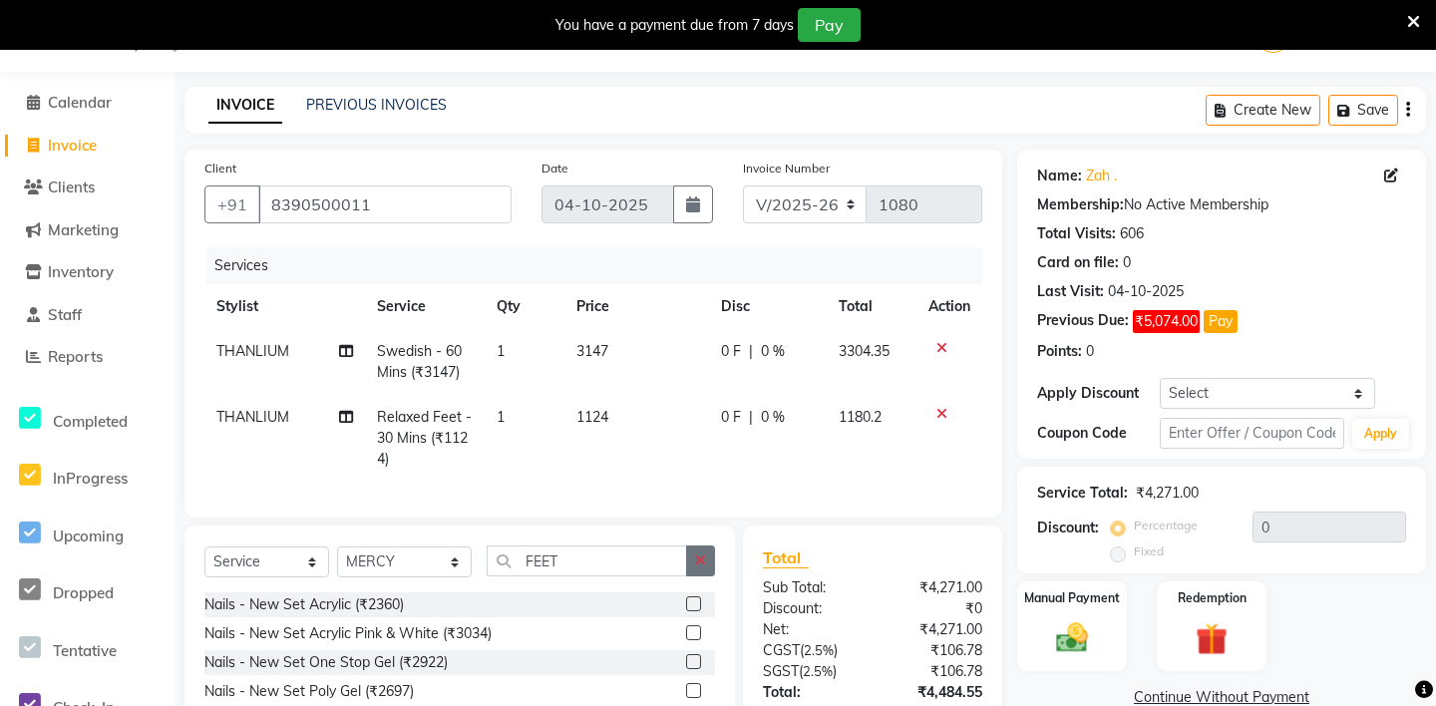
click at [704, 558] on icon "button" at bounding box center [700, 561] width 11 height 14
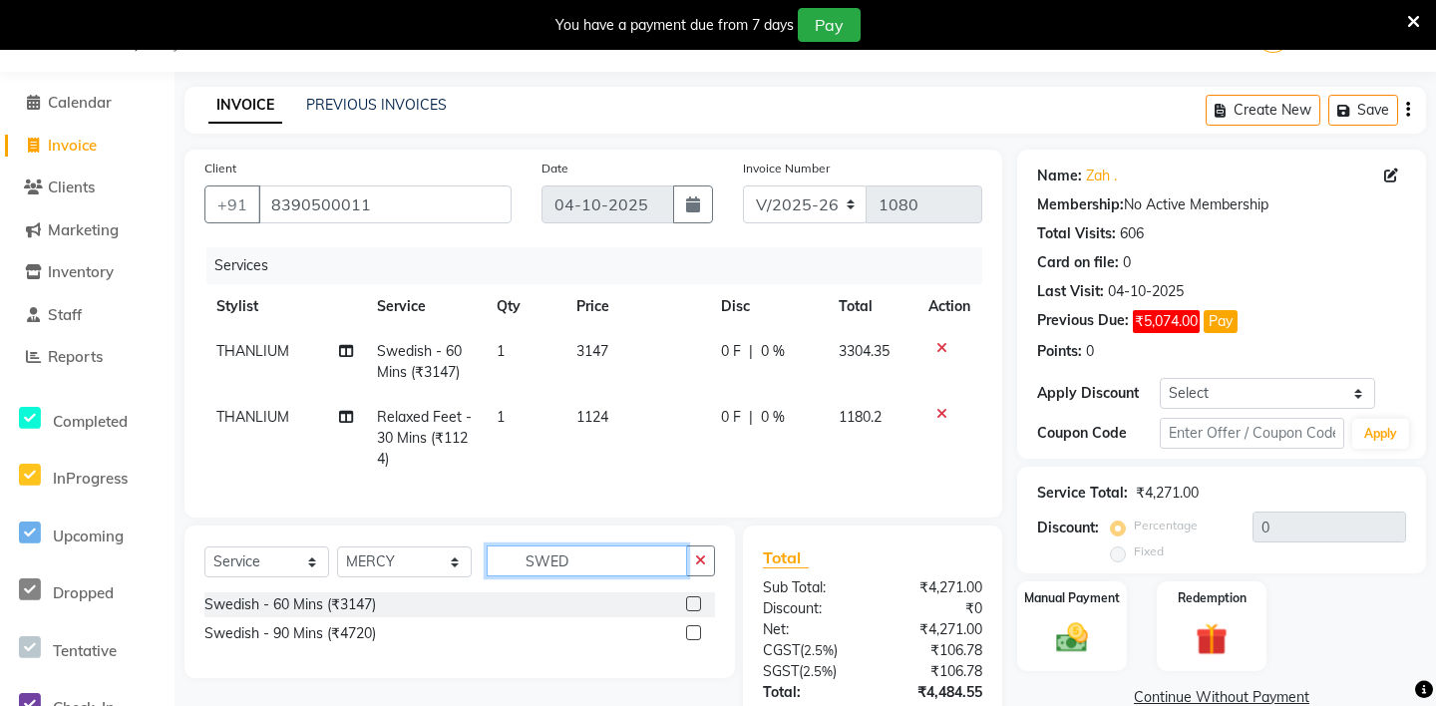
type input "SWED"
click at [691, 599] on label at bounding box center [693, 603] width 15 height 15
click at [691, 599] on input "checkbox" at bounding box center [692, 604] width 13 height 13
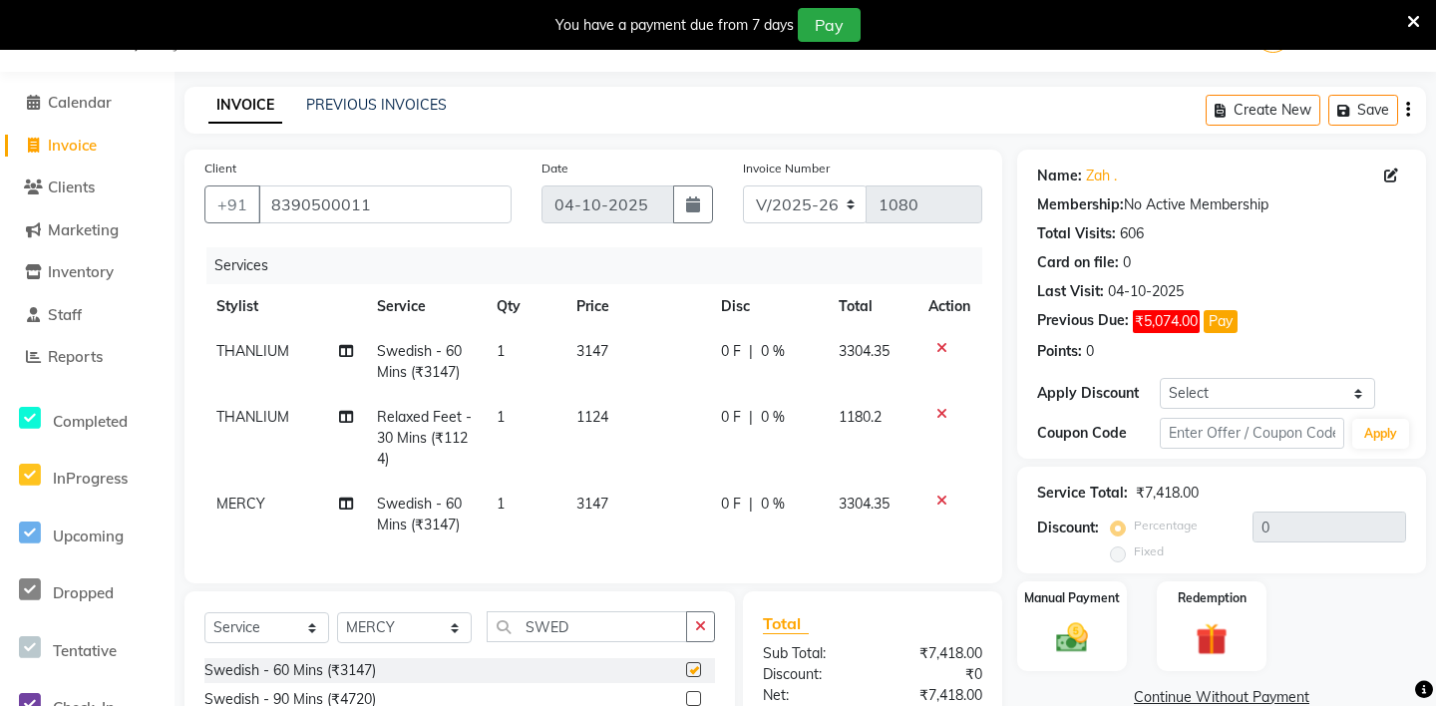
checkbox input "false"
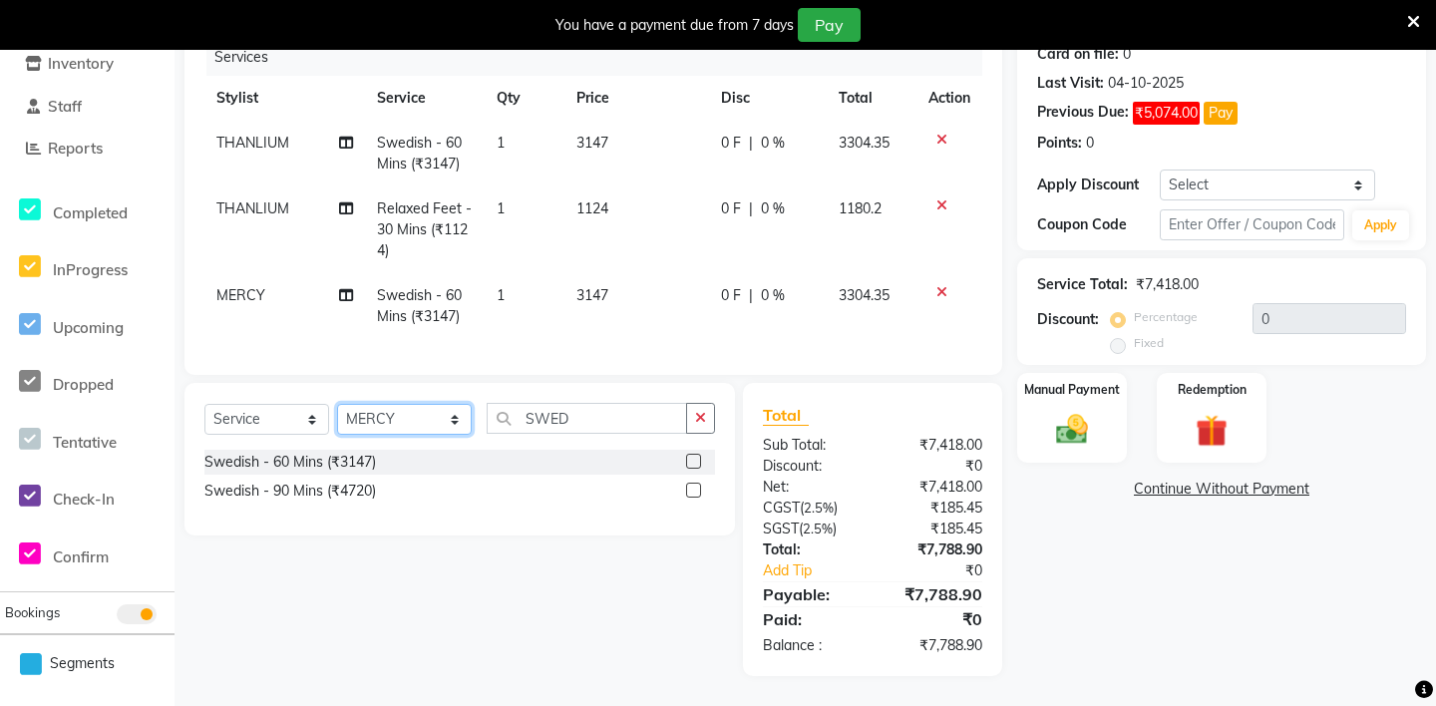
click at [384, 421] on select "Select Stylist [PERSON_NAME] - ZAH BEAUTY RETAIL APANG APEM ASIF ITUNA MANI MER…" at bounding box center [404, 419] width 135 height 31
select select "38259"
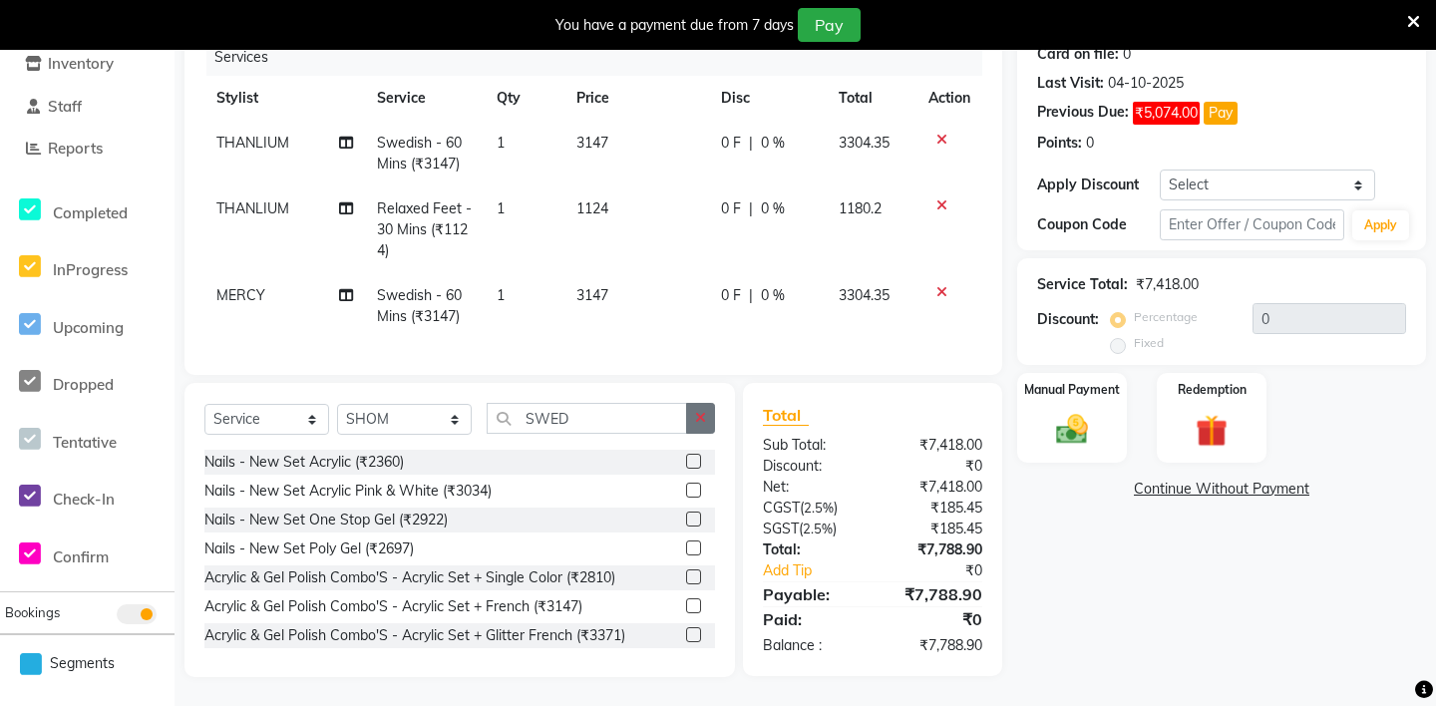
click at [691, 416] on button "button" at bounding box center [700, 418] width 29 height 31
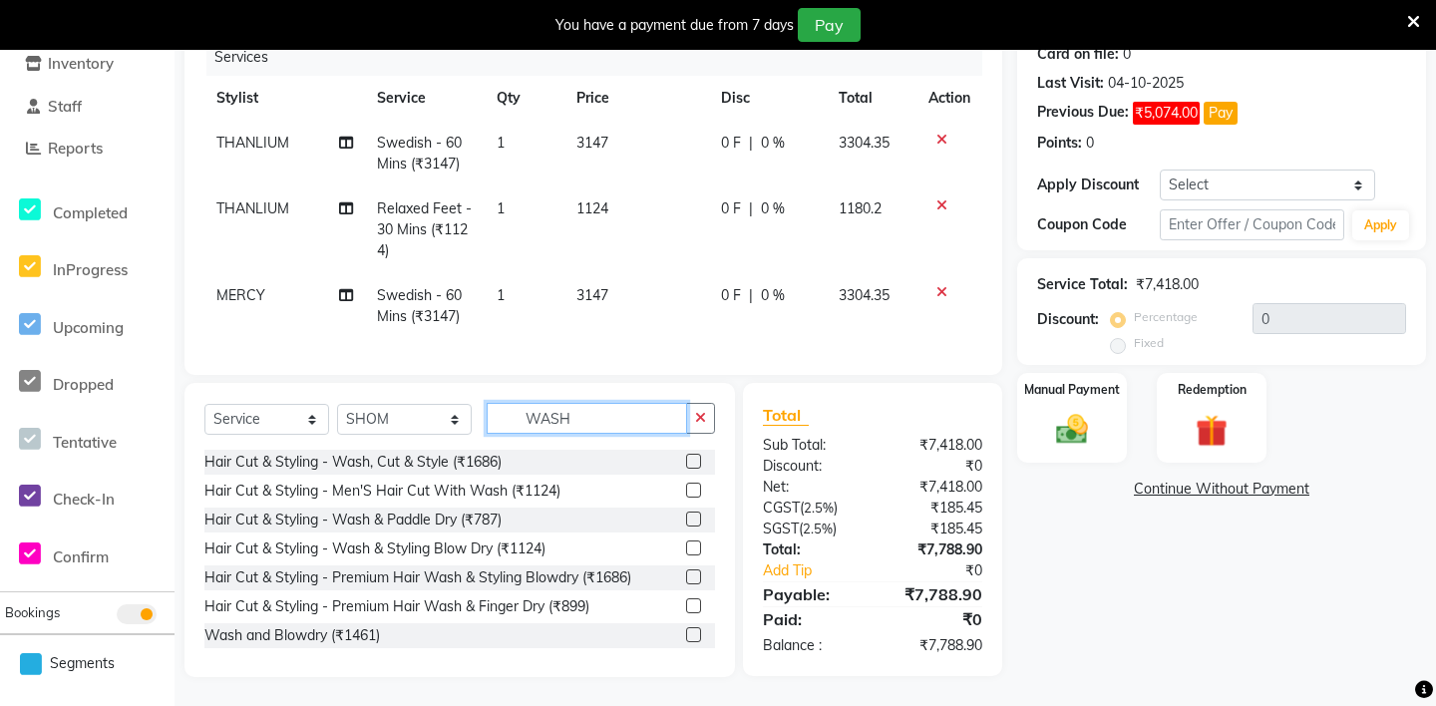
type input "WASH"
click at [692, 518] on label at bounding box center [693, 519] width 15 height 15
click at [692, 518] on input "checkbox" at bounding box center [692, 520] width 13 height 13
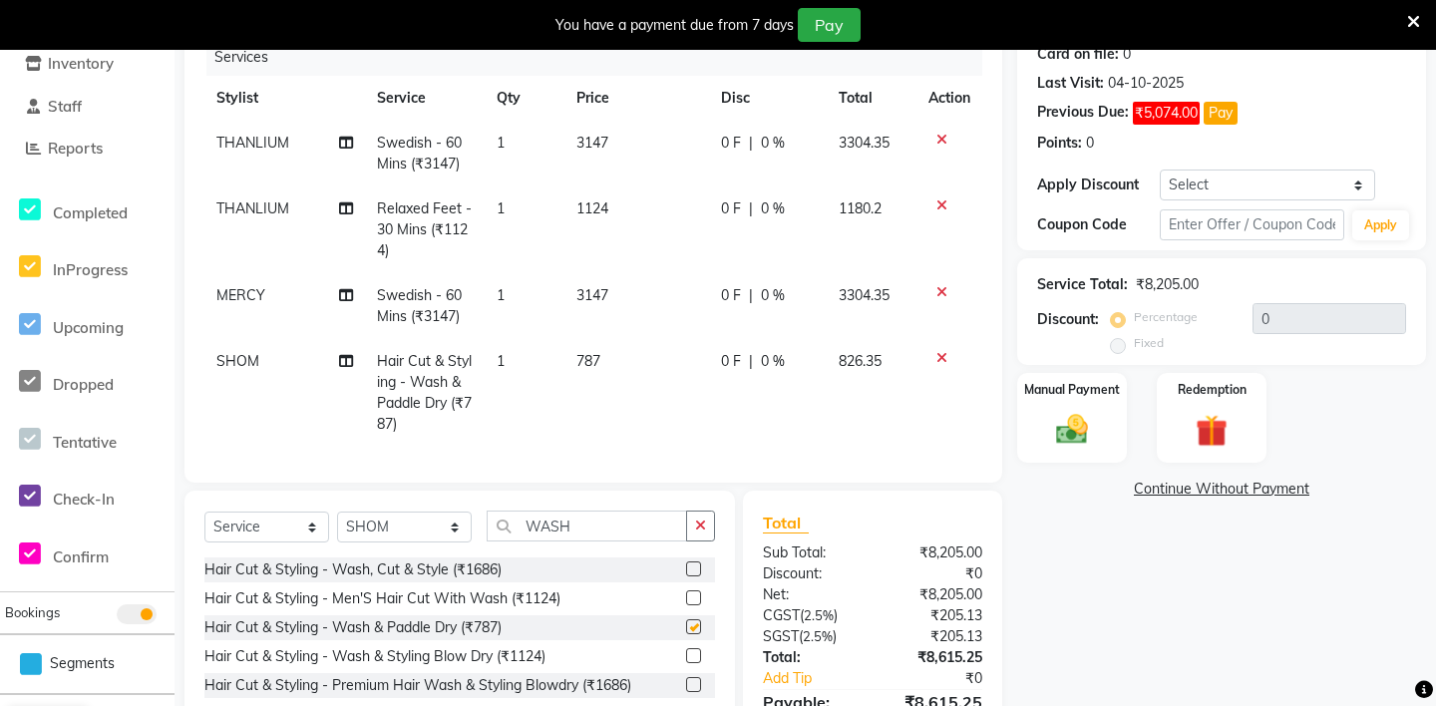
checkbox input "false"
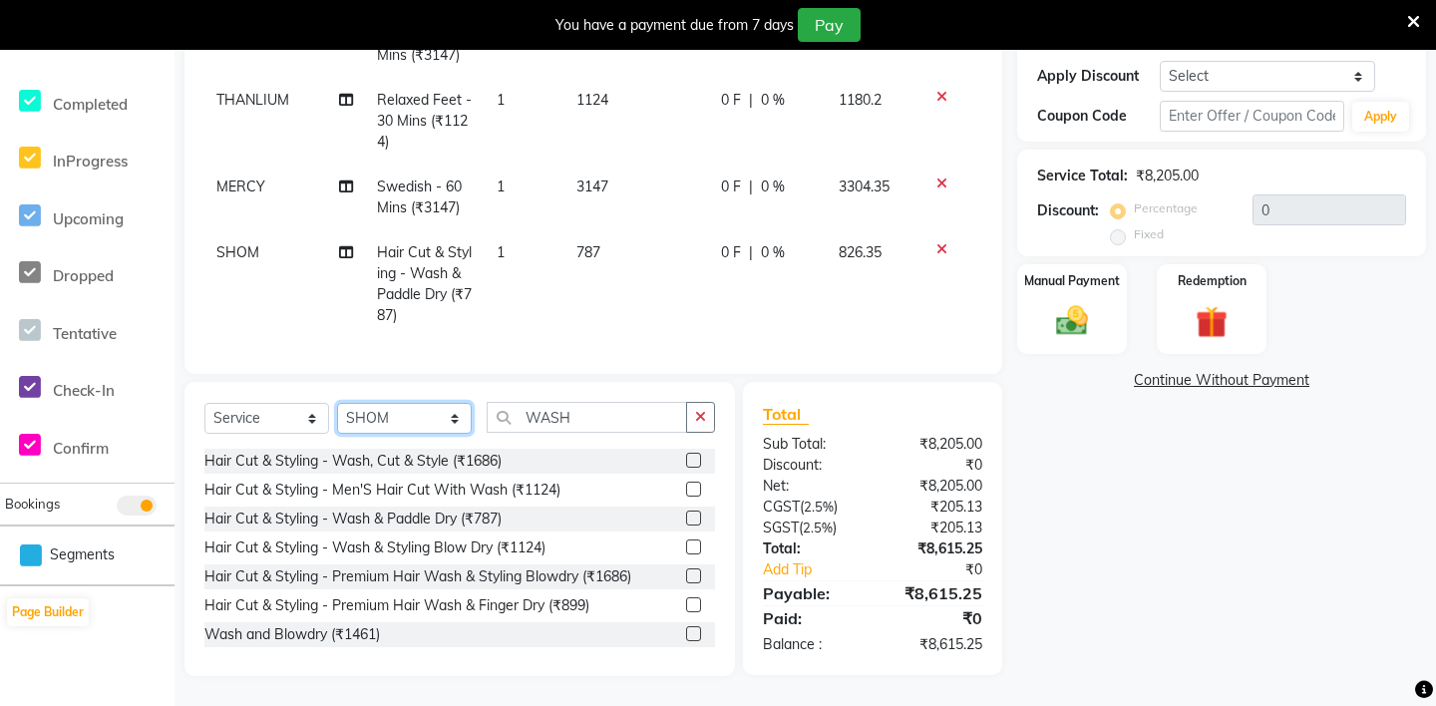
click at [392, 416] on select "Select Stylist [PERSON_NAME] - ZAH BEAUTY RETAIL APANG APEM ASIF ITUNA MANI MER…" at bounding box center [404, 418] width 135 height 31
select select "38260"
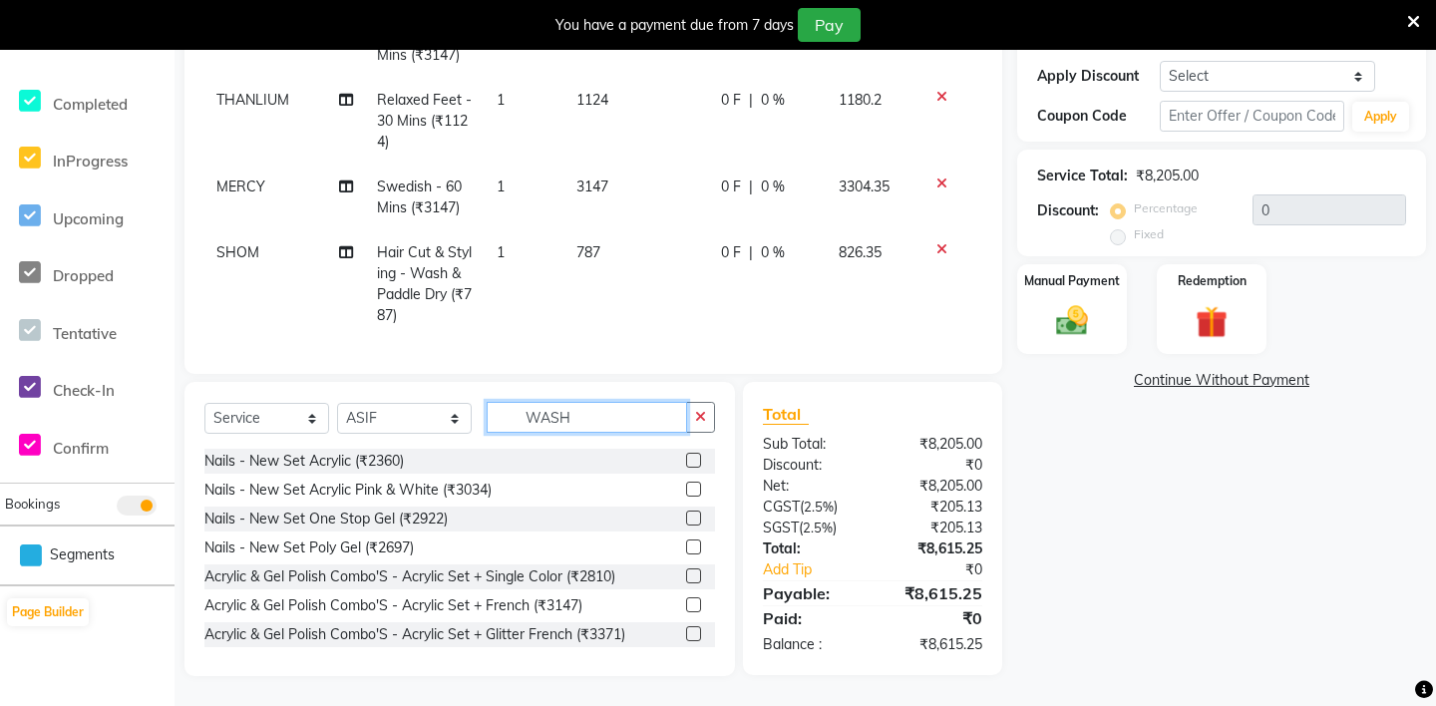
click at [563, 427] on input "WASH" at bounding box center [587, 417] width 200 height 31
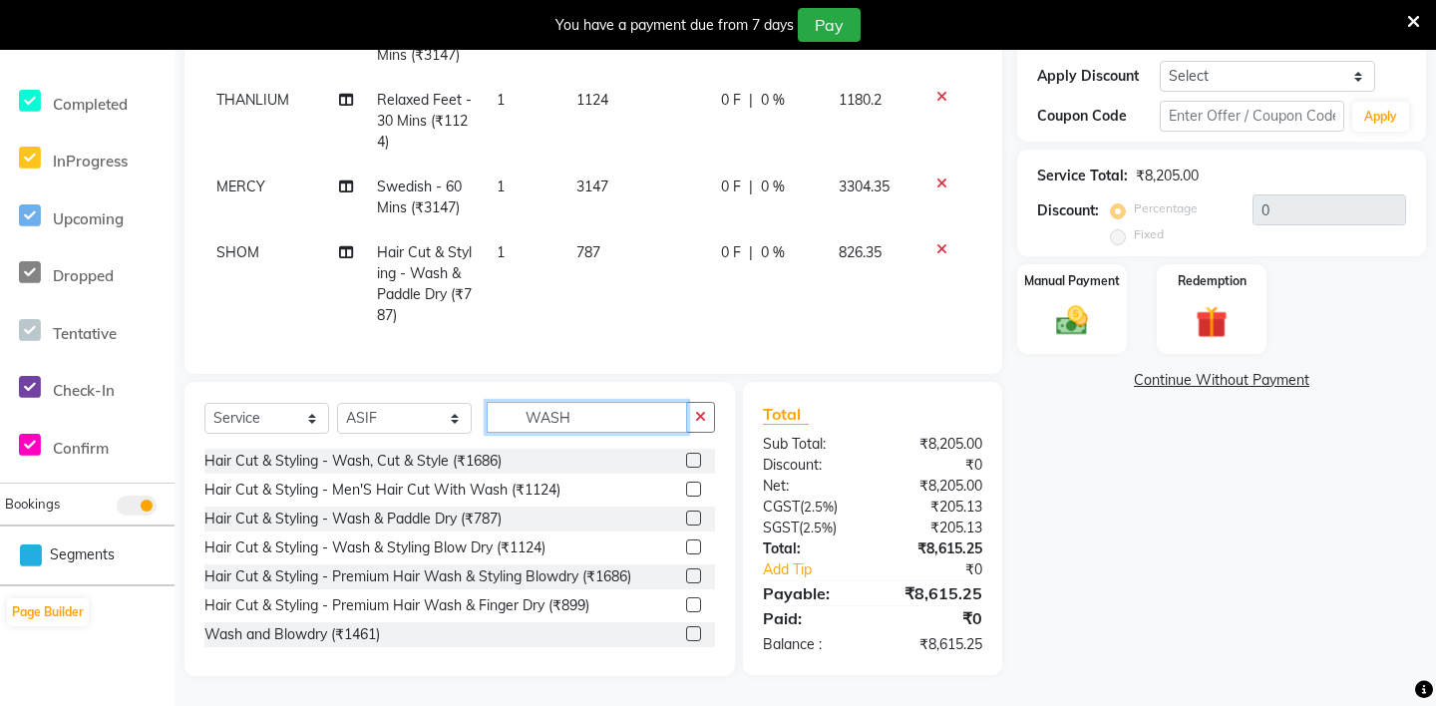
type input "WASH"
click at [693, 511] on label at bounding box center [693, 518] width 15 height 15
click at [693, 513] on input "checkbox" at bounding box center [692, 519] width 13 height 13
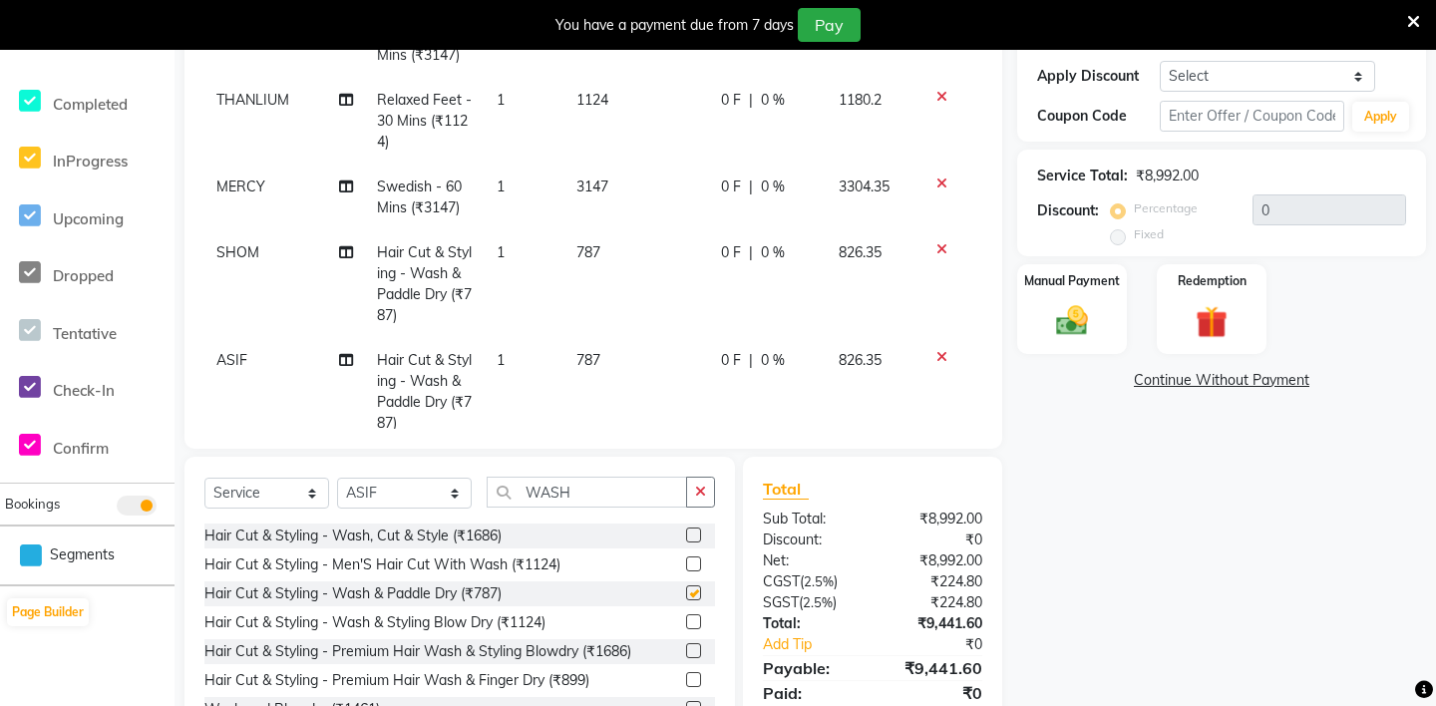
checkbox input "false"
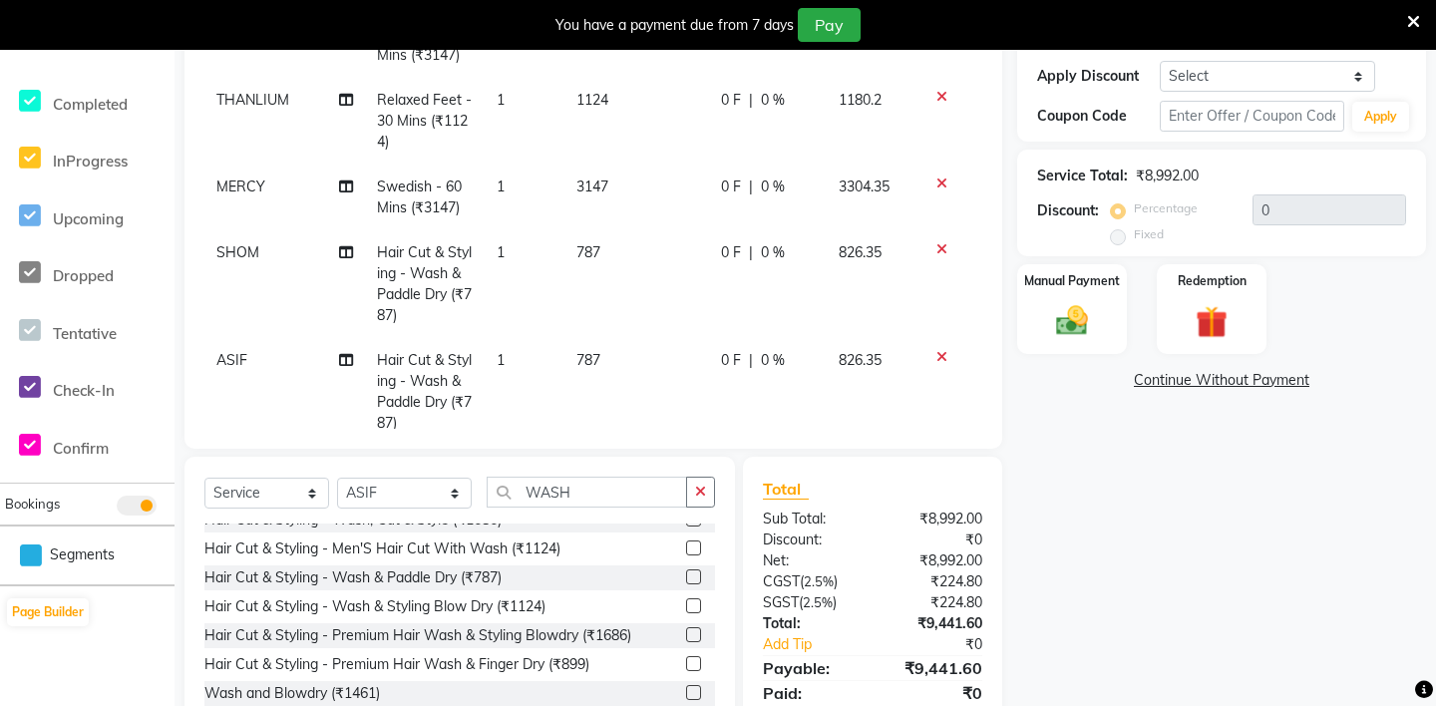
click at [688, 628] on label at bounding box center [693, 634] width 15 height 15
click at [688, 629] on input "checkbox" at bounding box center [692, 635] width 13 height 13
checkbox input "false"
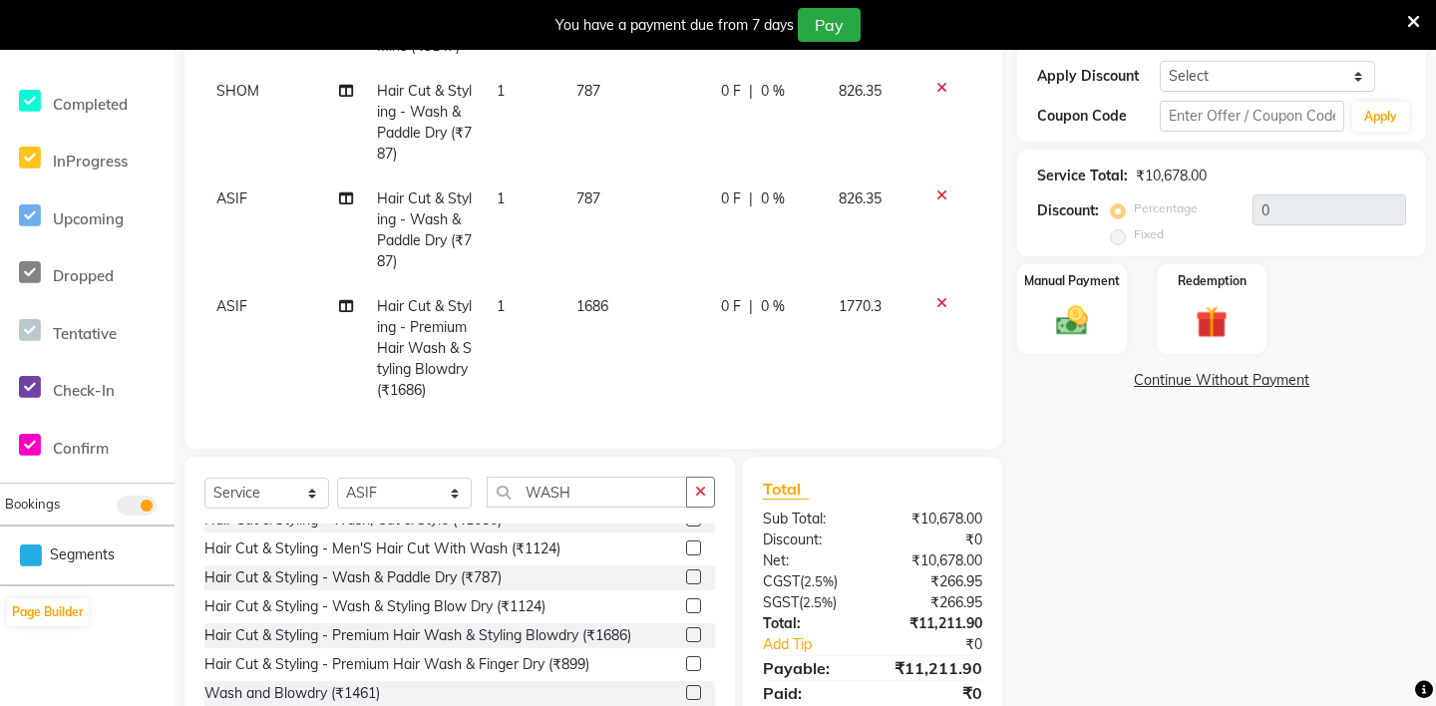
scroll to position [442, 0]
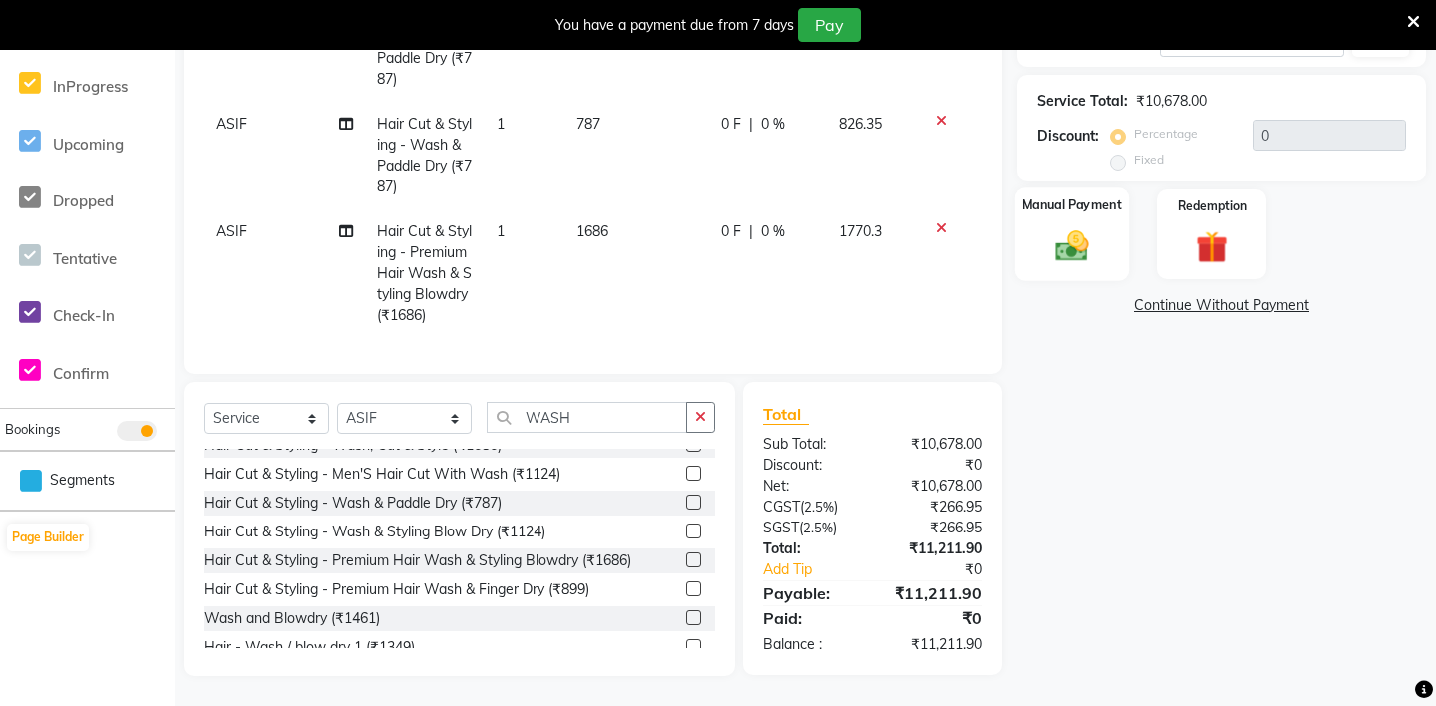
click at [1118, 207] on label "Manual Payment" at bounding box center [1072, 205] width 100 height 19
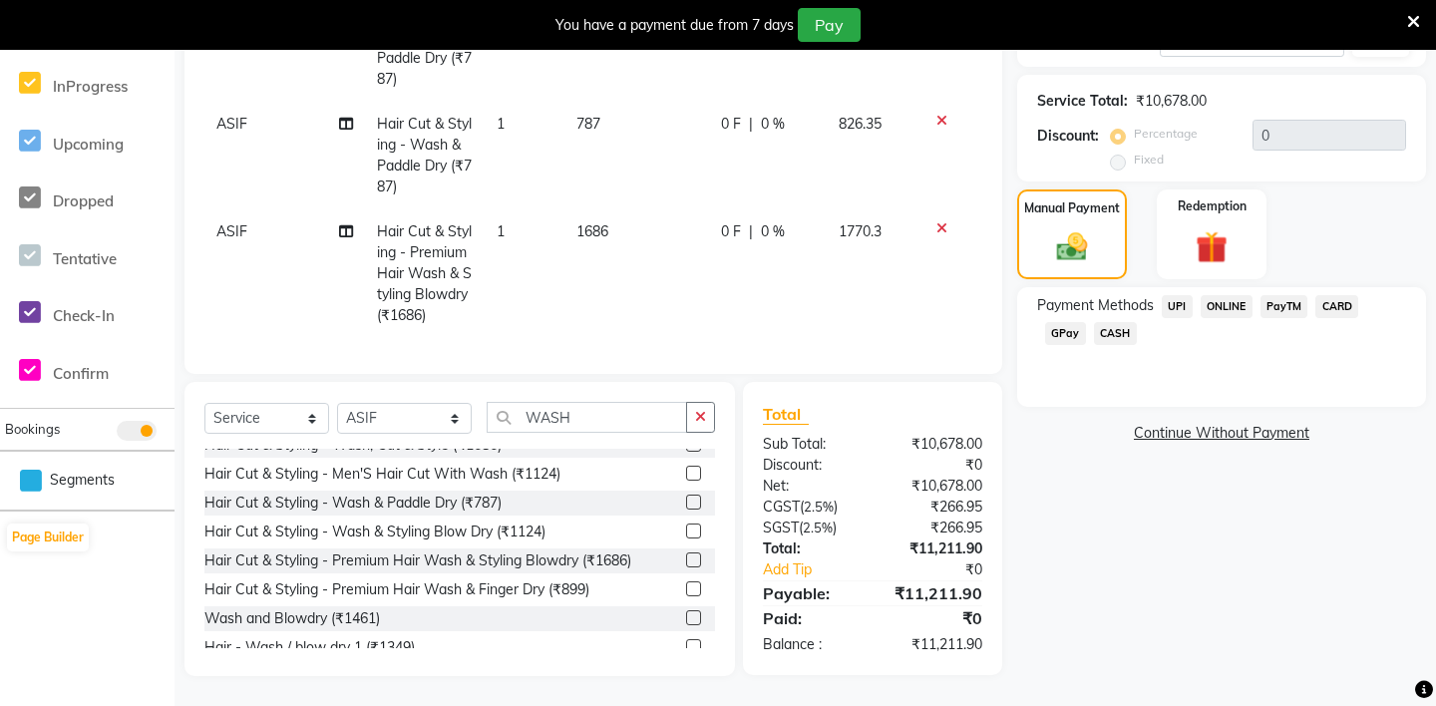
click at [1333, 304] on span "CARD" at bounding box center [1337, 306] width 43 height 23
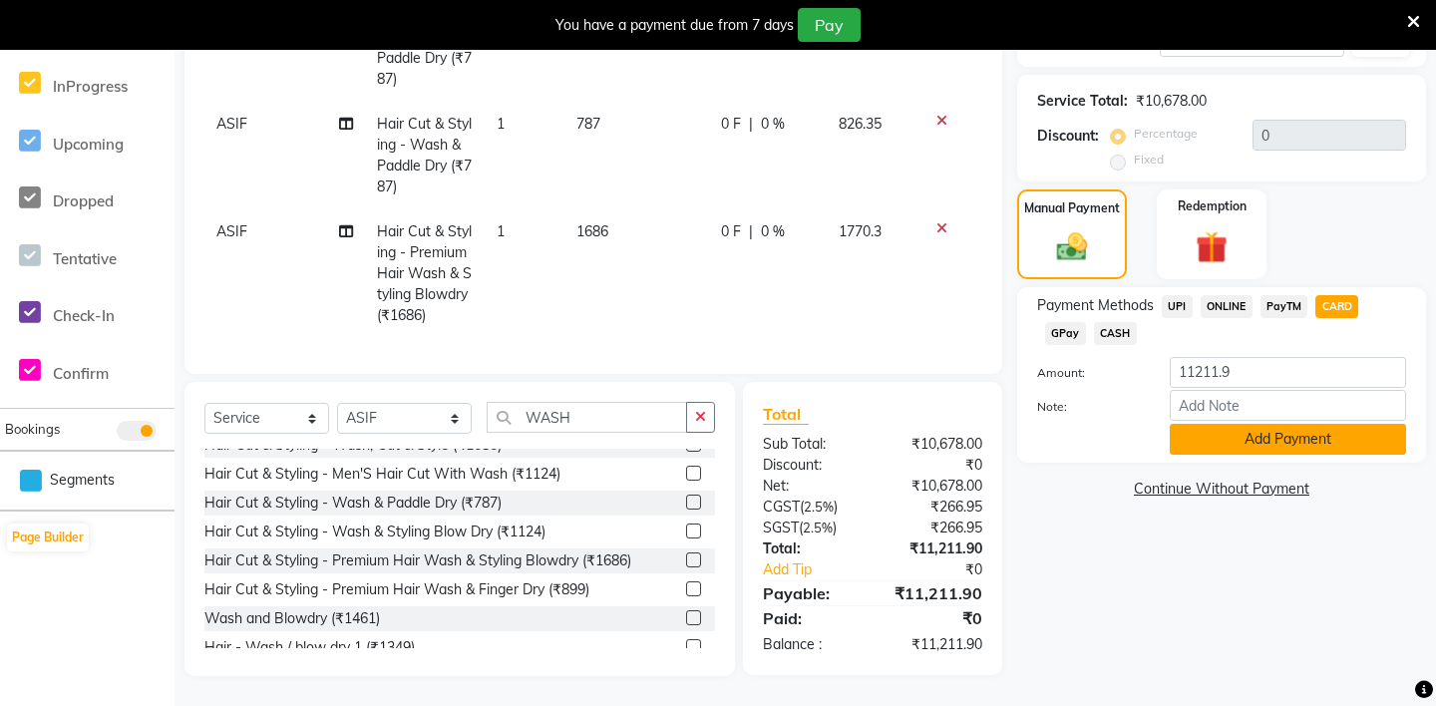
click at [1213, 436] on button "Add Payment" at bounding box center [1288, 439] width 236 height 31
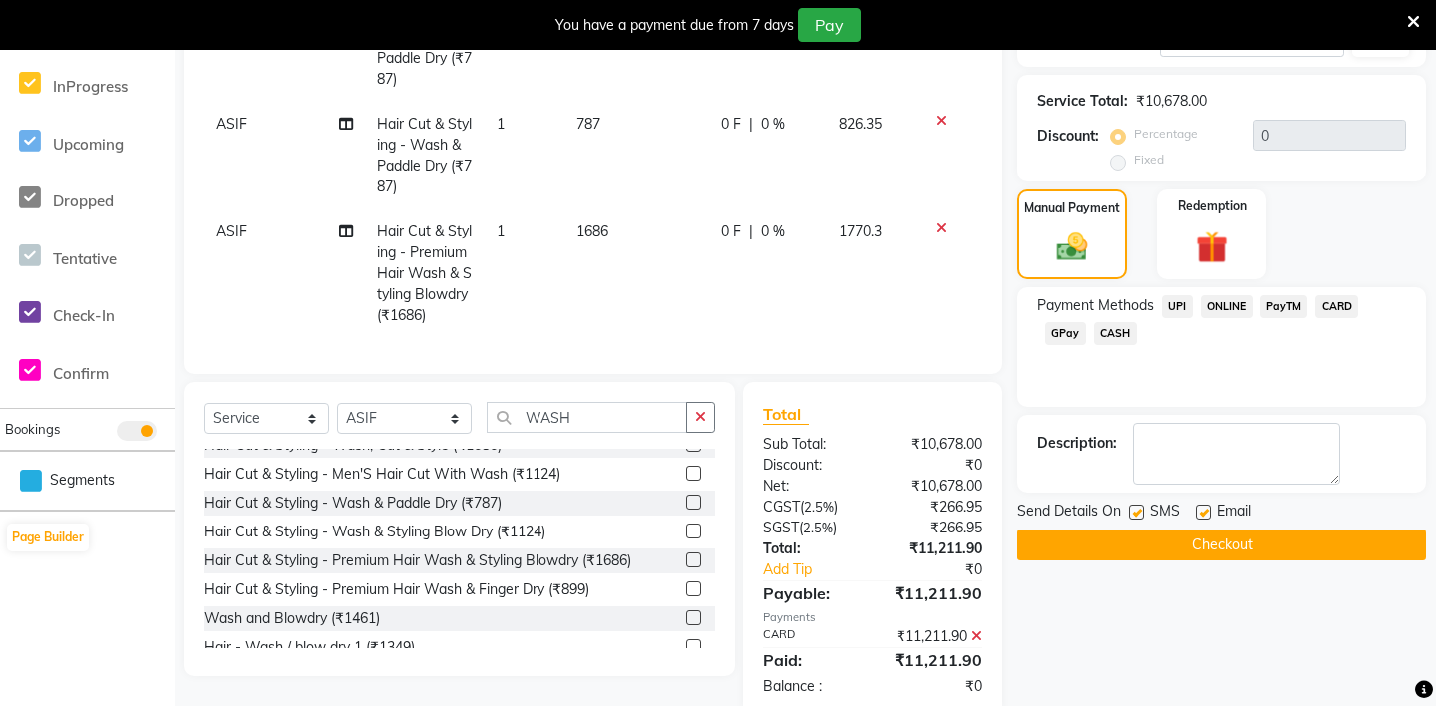
scroll to position [483, 0]
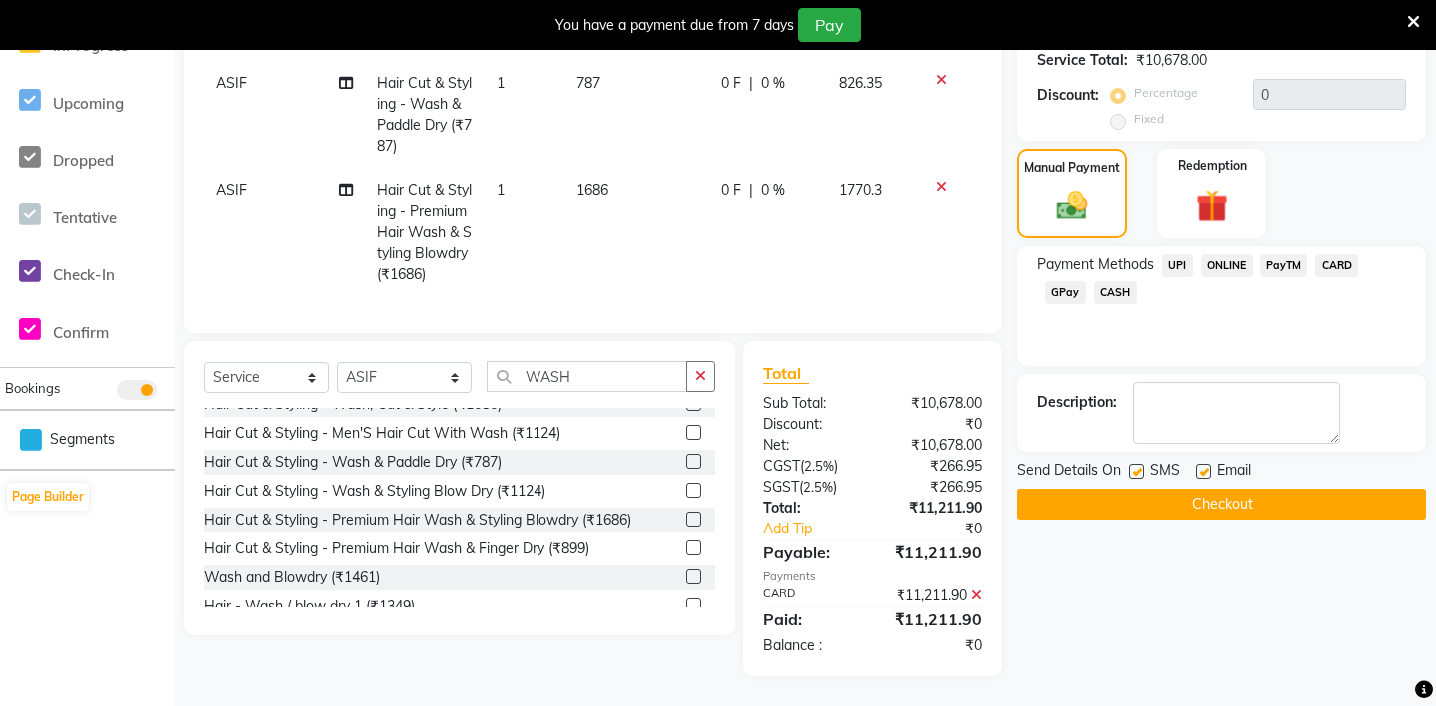
click at [1136, 514] on button "Checkout" at bounding box center [1221, 504] width 409 height 31
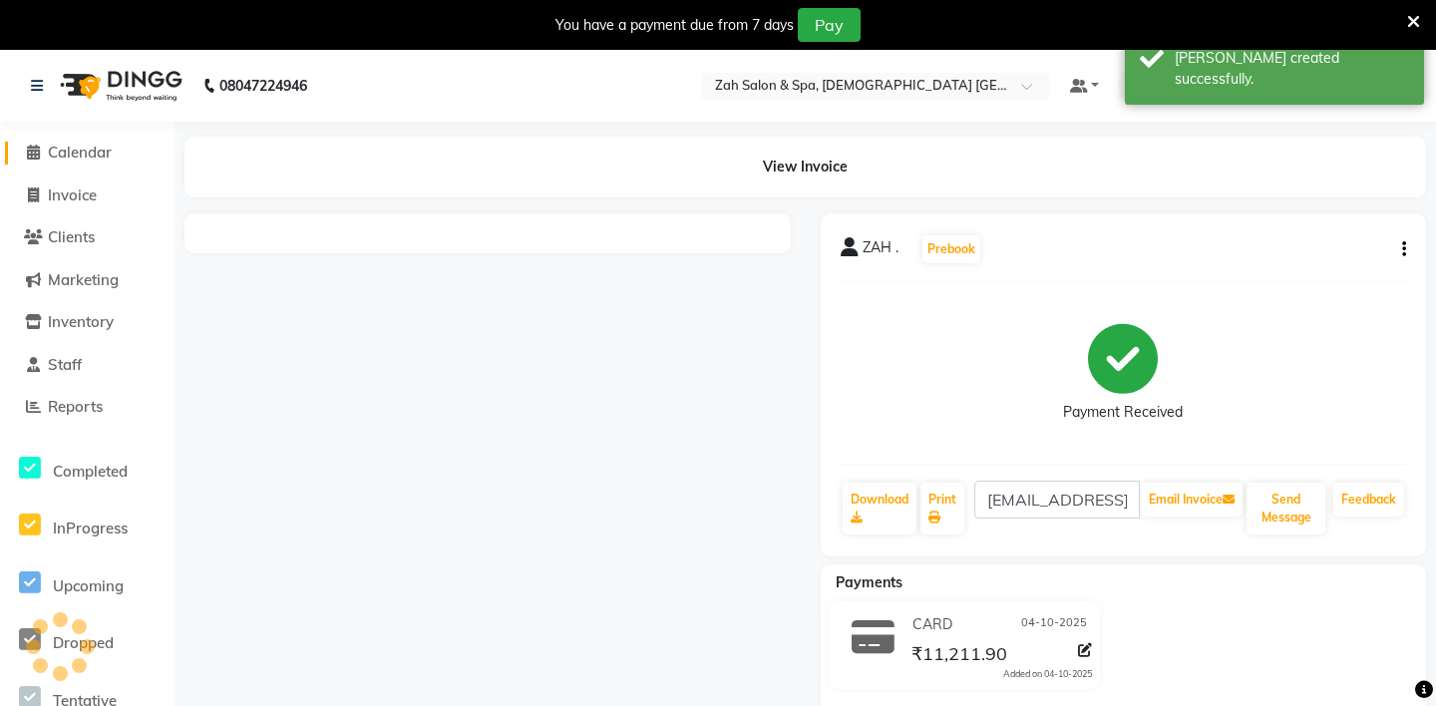
click at [81, 152] on span "Calendar" at bounding box center [80, 152] width 64 height 19
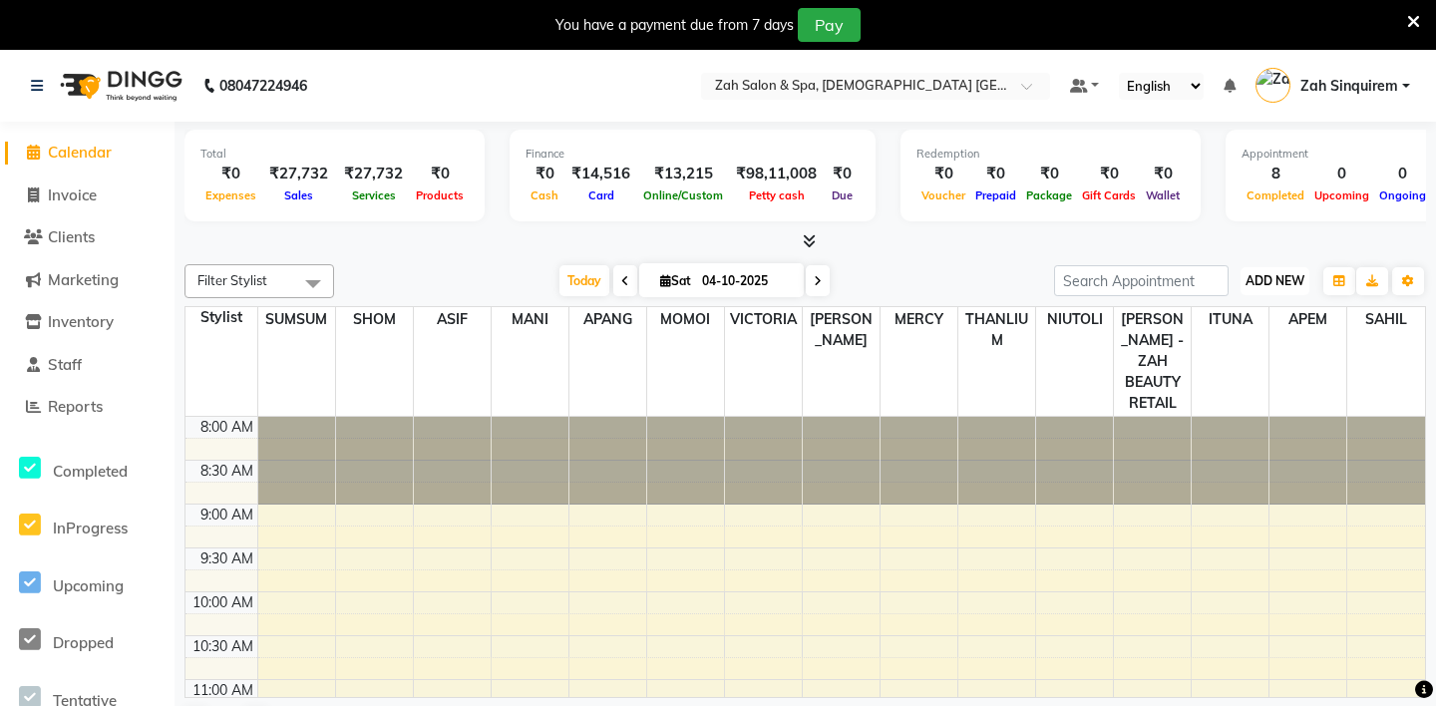
click at [1255, 285] on span "ADD NEW" at bounding box center [1275, 280] width 59 height 15
click at [1211, 347] on link "Add Invoice" at bounding box center [1230, 344] width 158 height 26
select select "service"
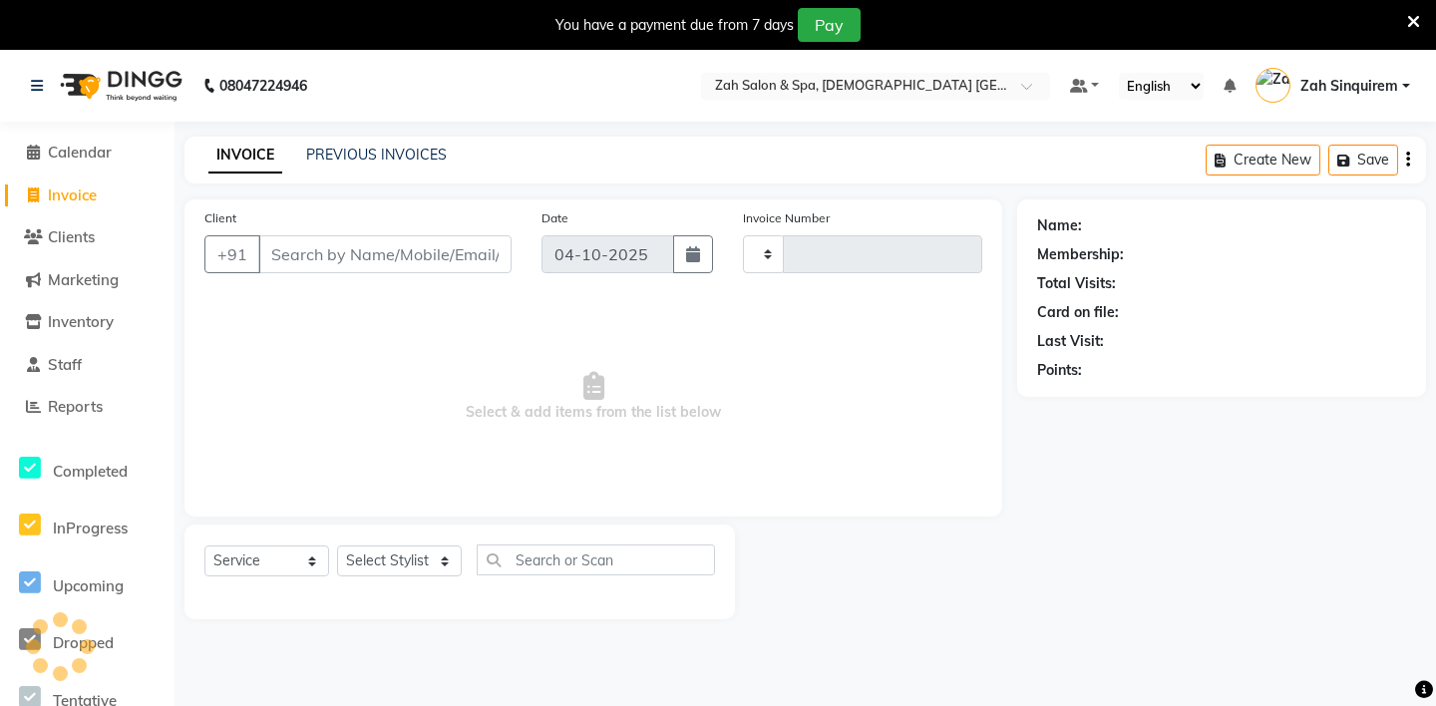
type input "1081"
select select "5613"
type input "8390500011"
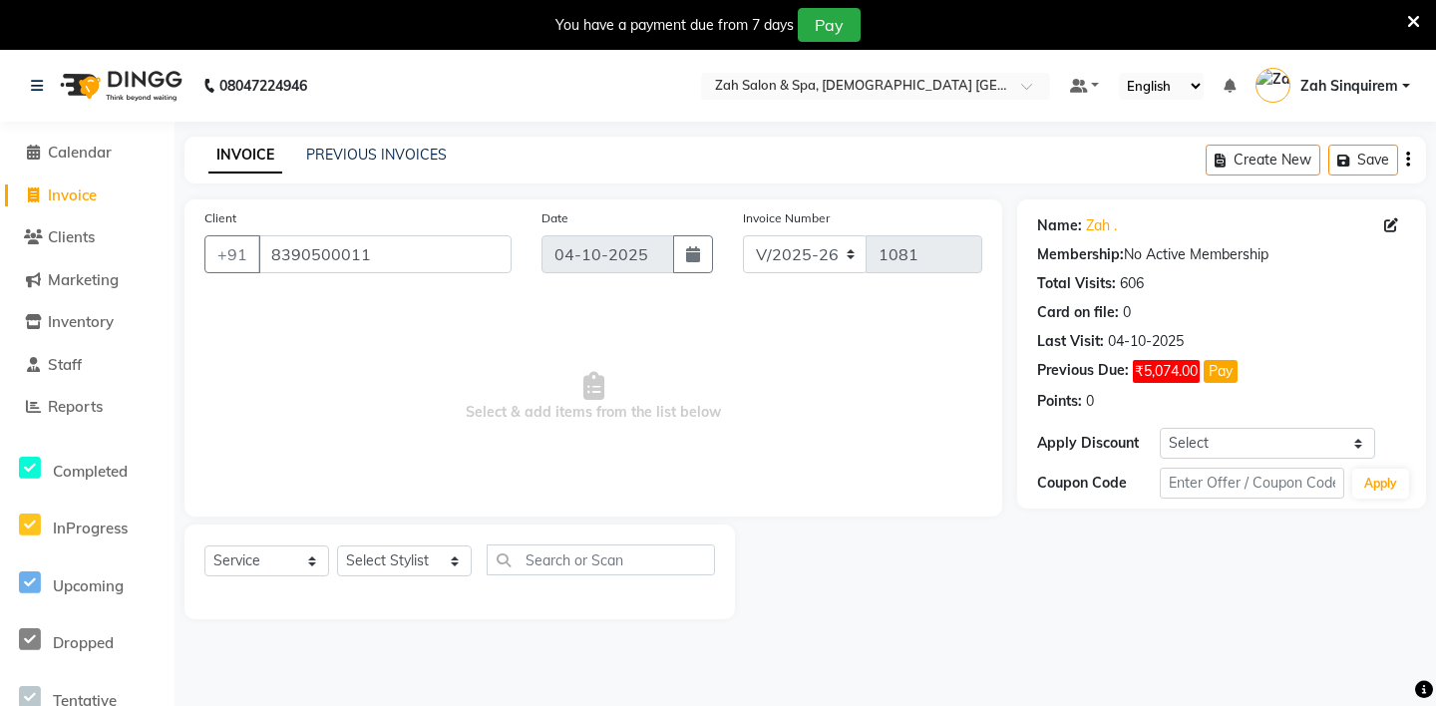
scroll to position [50, 0]
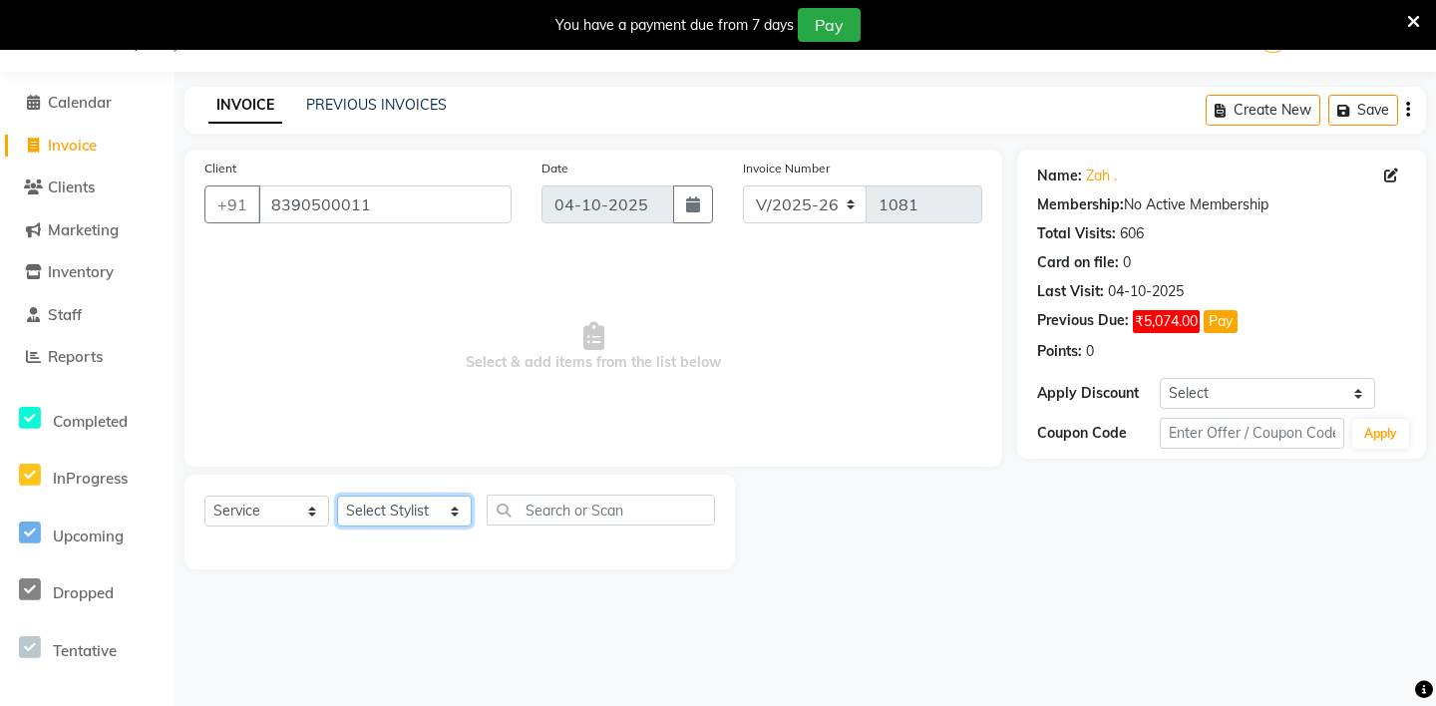
click at [404, 512] on select "Select Stylist [PERSON_NAME] - ZAH BEAUTY RETAIL APANG APEM ASIF ITUNA MANI MER…" at bounding box center [404, 511] width 135 height 31
select select "38270"
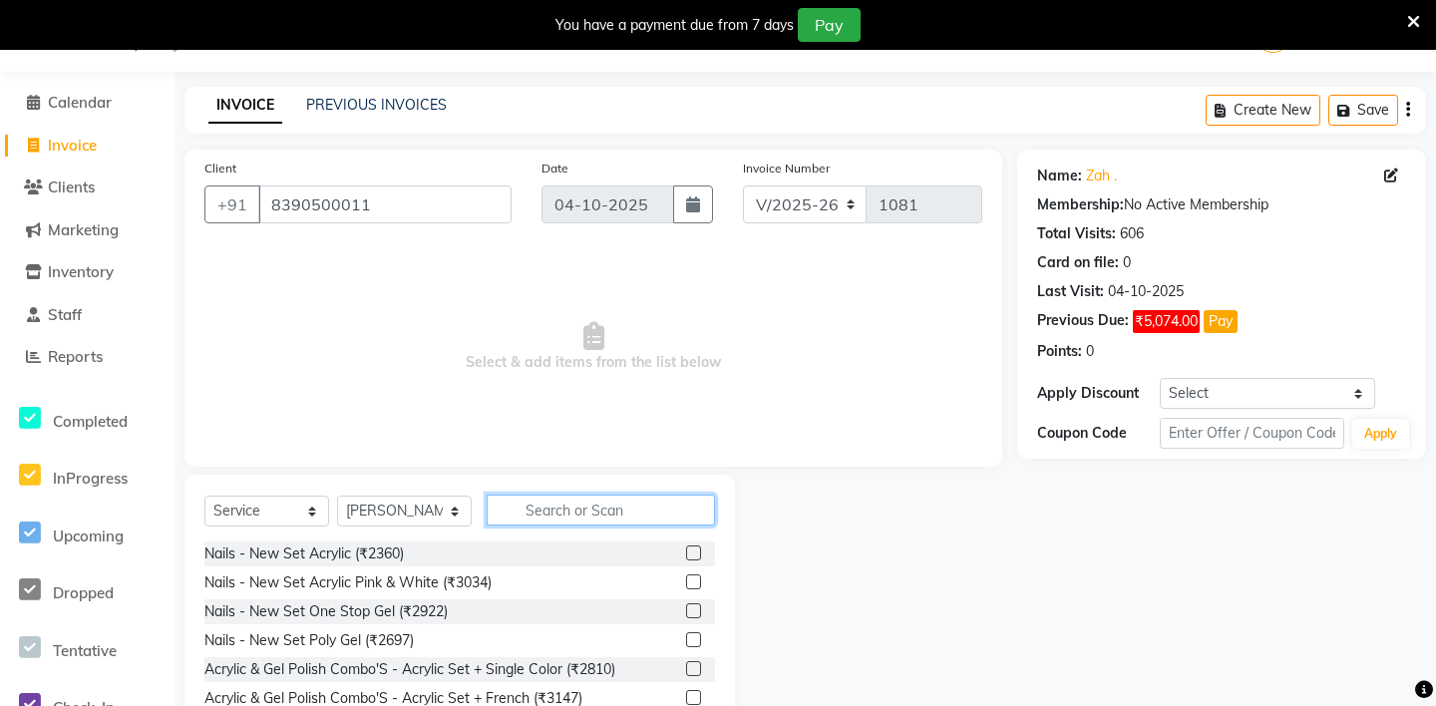
click at [517, 509] on input "text" at bounding box center [601, 510] width 228 height 31
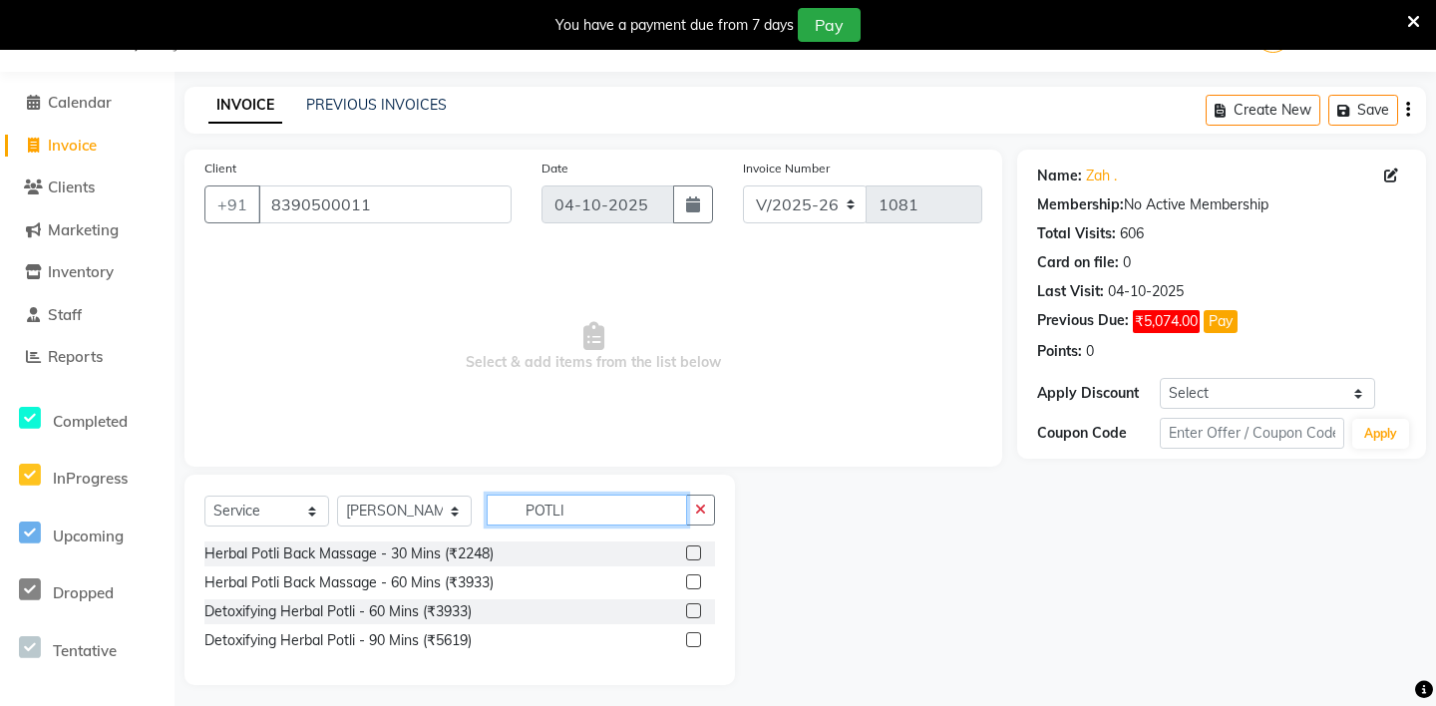
type input "POTLI"
click at [691, 553] on label at bounding box center [693, 553] width 15 height 15
click at [691, 553] on input "checkbox" at bounding box center [692, 554] width 13 height 13
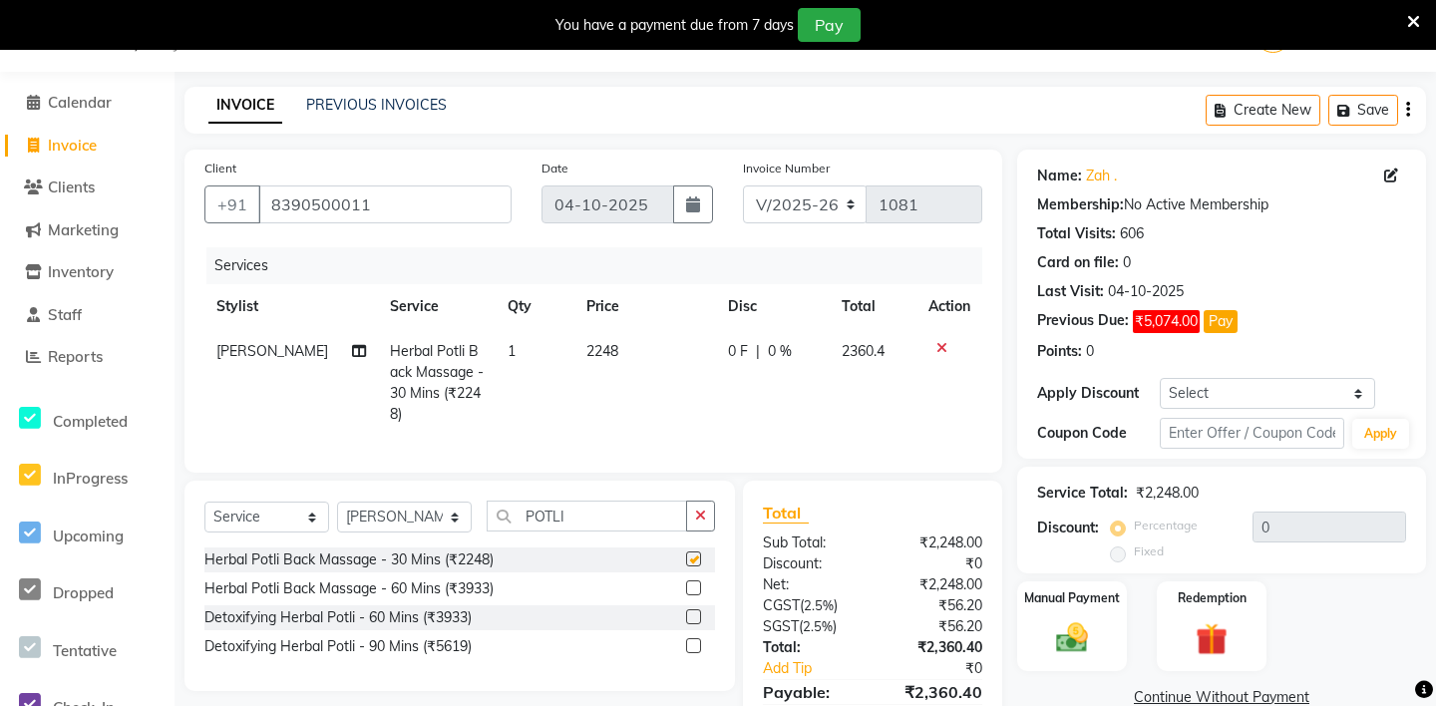
checkbox input "false"
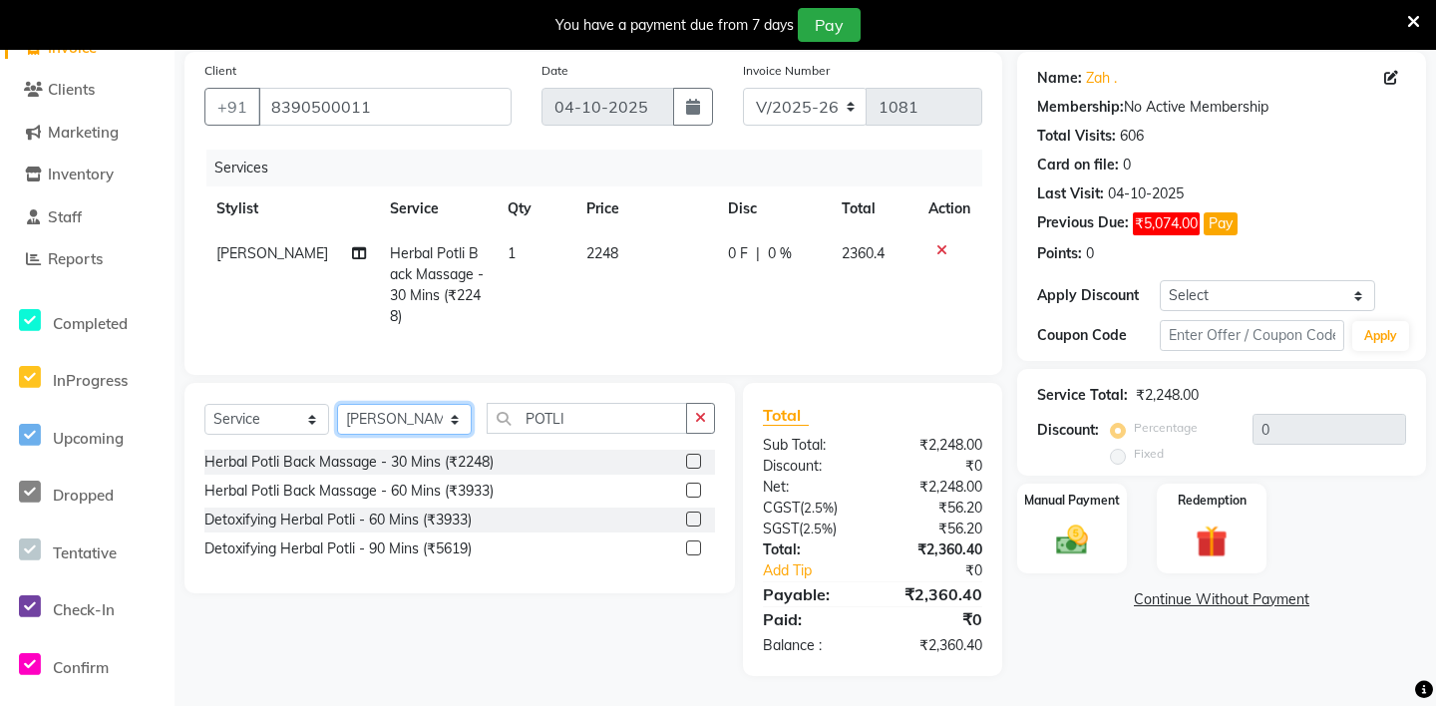
click at [399, 420] on select "Select Stylist [PERSON_NAME] - ZAH BEAUTY RETAIL APANG APEM ASIF ITUNA MANI MER…" at bounding box center [404, 419] width 135 height 31
select select "92939"
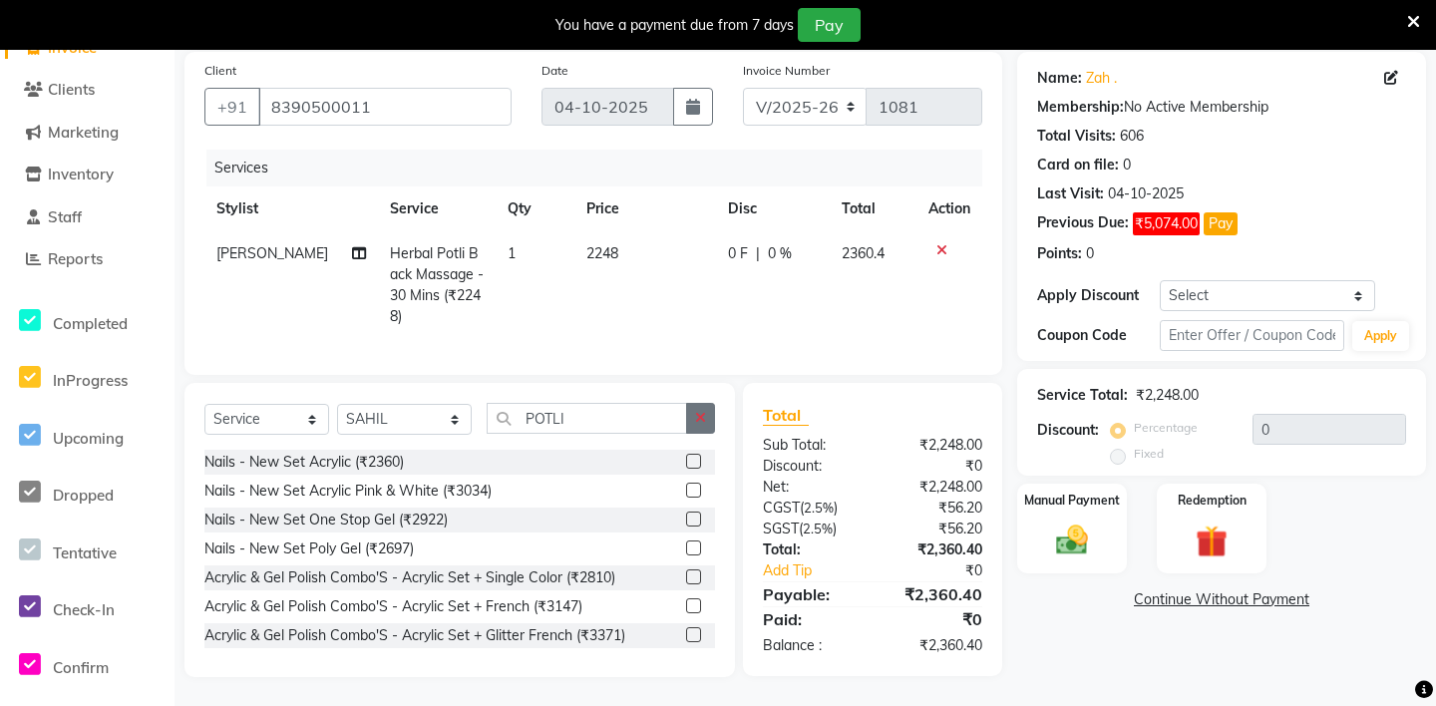
click at [695, 424] on icon "button" at bounding box center [700, 418] width 11 height 14
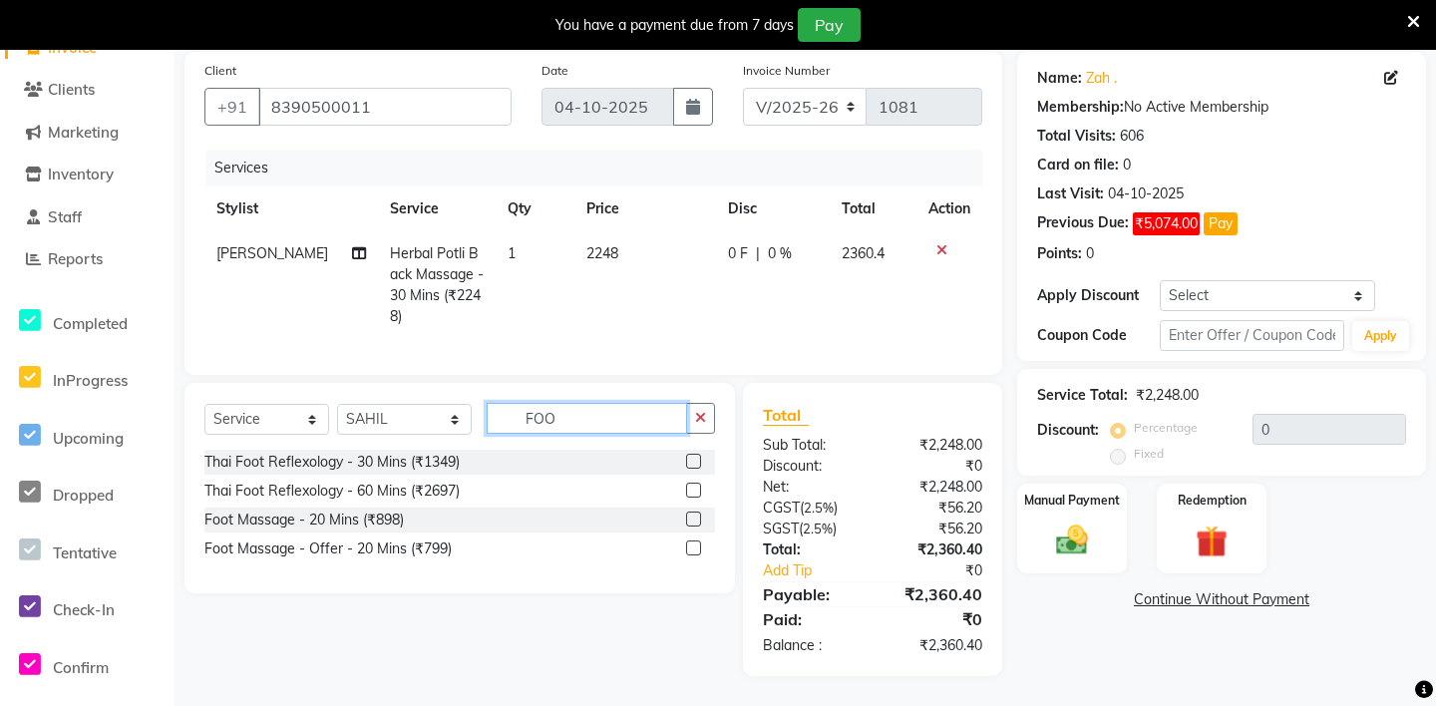
type input "FOO"
click at [694, 542] on label at bounding box center [693, 548] width 15 height 15
click at [694, 543] on input "checkbox" at bounding box center [692, 549] width 13 height 13
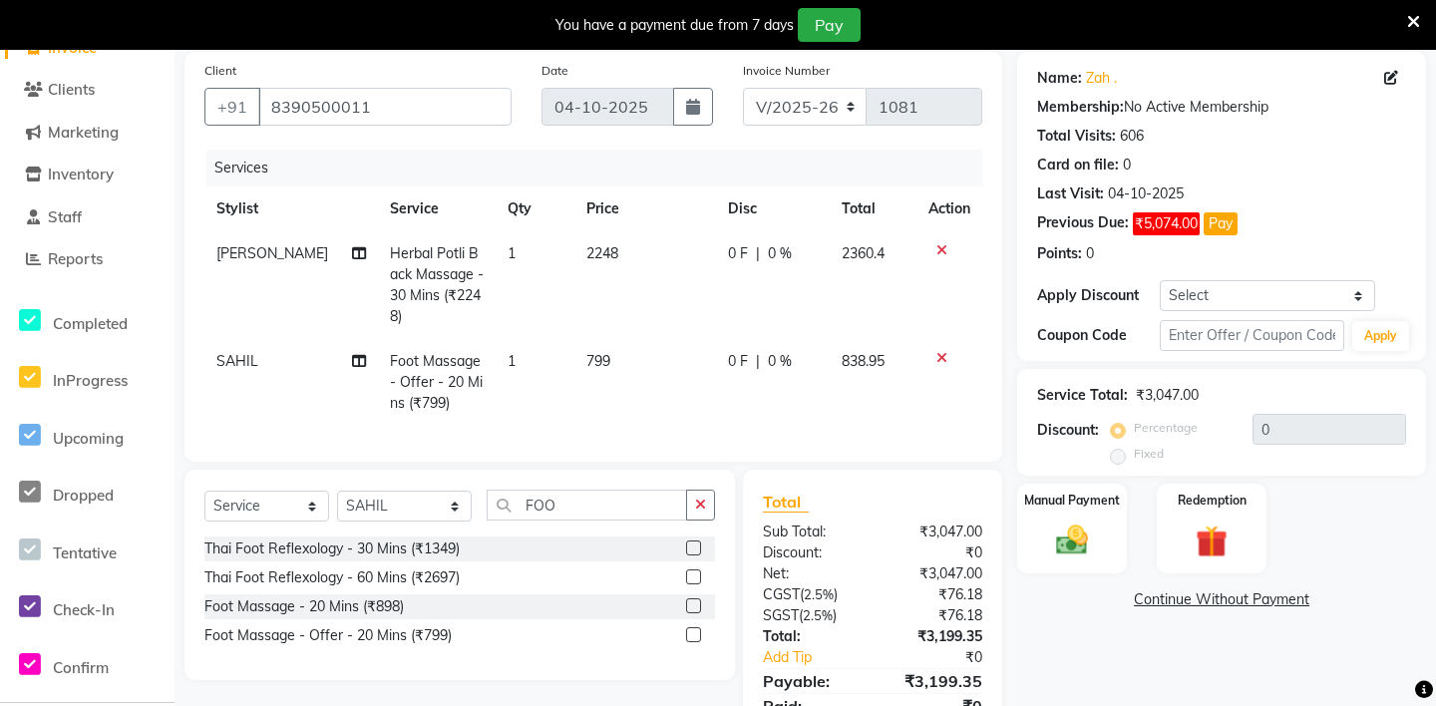
click at [690, 625] on div at bounding box center [700, 635] width 29 height 25
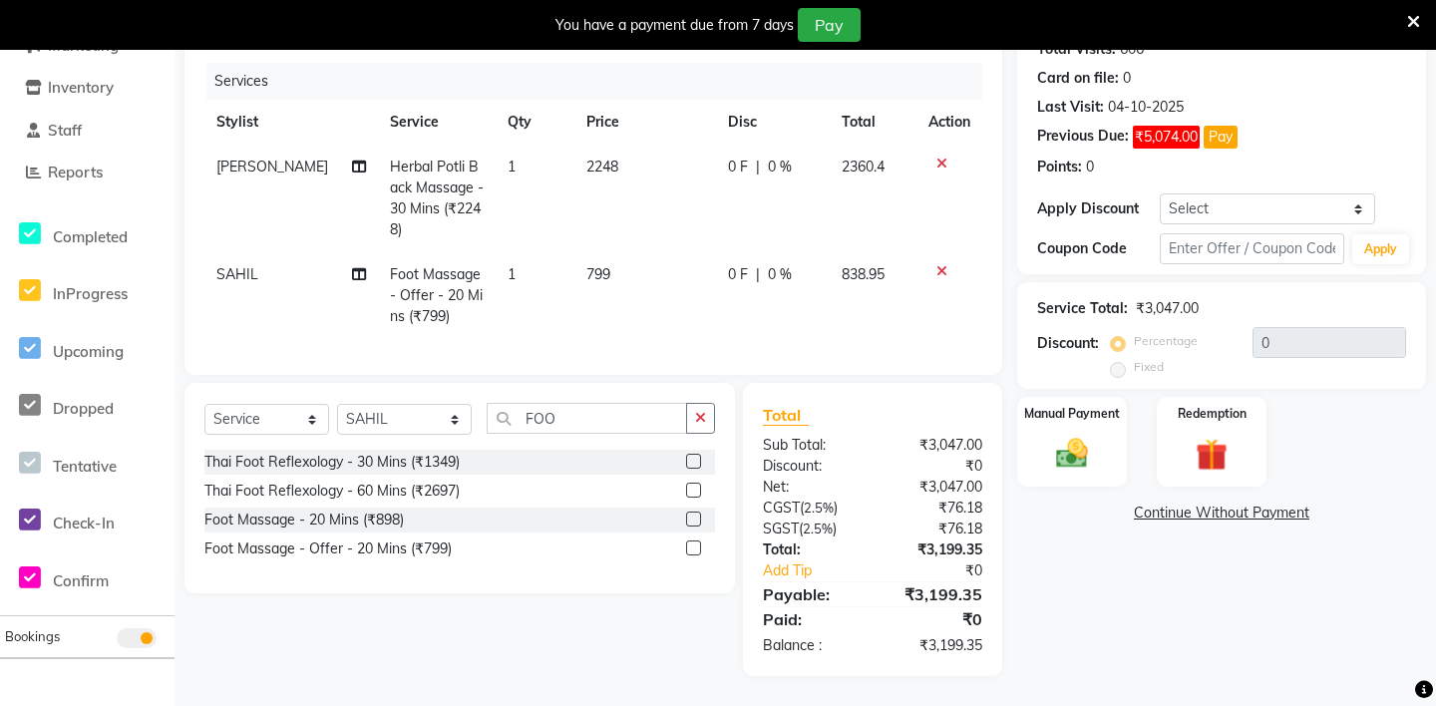
click at [692, 550] on label at bounding box center [693, 548] width 15 height 15
click at [692, 550] on input "checkbox" at bounding box center [692, 549] width 13 height 13
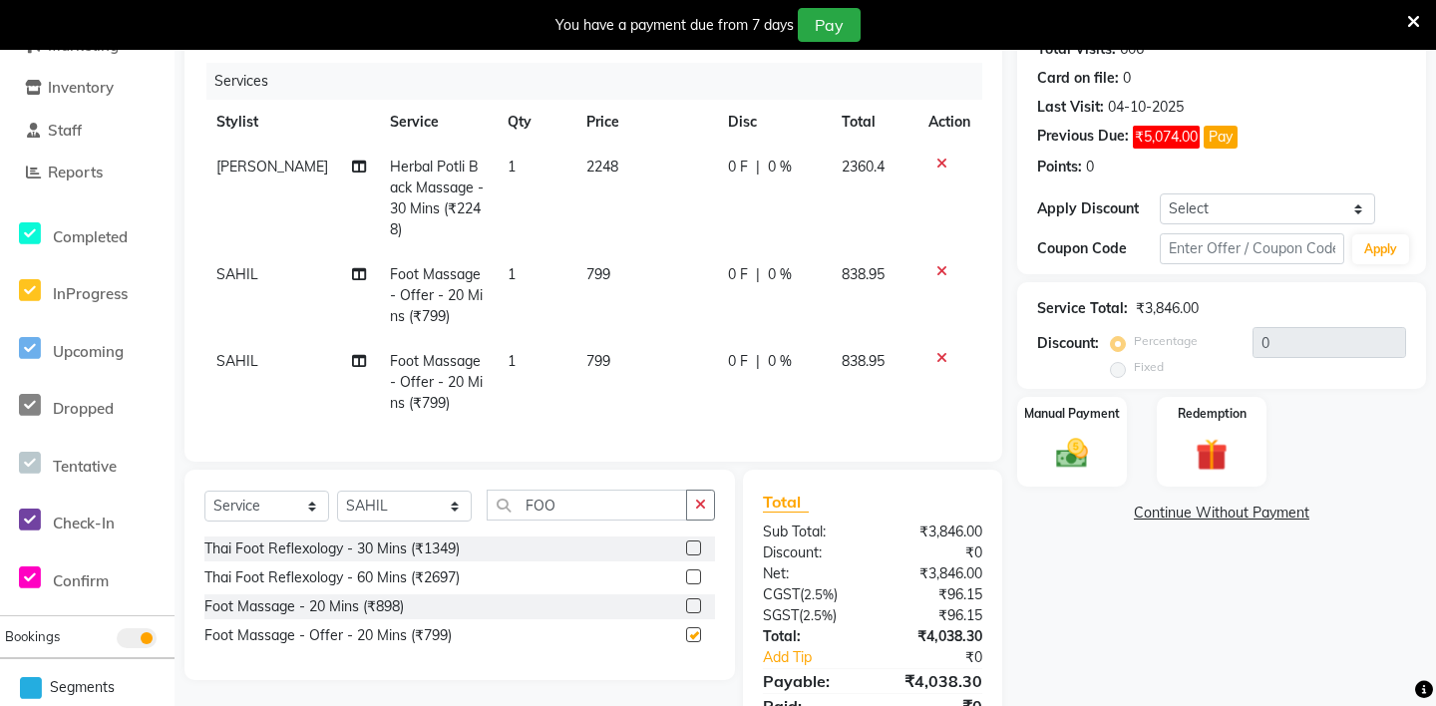
checkbox input "false"
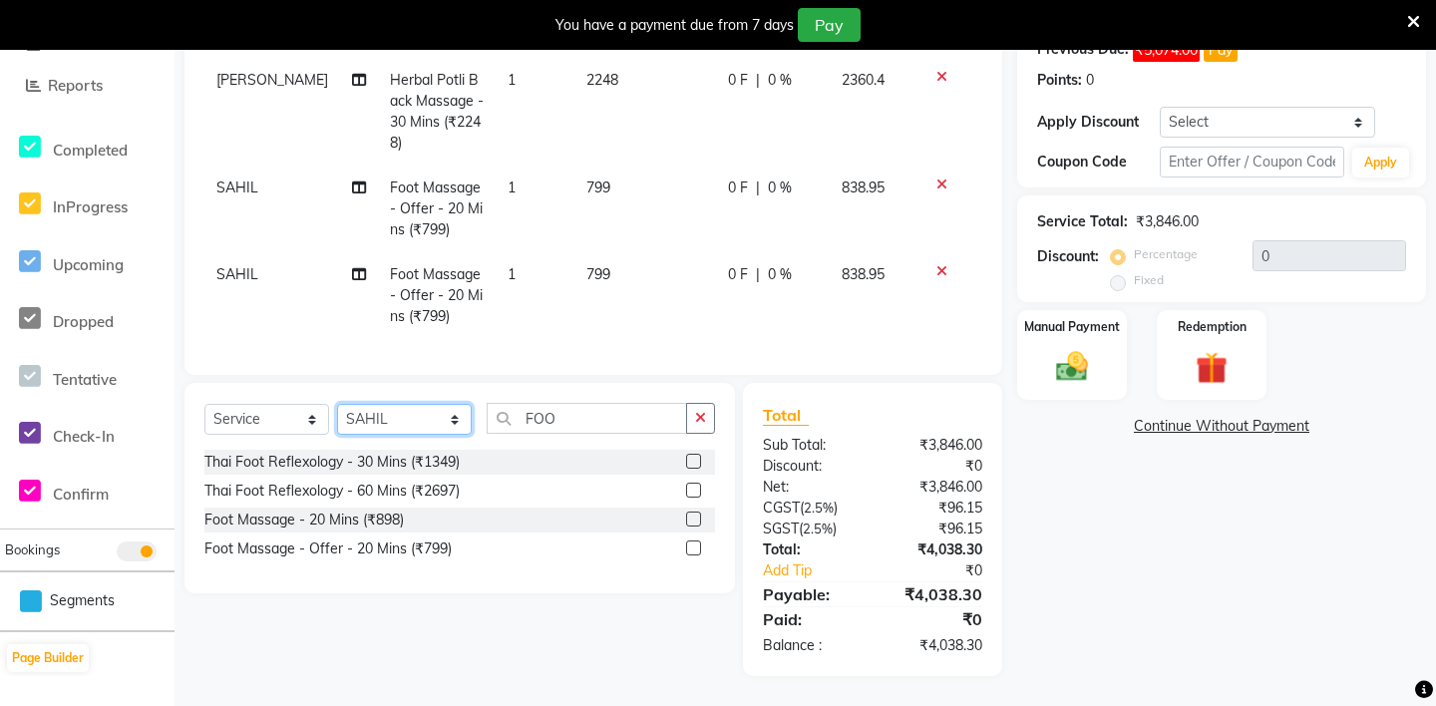
click at [398, 431] on select "Select Stylist [PERSON_NAME] - ZAH BEAUTY RETAIL APANG APEM ASIF ITUNA MANI MER…" at bounding box center [404, 419] width 135 height 31
select select "38260"
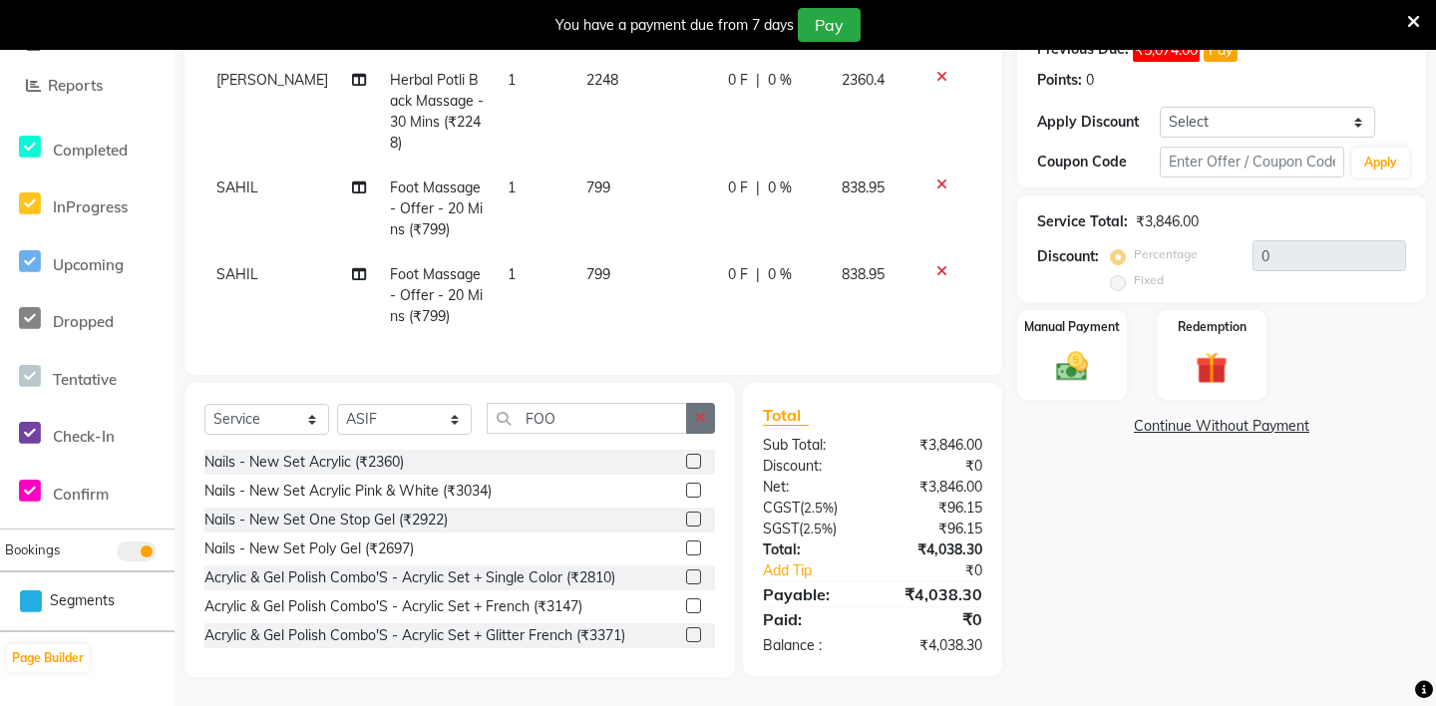
click at [696, 420] on icon "button" at bounding box center [700, 418] width 11 height 14
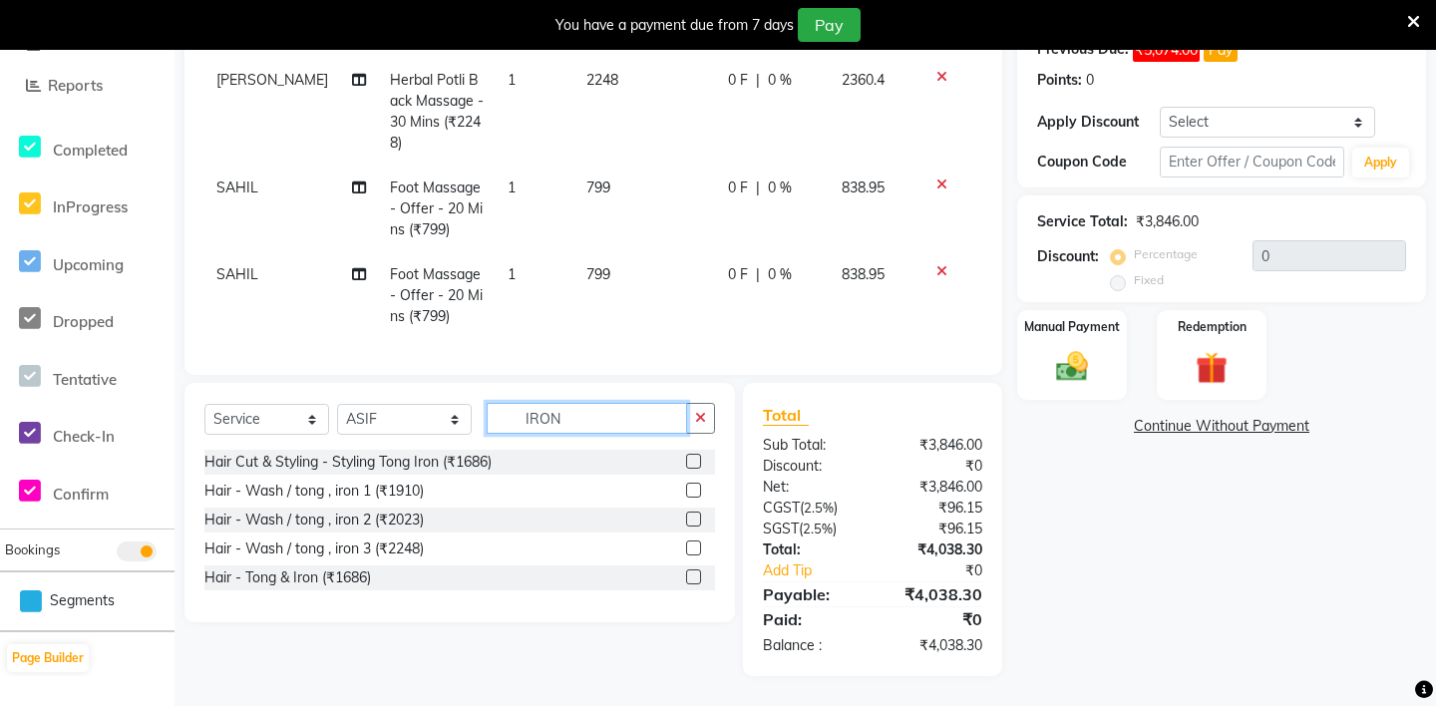
type input "IRON"
click at [684, 459] on div "Hair Cut & Styling - Styling Tong Iron (₹1686)" at bounding box center [459, 462] width 511 height 25
click at [691, 464] on label at bounding box center [693, 461] width 15 height 15
click at [691, 464] on input "checkbox" at bounding box center [692, 462] width 13 height 13
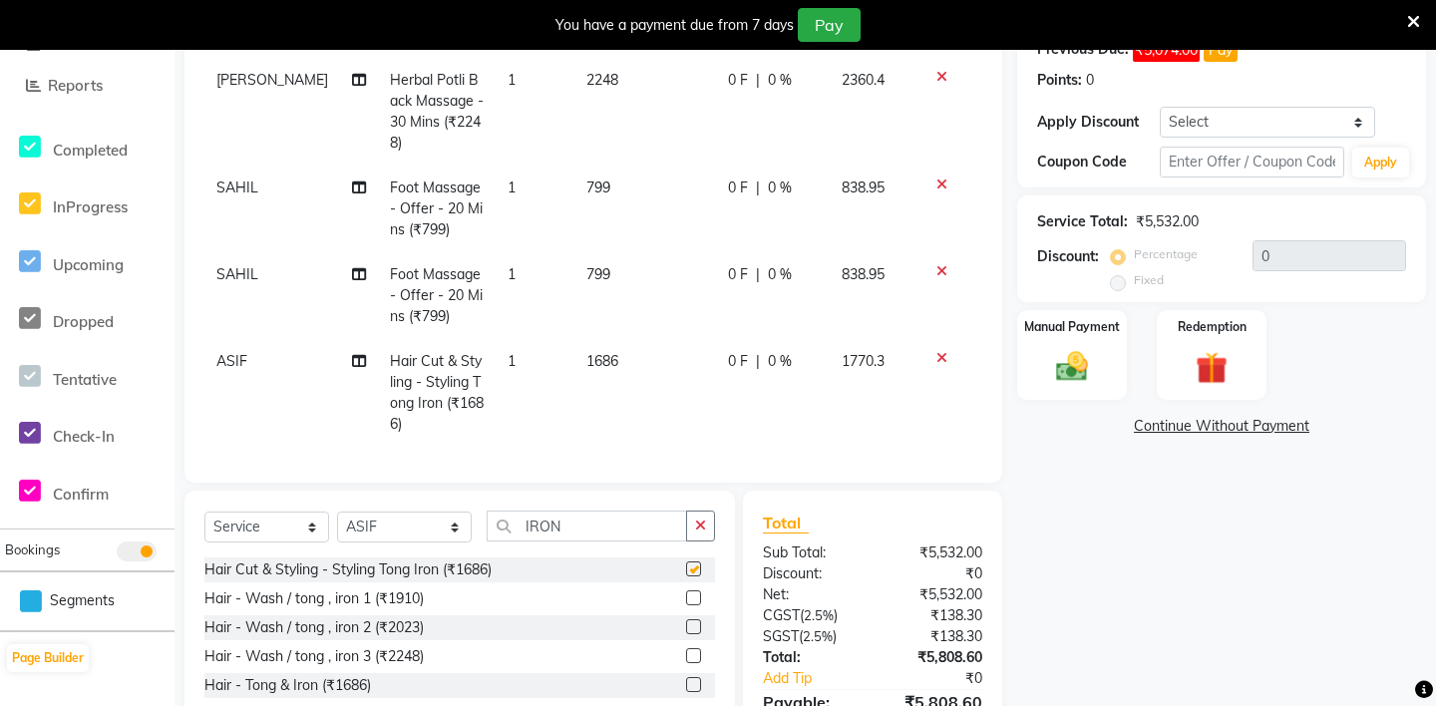
checkbox input "false"
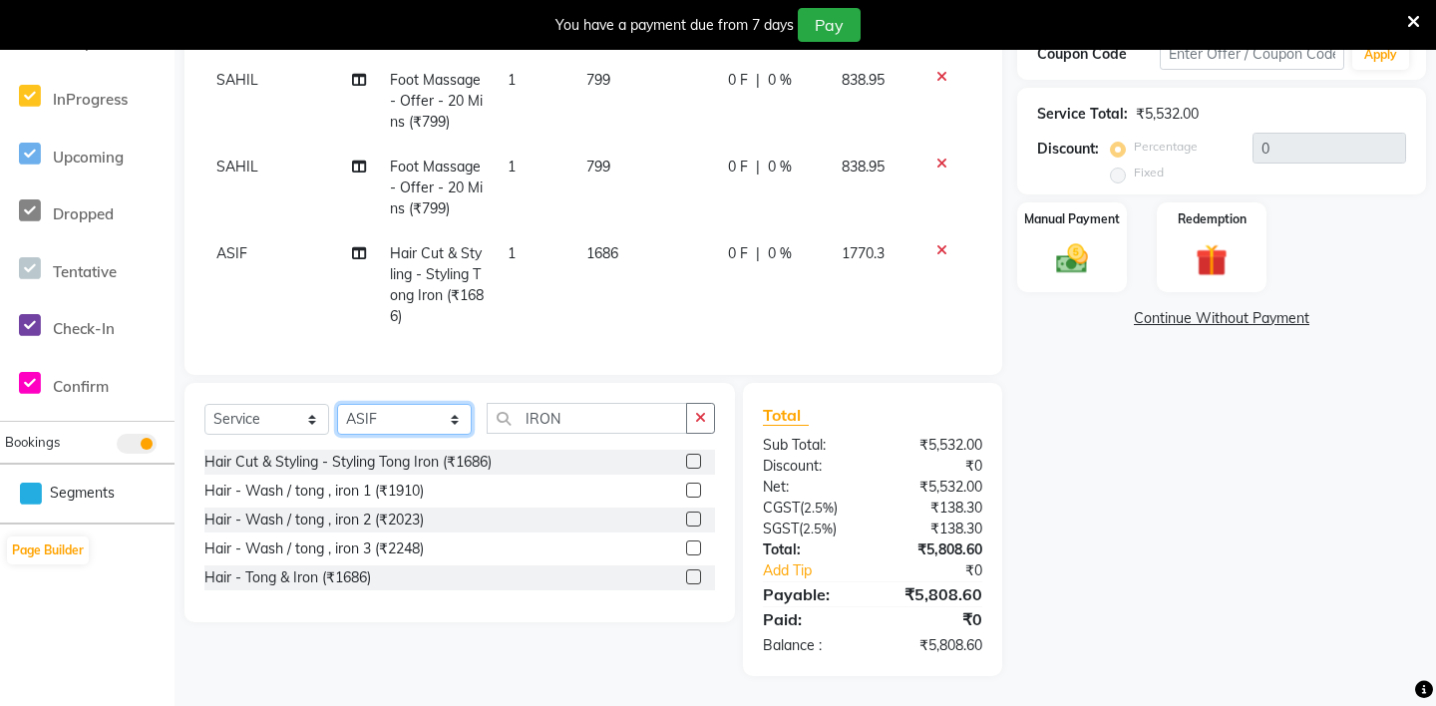
click at [382, 424] on select "Select Stylist [PERSON_NAME] - ZAH BEAUTY RETAIL APANG APEM ASIF ITUNA MANI MER…" at bounding box center [404, 419] width 135 height 31
select select "38259"
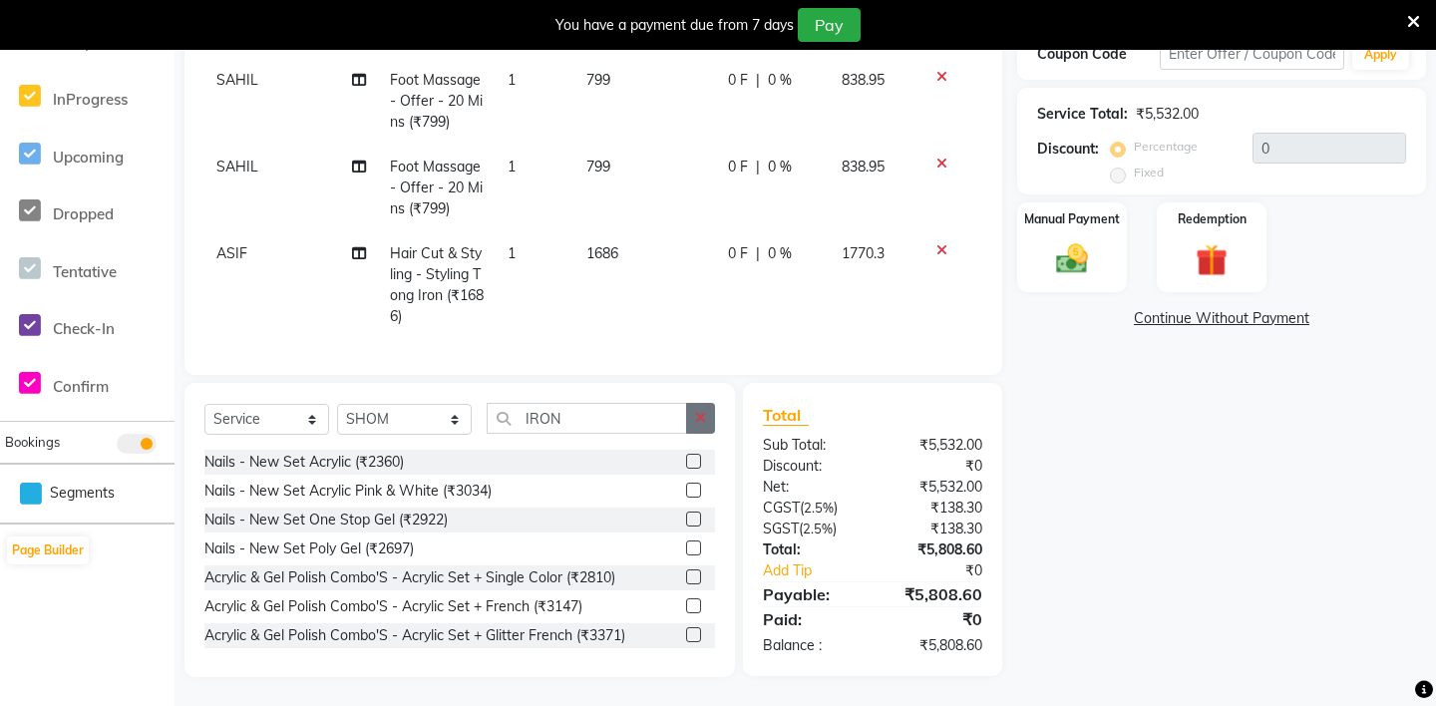
click at [696, 417] on icon "button" at bounding box center [700, 418] width 11 height 14
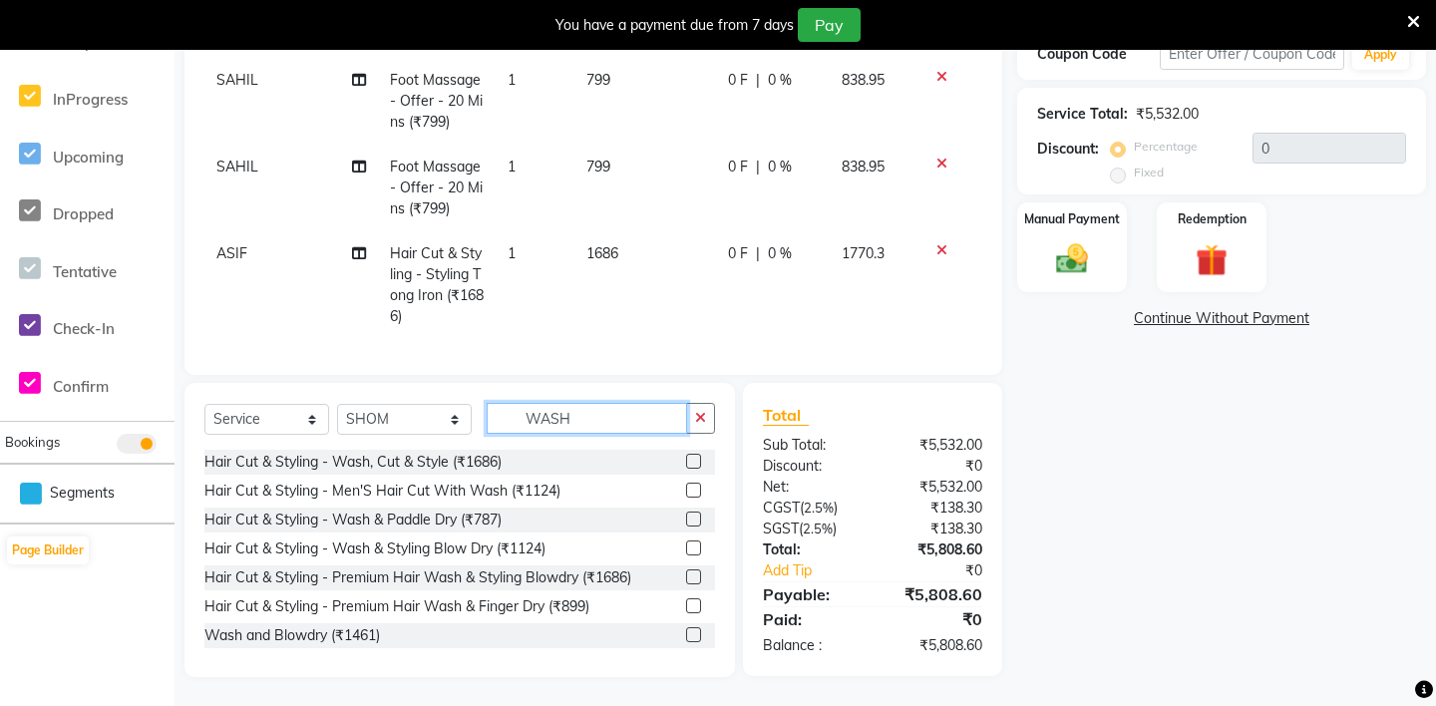
type input "WASH"
click at [695, 489] on label at bounding box center [693, 490] width 15 height 15
click at [695, 489] on input "checkbox" at bounding box center [692, 491] width 13 height 13
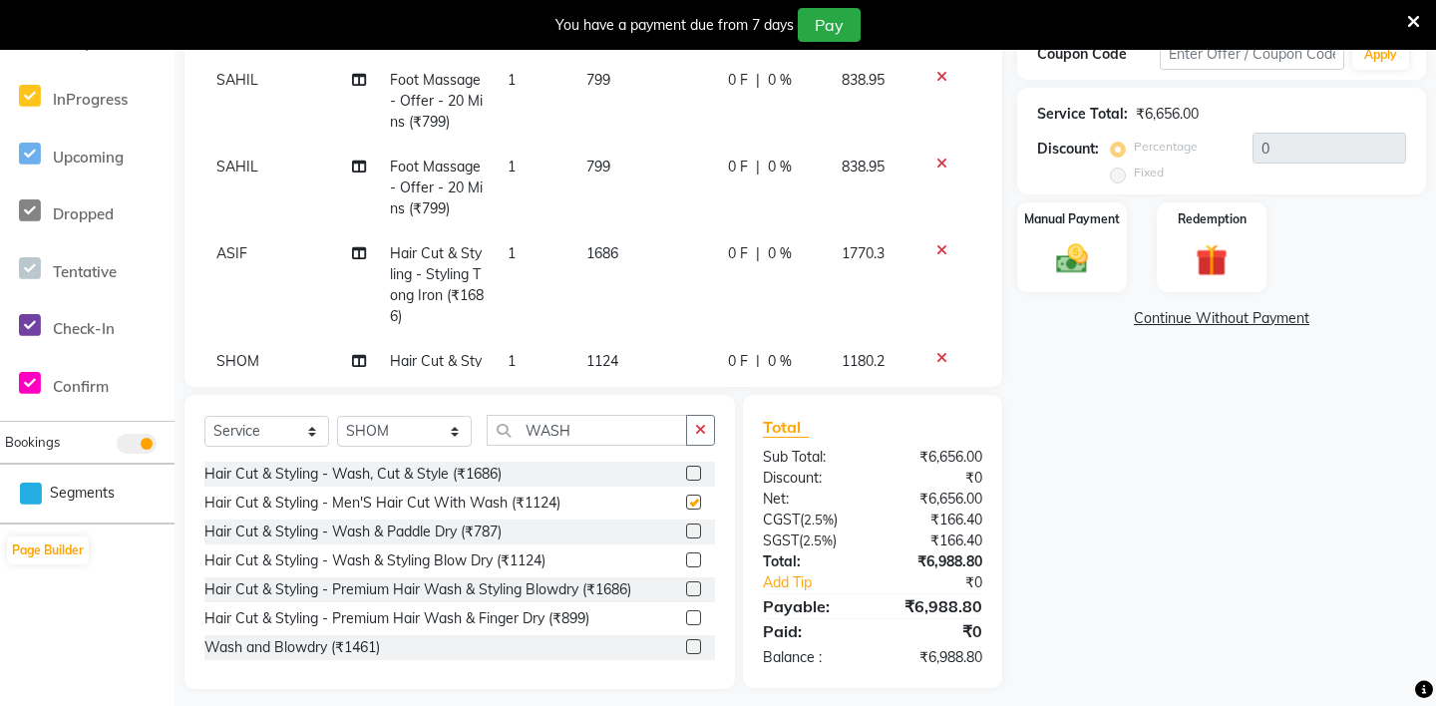
checkbox input "false"
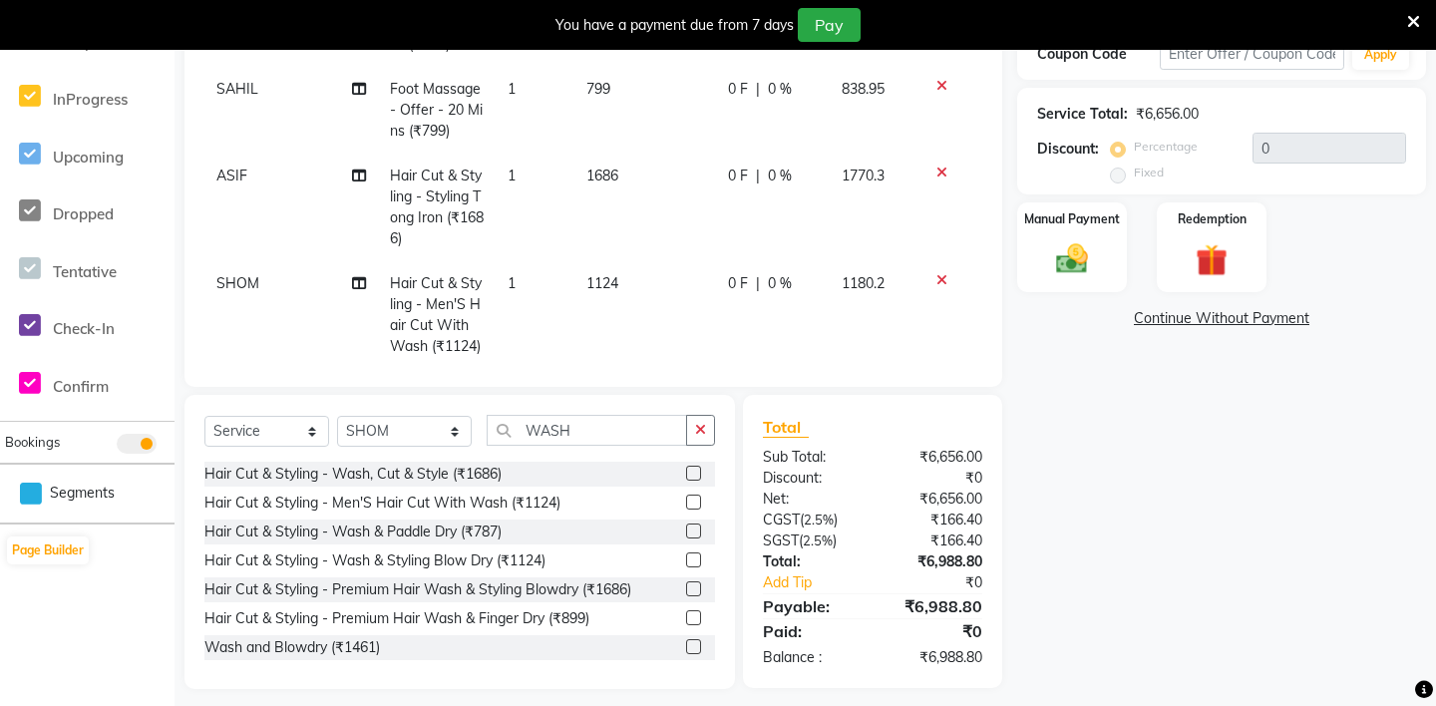
scroll to position [96, 0]
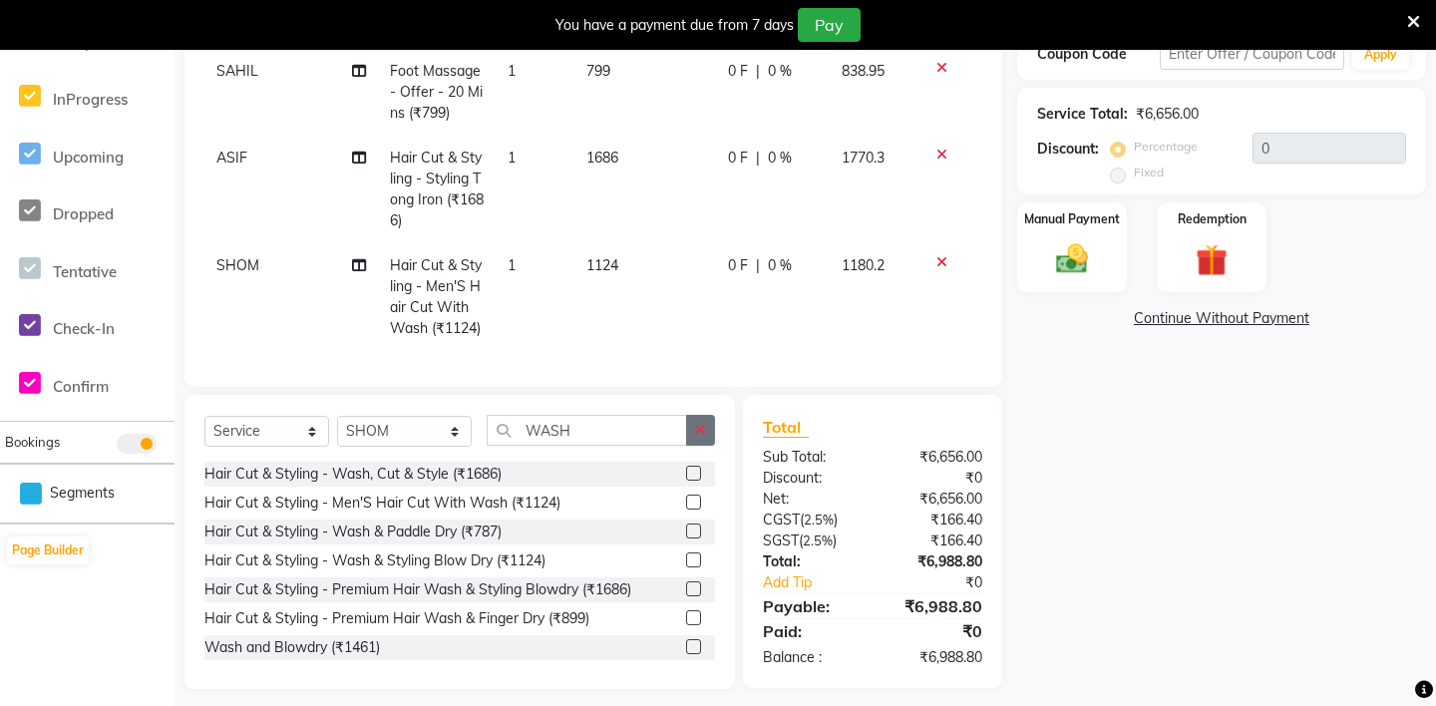
click at [703, 427] on icon "button" at bounding box center [700, 430] width 11 height 14
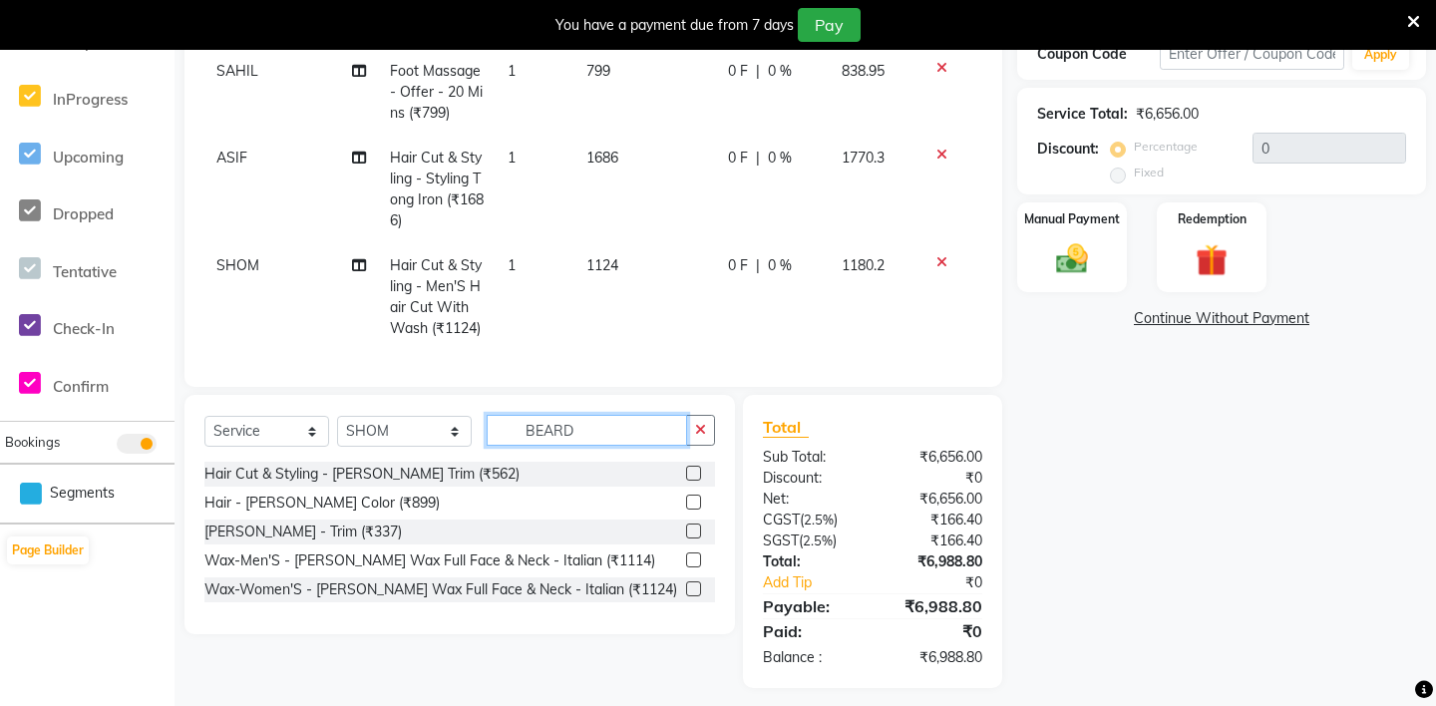
type input "BEARD"
click at [684, 473] on div "Hair Cut & Styling - [PERSON_NAME] Trim (₹562)" at bounding box center [459, 474] width 511 height 25
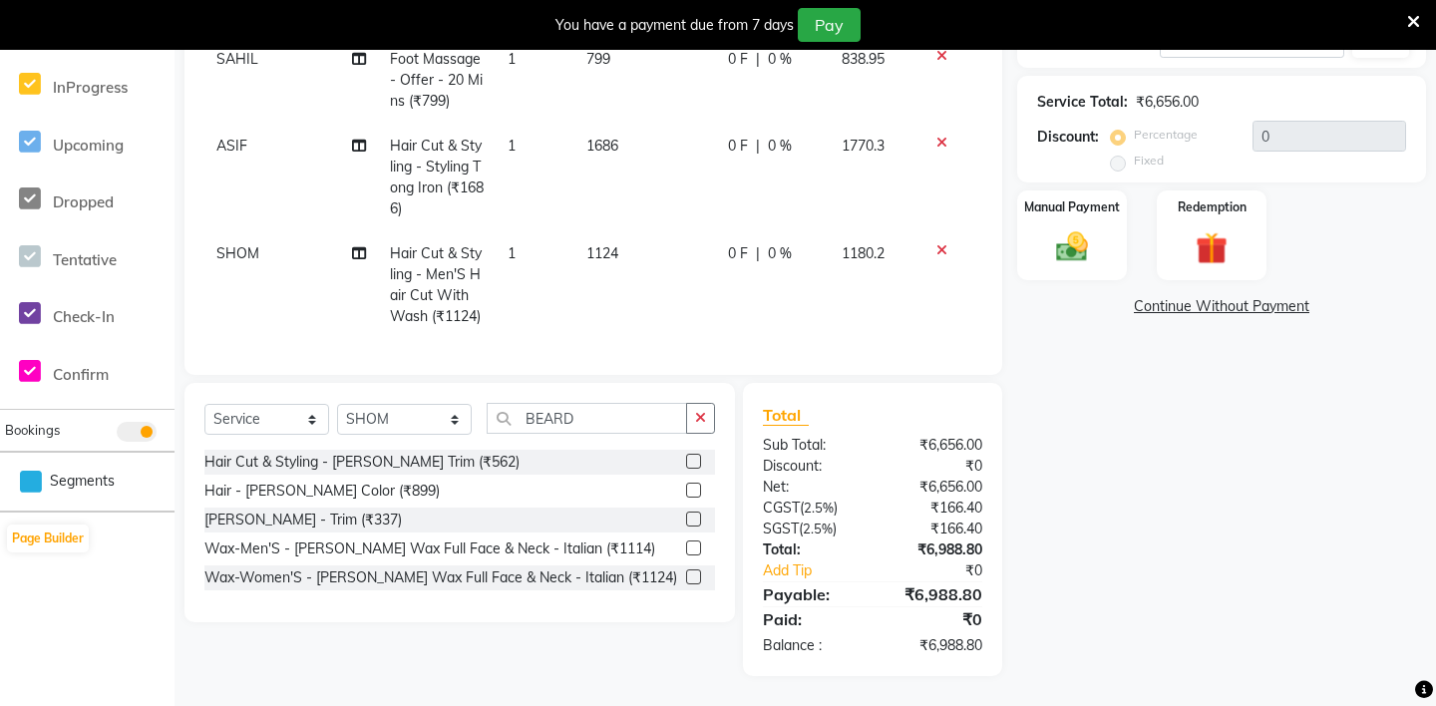
click at [694, 455] on label at bounding box center [693, 461] width 15 height 15
click at [694, 456] on input "checkbox" at bounding box center [692, 462] width 13 height 13
checkbox input "false"
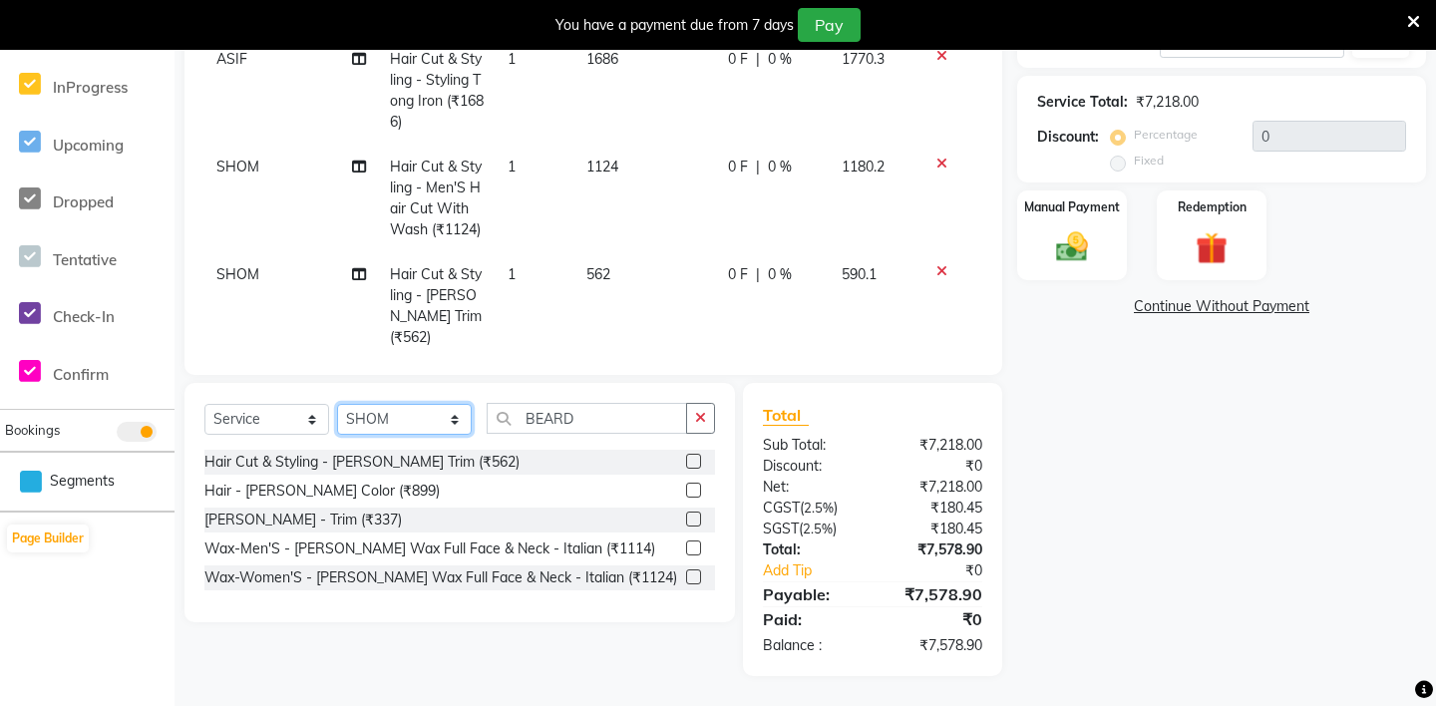
click at [382, 434] on select "Select Stylist [PERSON_NAME] - ZAH BEAUTY RETAIL APANG APEM ASIF ITUNA MANI MER…" at bounding box center [404, 419] width 135 height 31
select select "38262"
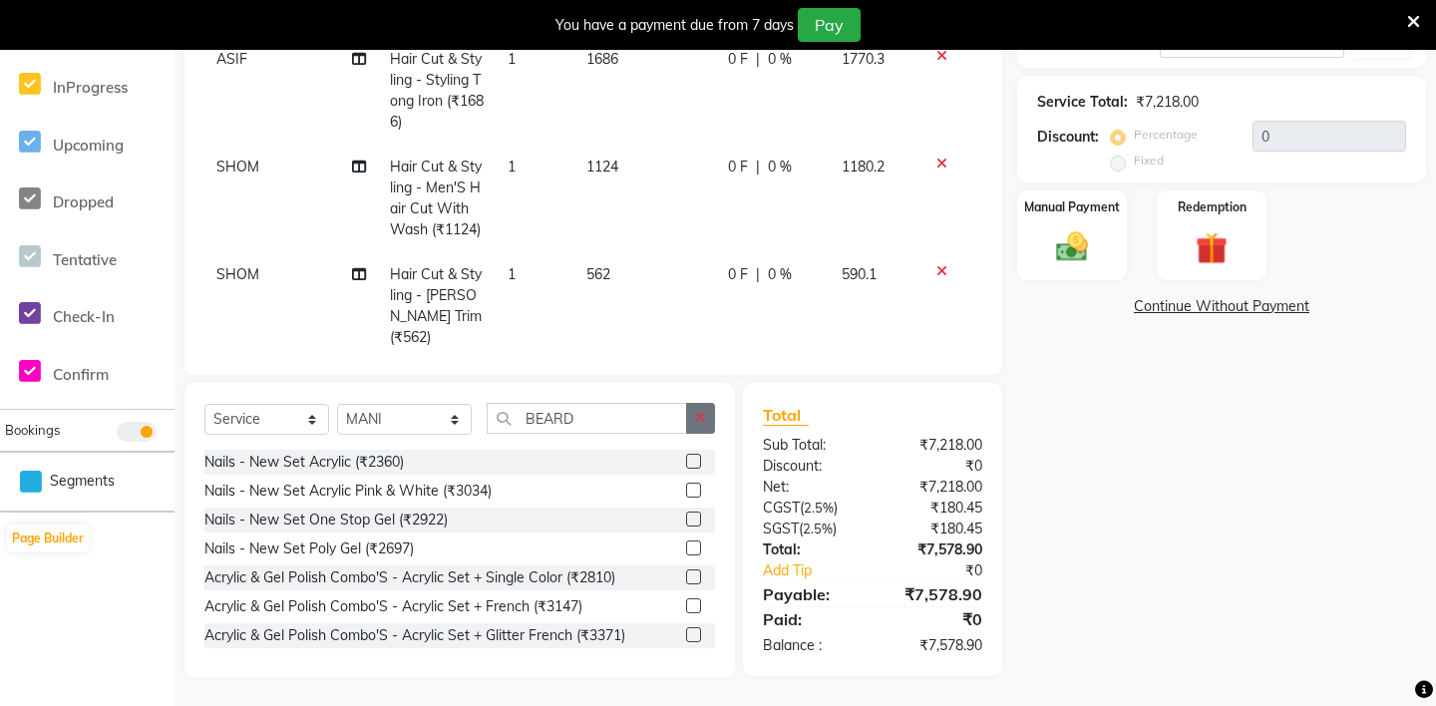
click at [694, 413] on button "button" at bounding box center [700, 418] width 29 height 31
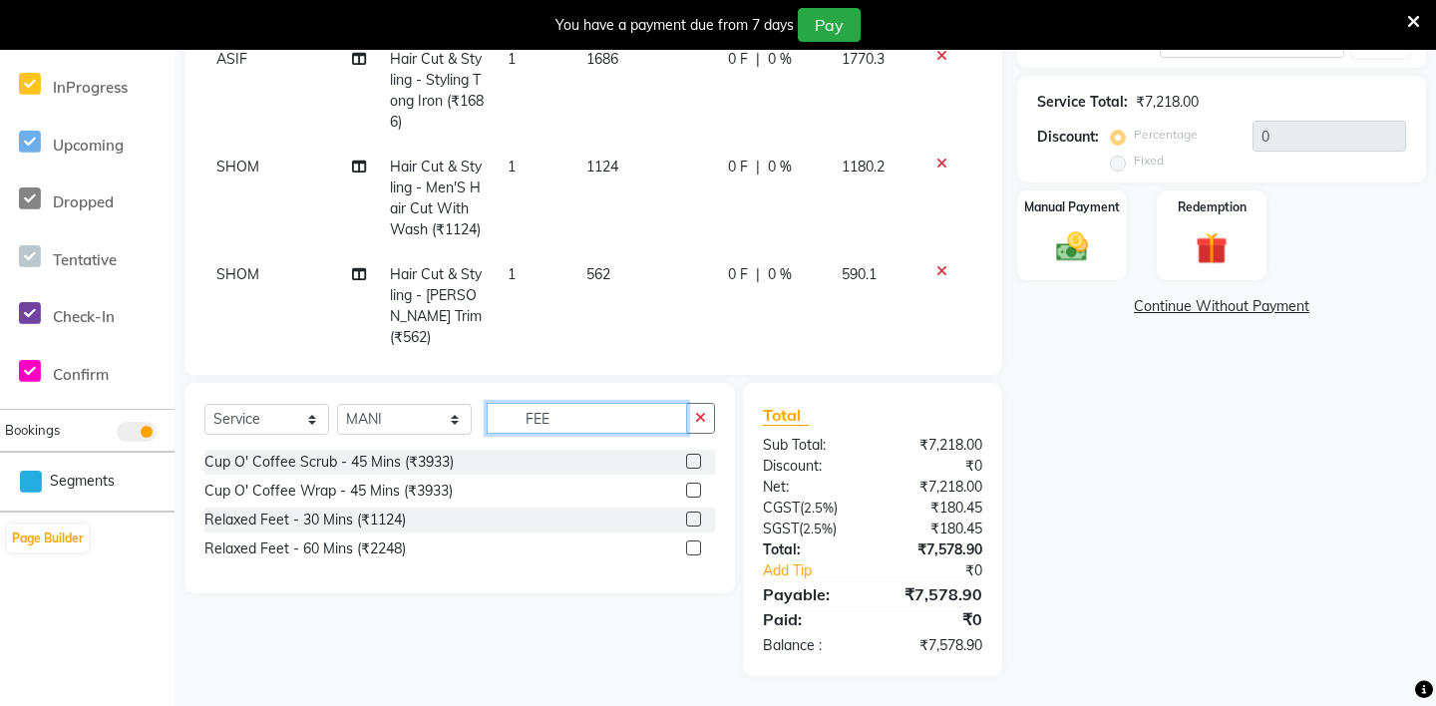
type input "FEE"
click at [692, 519] on label at bounding box center [693, 519] width 15 height 15
click at [692, 519] on input "checkbox" at bounding box center [692, 520] width 13 height 13
checkbox input "false"
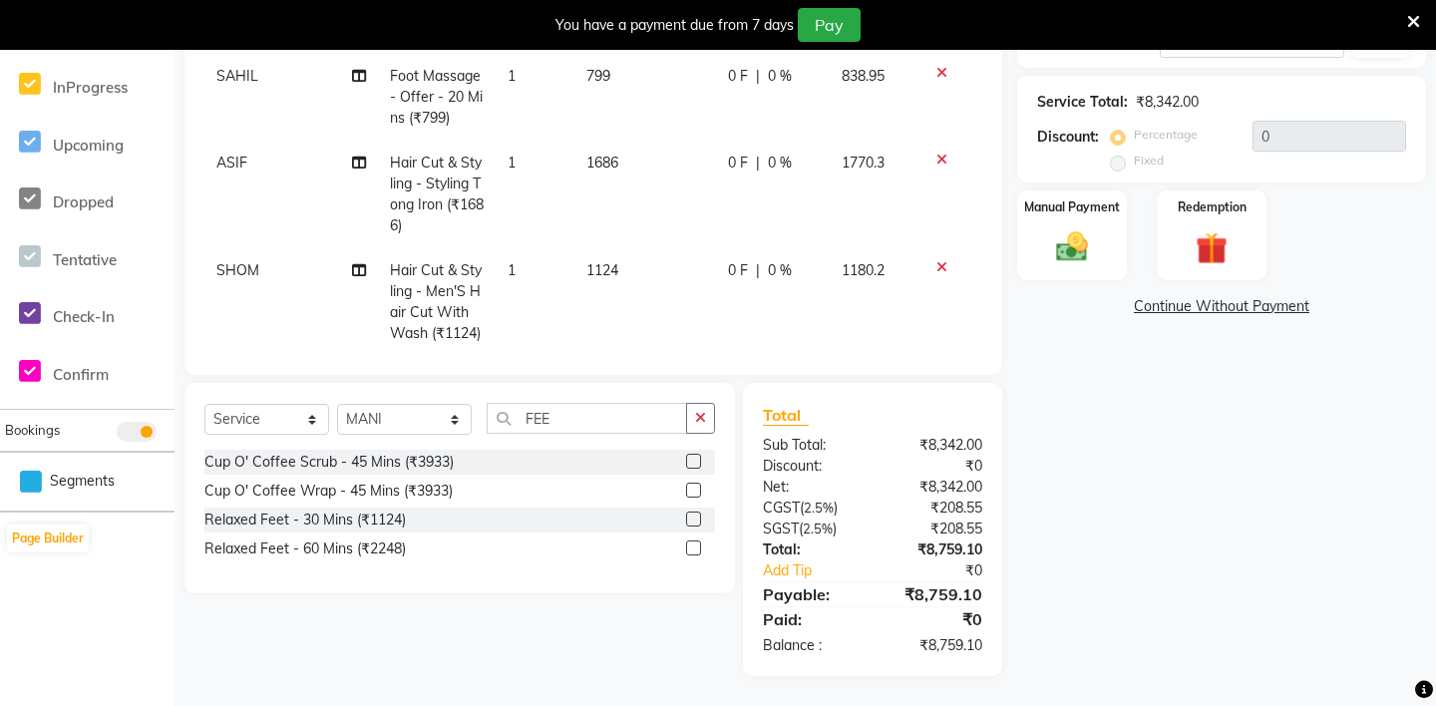
scroll to position [78, 0]
click at [382, 442] on div "Select Service Product Membership Package Voucher Prepaid Gift Card Select Styl…" at bounding box center [459, 426] width 511 height 47
click at [378, 423] on select "Select Stylist [PERSON_NAME] - ZAH BEAUTY RETAIL APANG APEM ASIF ITUNA MANI MER…" at bounding box center [404, 419] width 135 height 31
select select "92939"
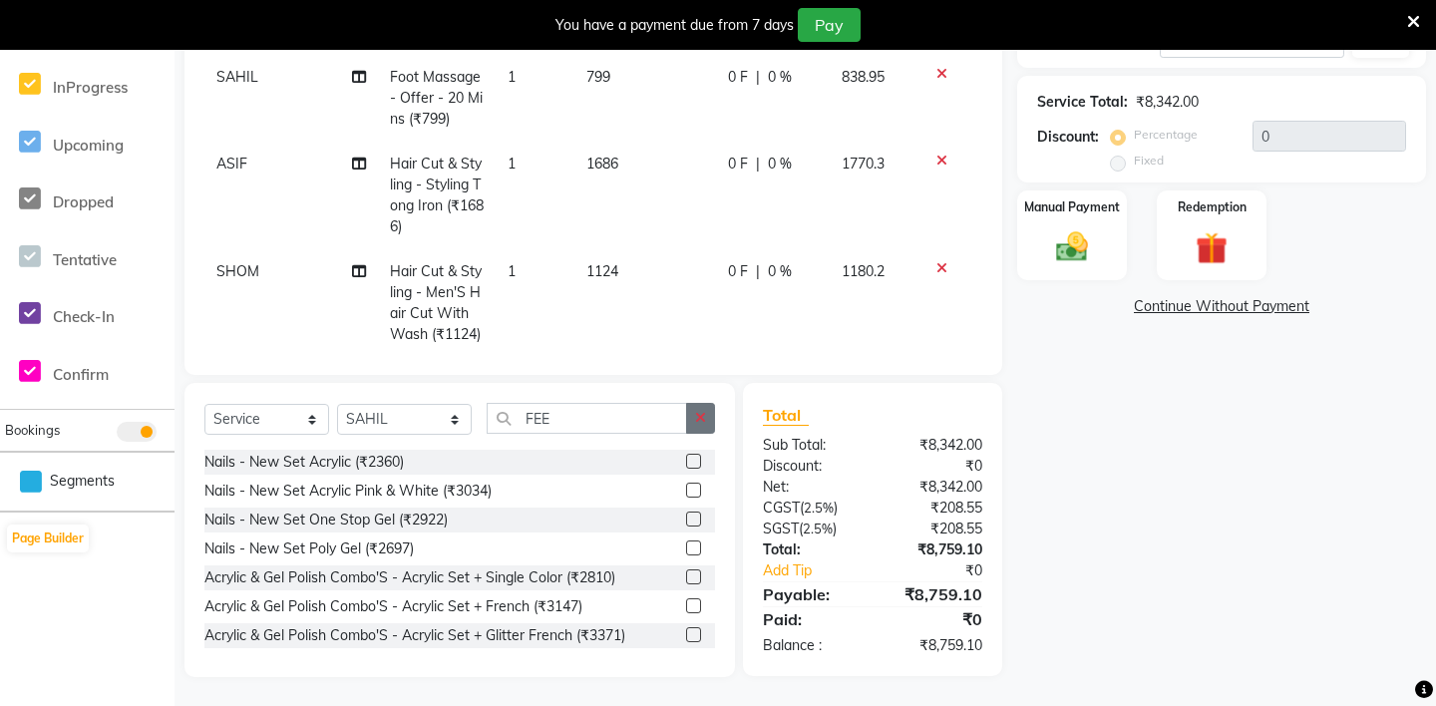
click at [700, 419] on icon "button" at bounding box center [700, 418] width 11 height 14
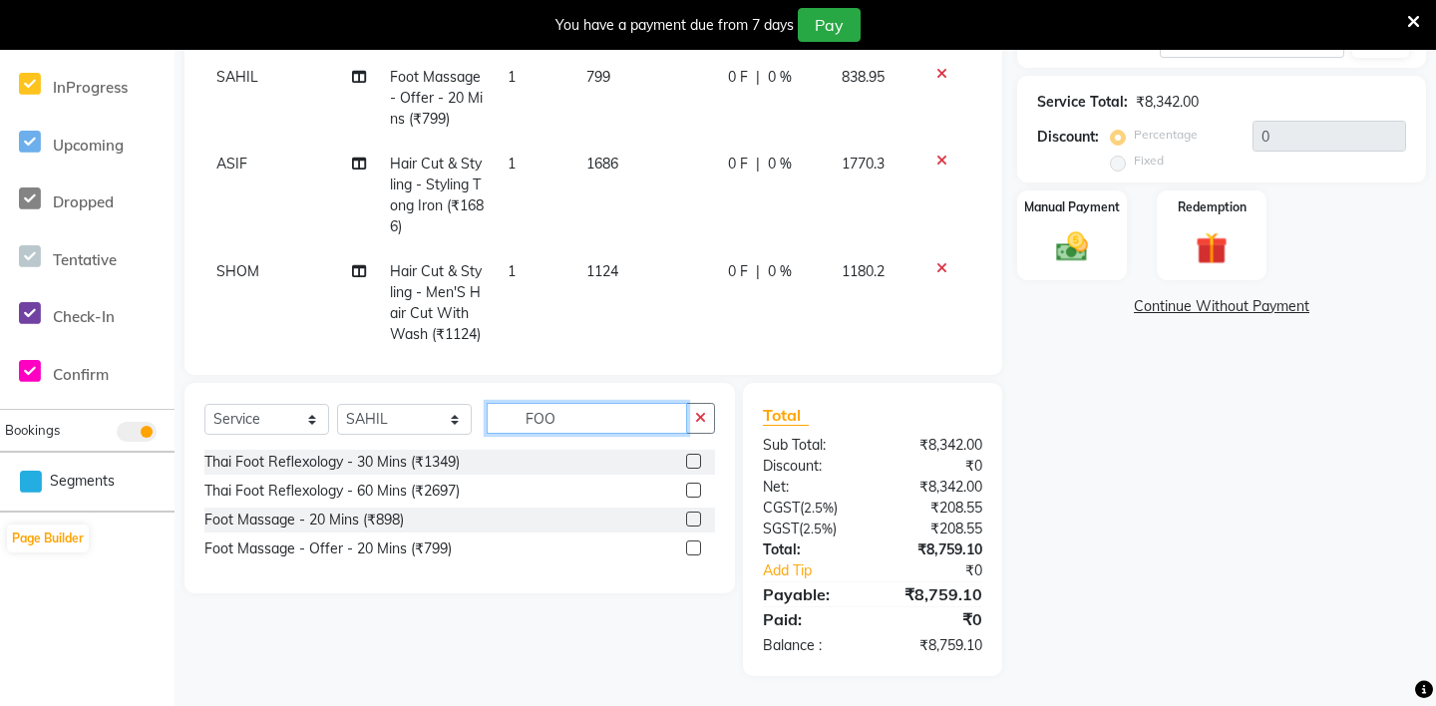
type input "FOO"
click at [694, 547] on label at bounding box center [693, 548] width 15 height 15
click at [694, 547] on input "checkbox" at bounding box center [692, 549] width 13 height 13
click at [692, 547] on label at bounding box center [693, 548] width 15 height 15
click at [692, 547] on input "checkbox" at bounding box center [692, 549] width 13 height 13
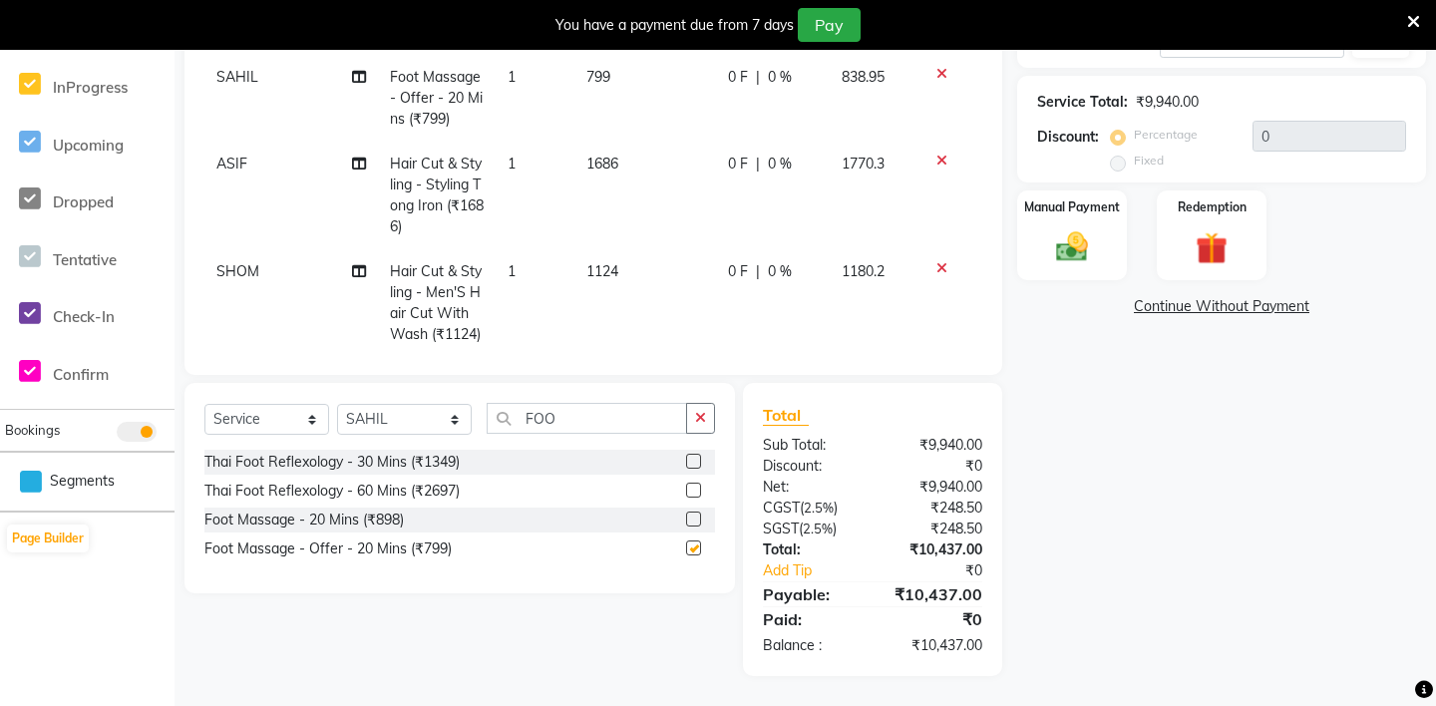
checkbox input "false"
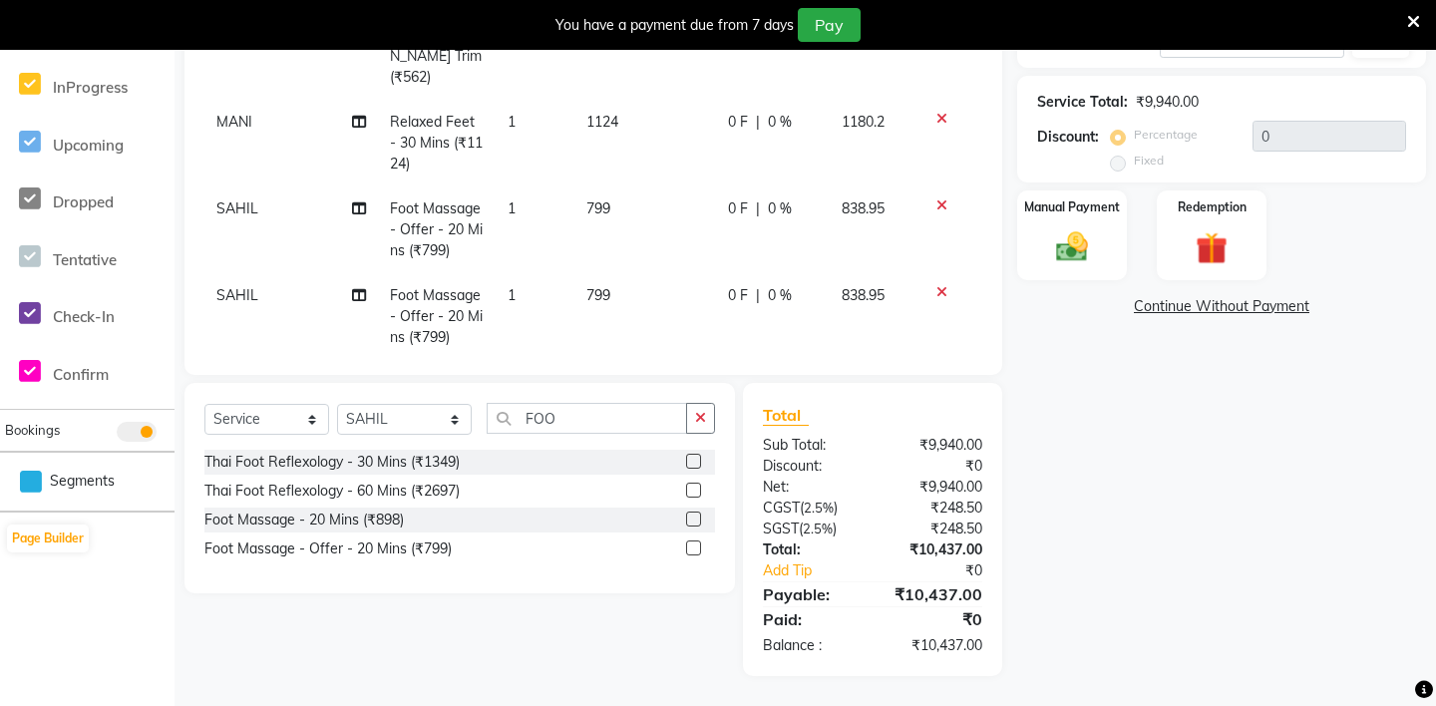
click at [238, 286] on span "SAHIL" at bounding box center [237, 295] width 42 height 18
select select "92939"
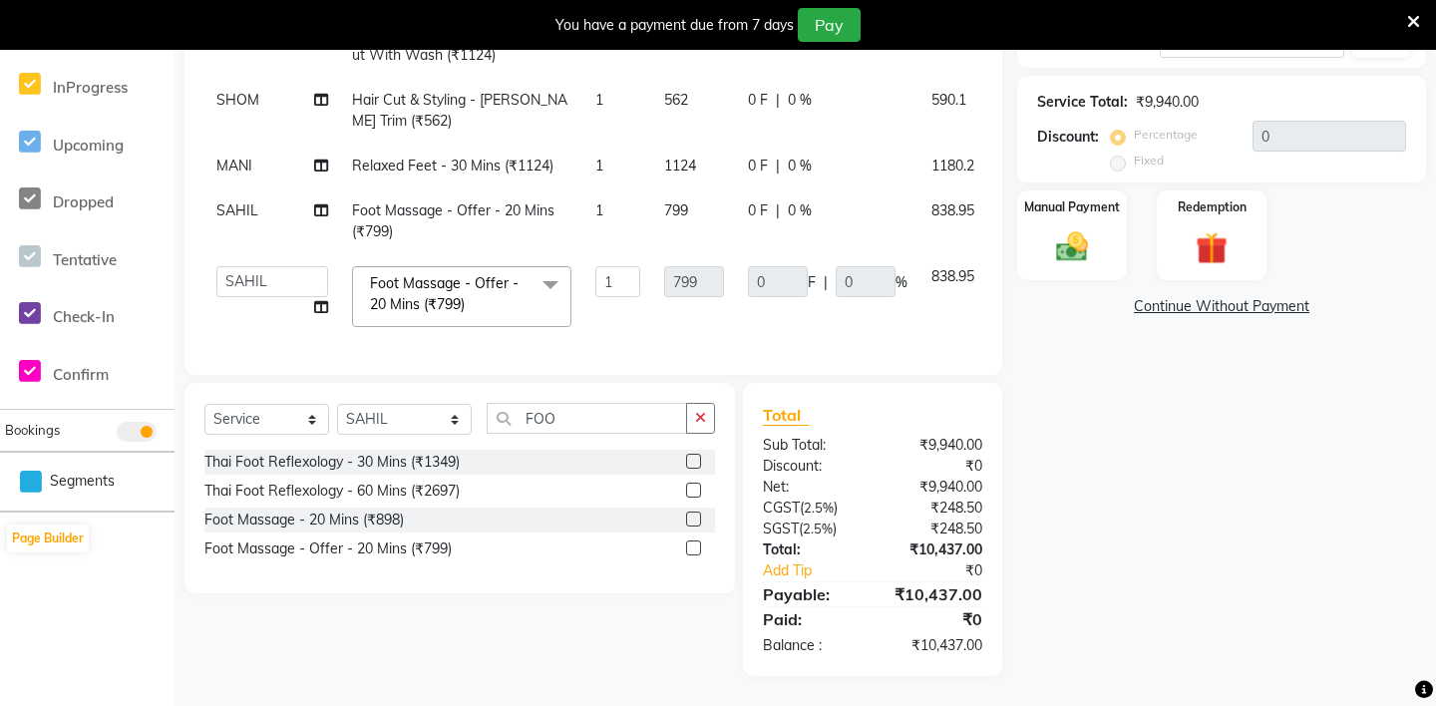
scroll to position [210, 0]
click at [238, 270] on select "[PERSON_NAME] - ZAH BEAUTY RETAIL APANG APEM ASIF ITUNA MANI MERCY MOMOI NIUTOL…" at bounding box center [272, 281] width 112 height 31
select select "69643"
click at [1093, 224] on div "Manual Payment" at bounding box center [1072, 236] width 114 height 94
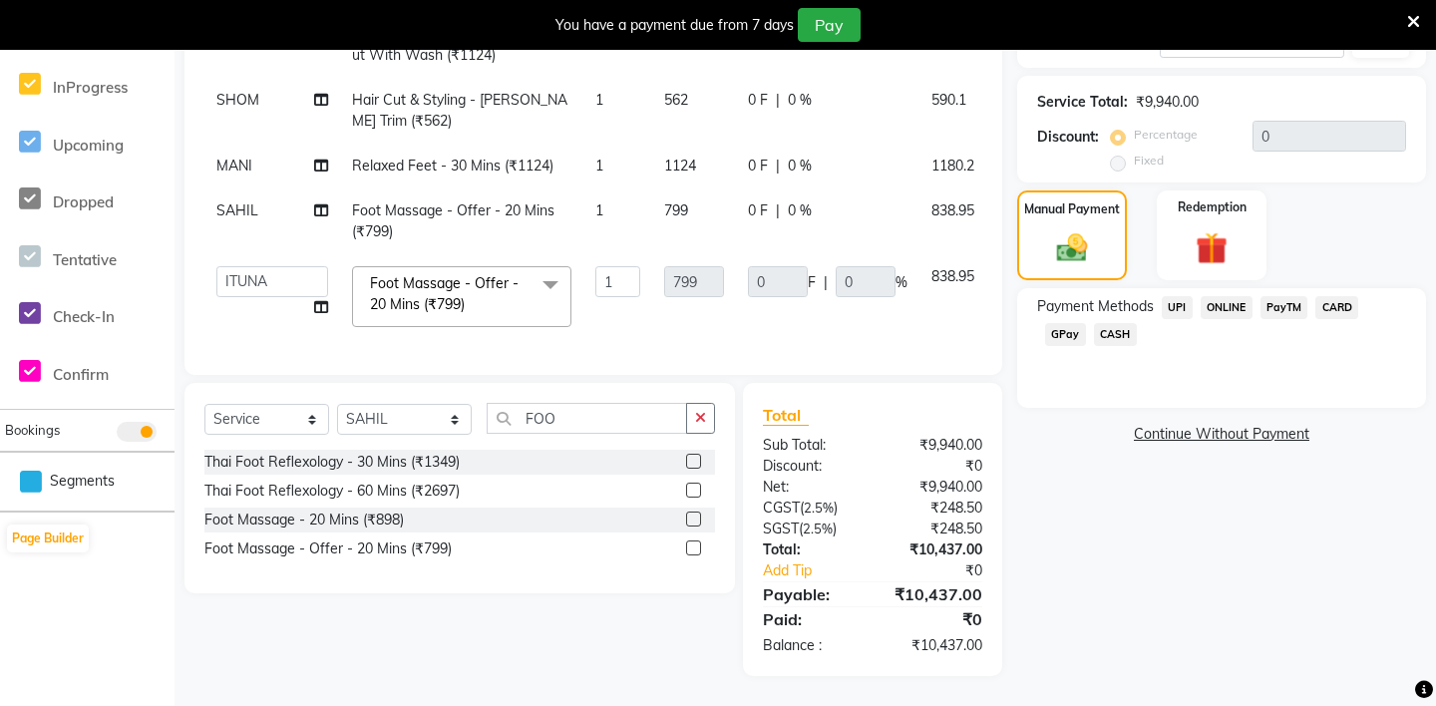
click at [1177, 302] on span "UPI" at bounding box center [1177, 307] width 31 height 23
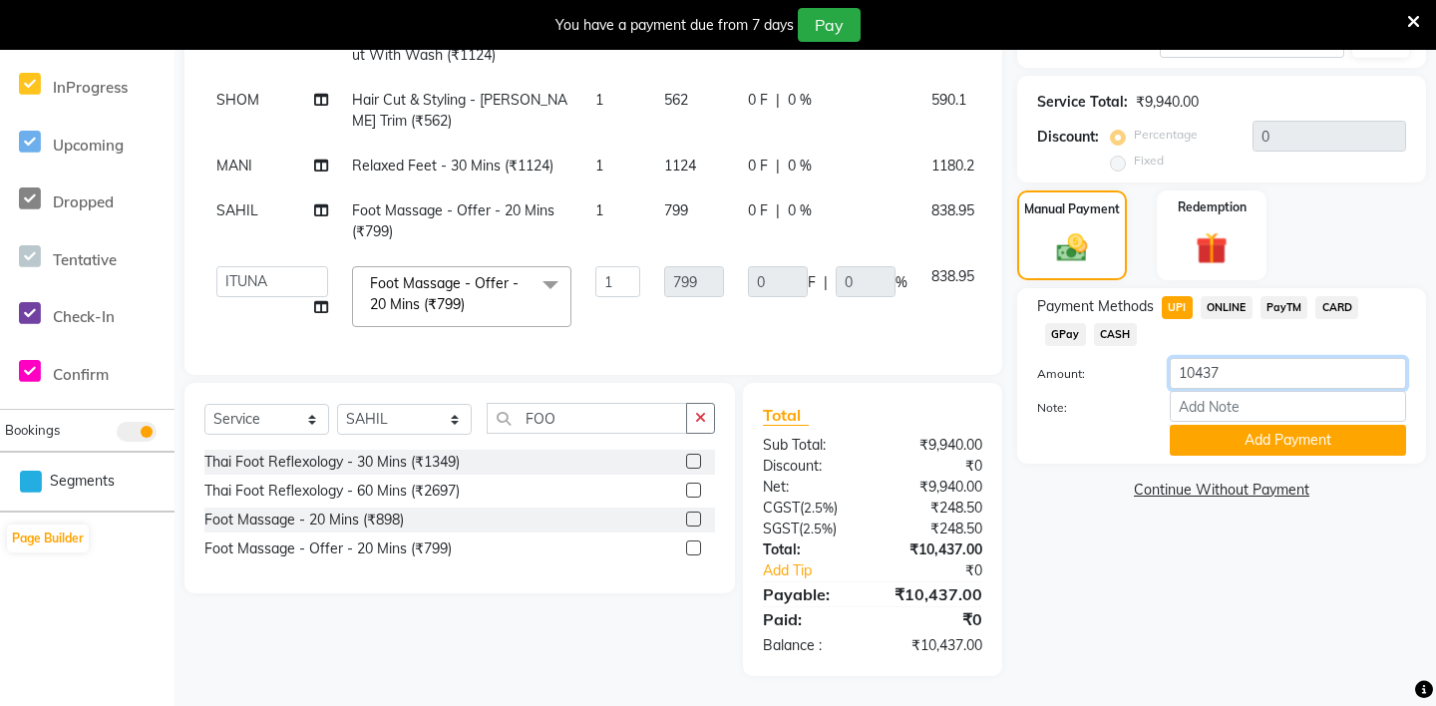
click at [1221, 377] on input "10437" at bounding box center [1288, 373] width 236 height 31
type input "1"
type input "8736"
click at [1243, 443] on button "Add Payment" at bounding box center [1288, 440] width 236 height 31
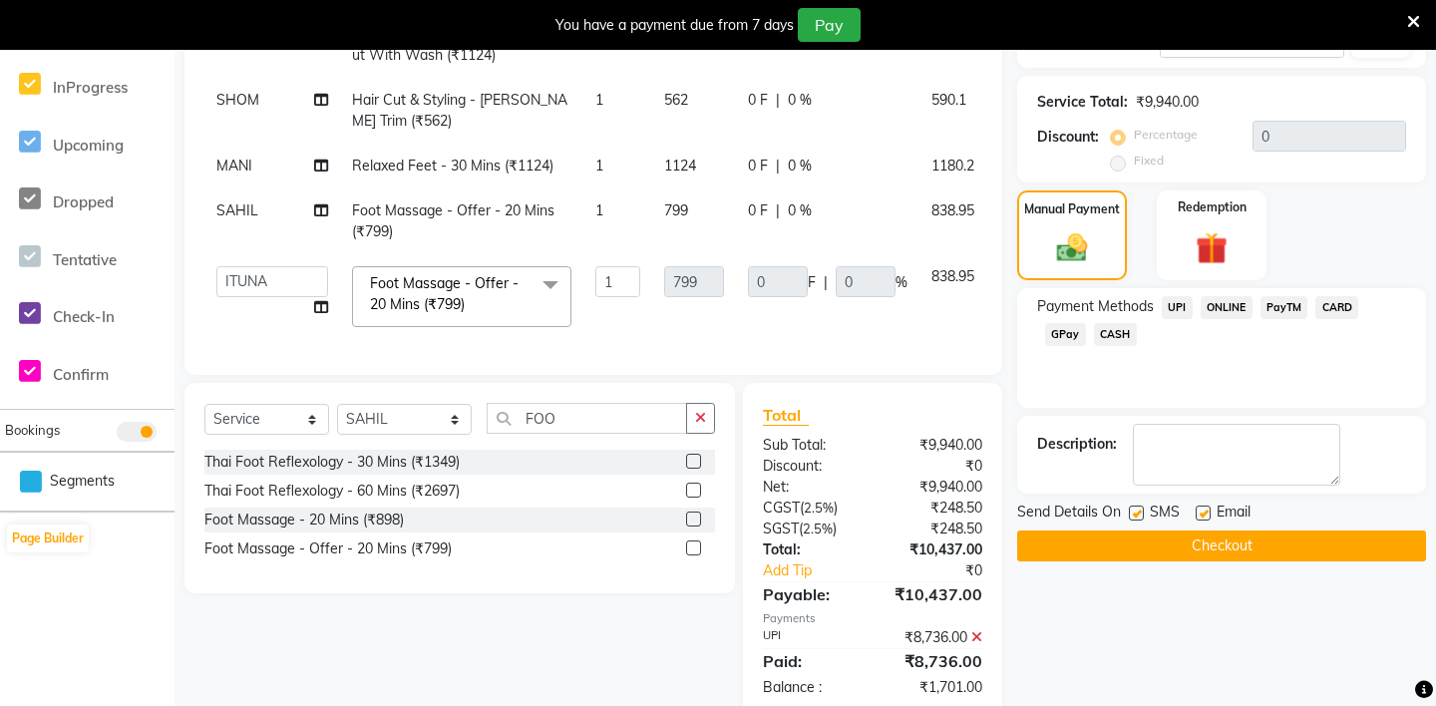
click at [1094, 330] on span "CASH" at bounding box center [1115, 334] width 43 height 23
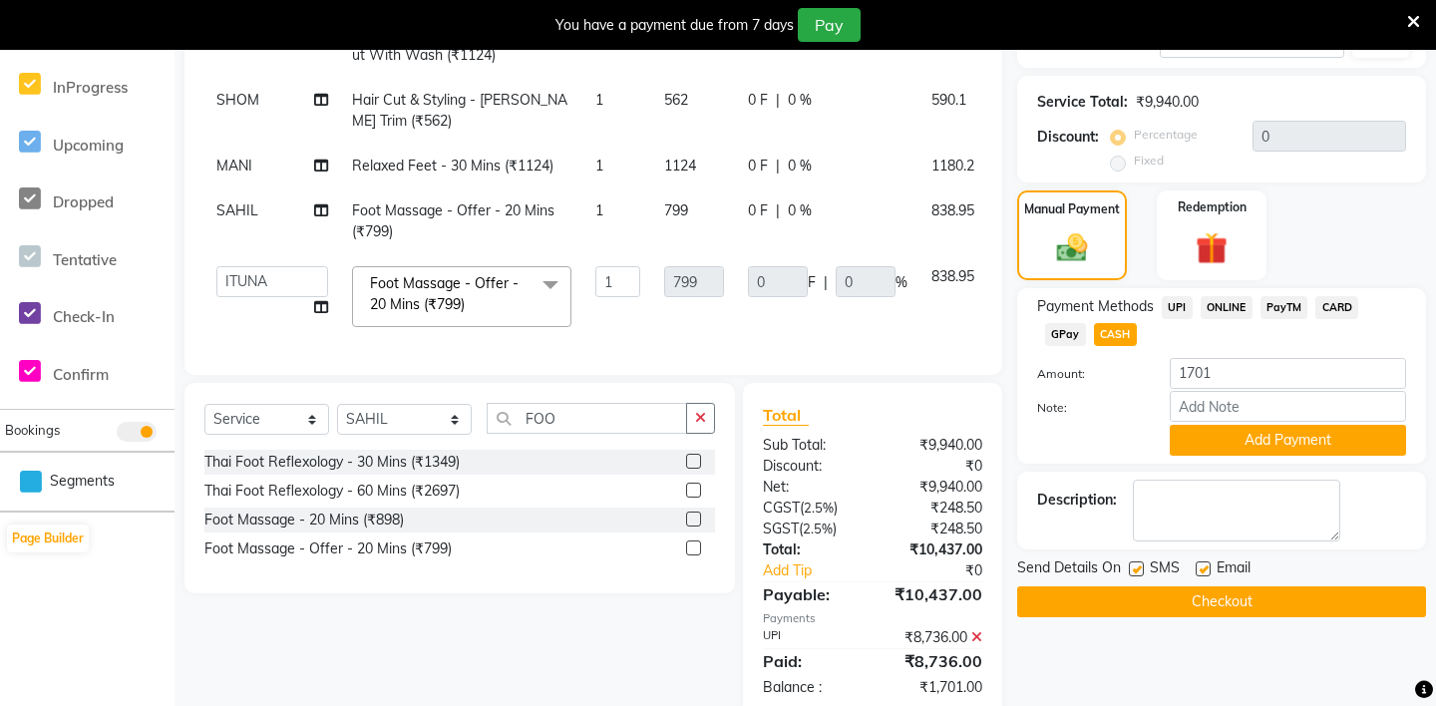
scroll to position [483, 0]
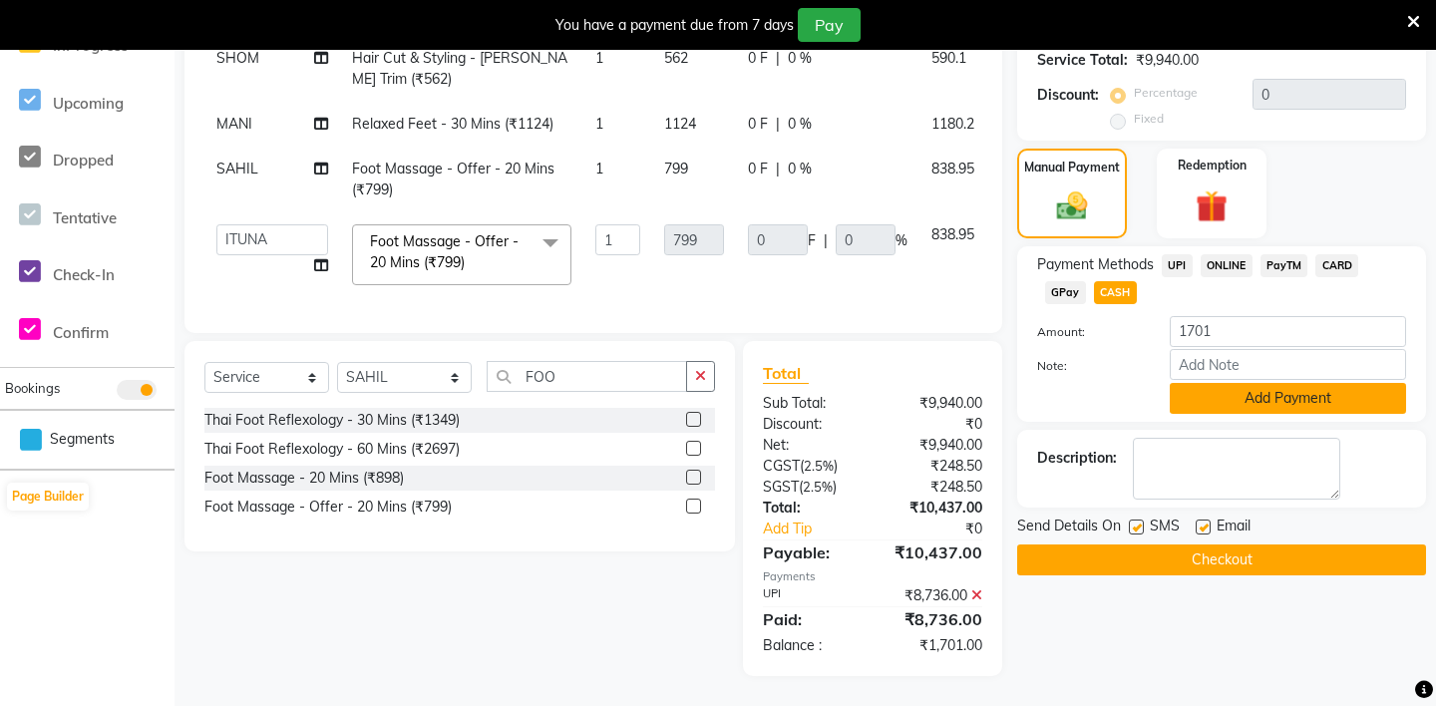
click at [1203, 405] on button "Add Payment" at bounding box center [1288, 398] width 236 height 31
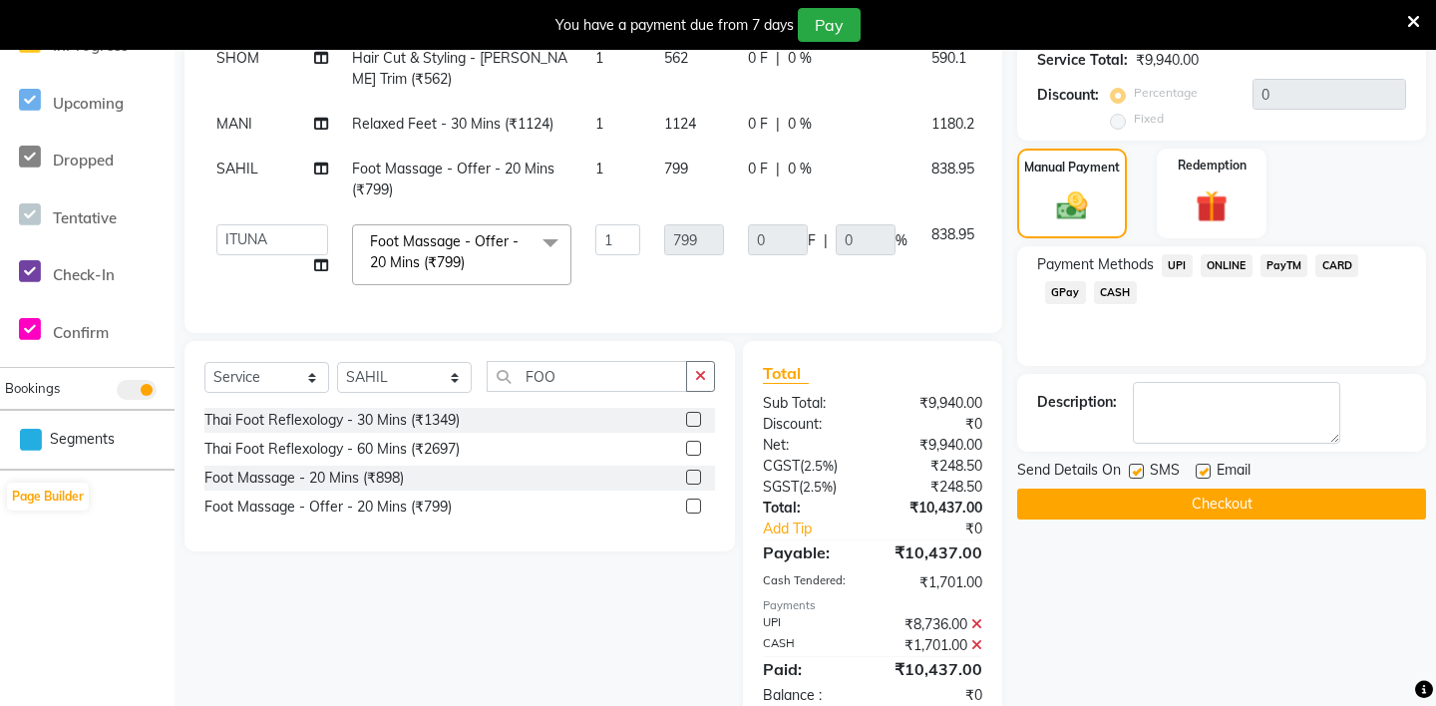
scroll to position [533, 0]
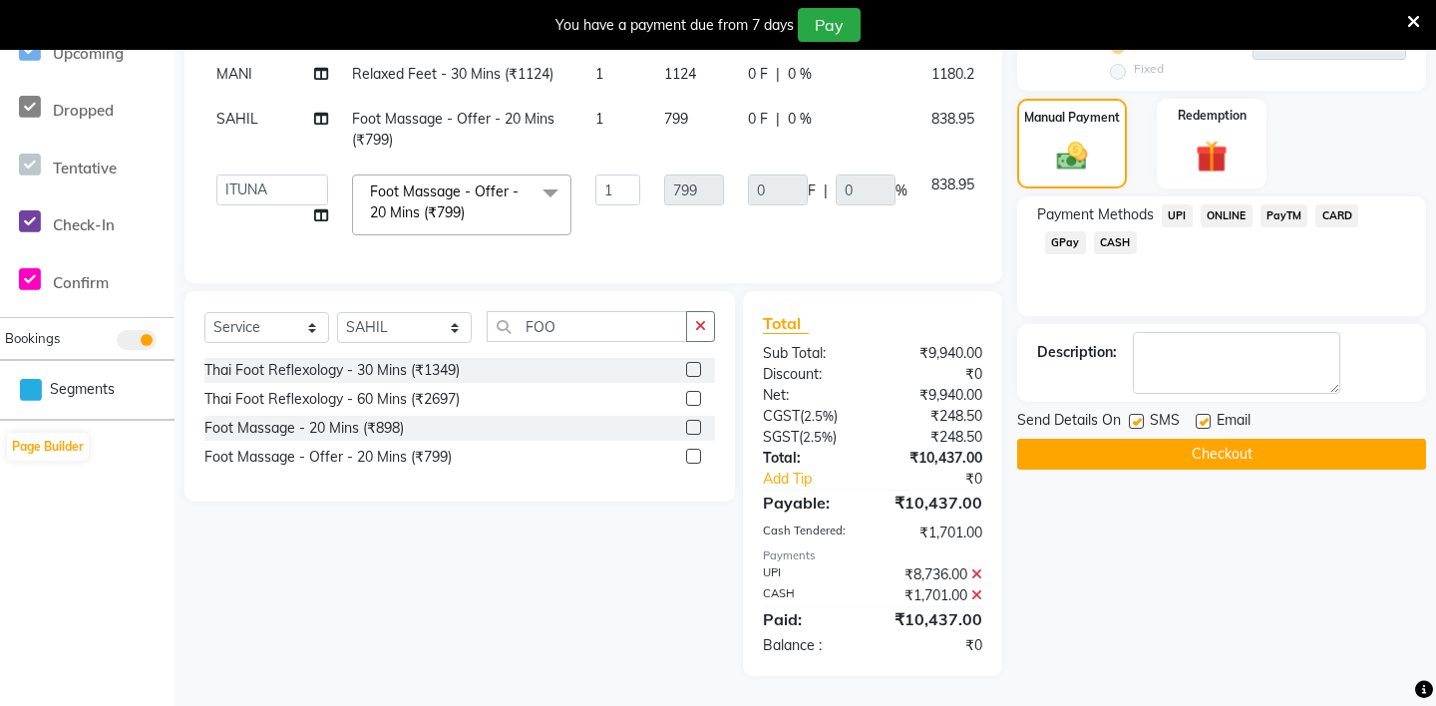
click at [1091, 452] on button "Checkout" at bounding box center [1221, 454] width 409 height 31
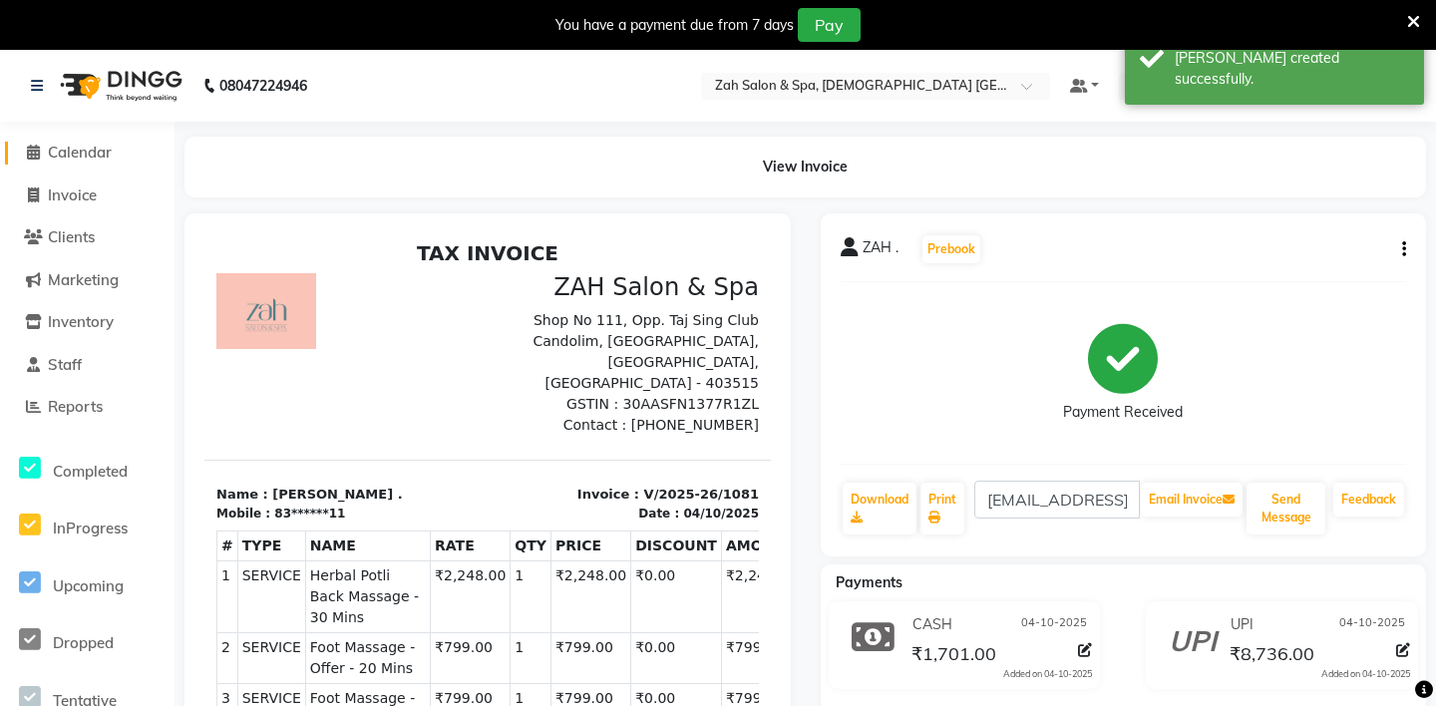
click at [60, 154] on span "Calendar" at bounding box center [80, 152] width 64 height 19
